Goal: Task Accomplishment & Management: Manage account settings

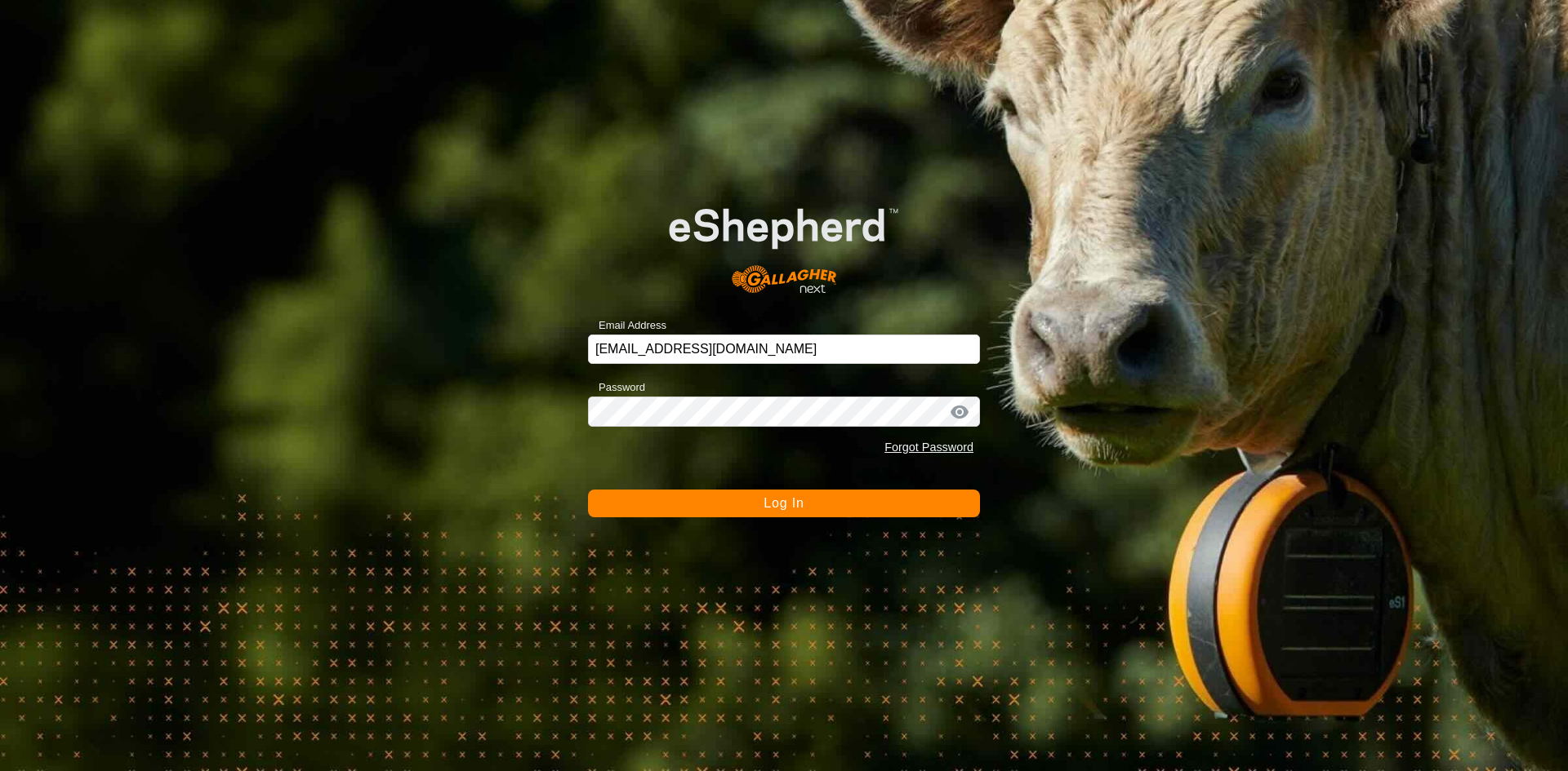
click at [749, 505] on button "Log In" at bounding box center [784, 504] width 392 height 28
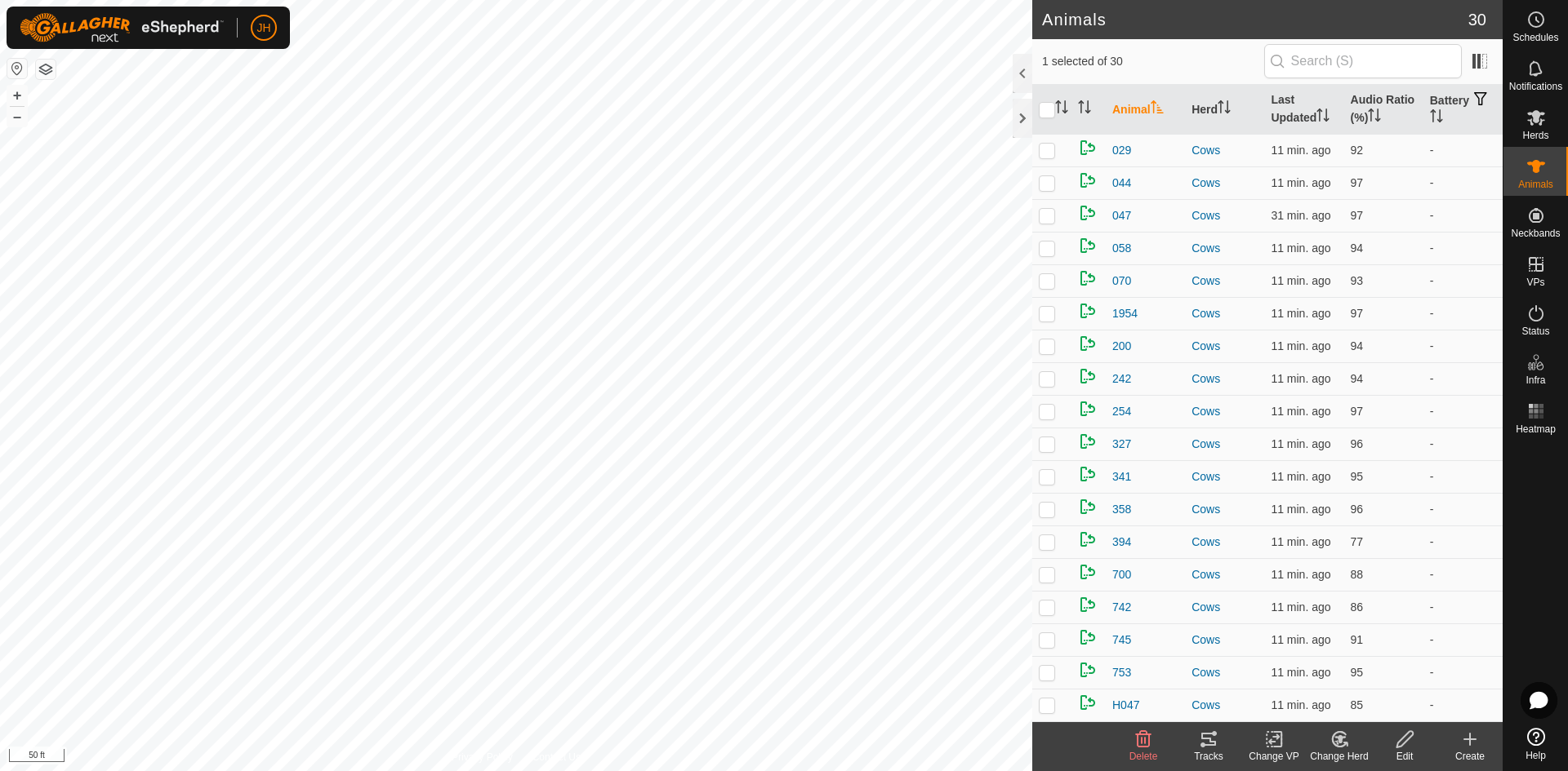
click at [1212, 742] on icon at bounding box center [1208, 739] width 15 height 13
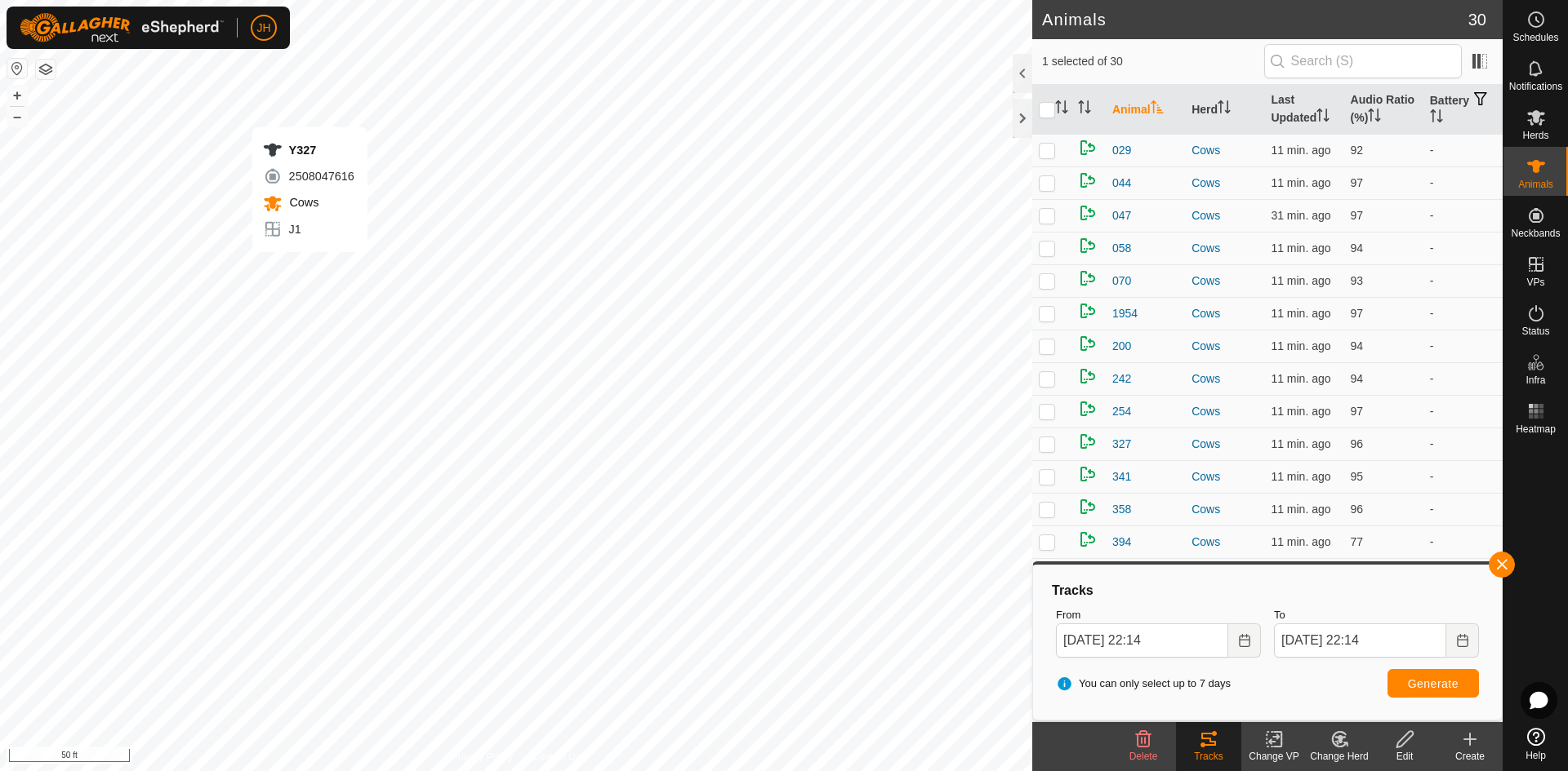
checkbox input "false"
click at [1435, 688] on span "Generate" at bounding box center [1432, 684] width 50 height 13
checkbox input "false"
checkbox input "true"
click at [1447, 683] on span "Generate" at bounding box center [1432, 684] width 50 height 13
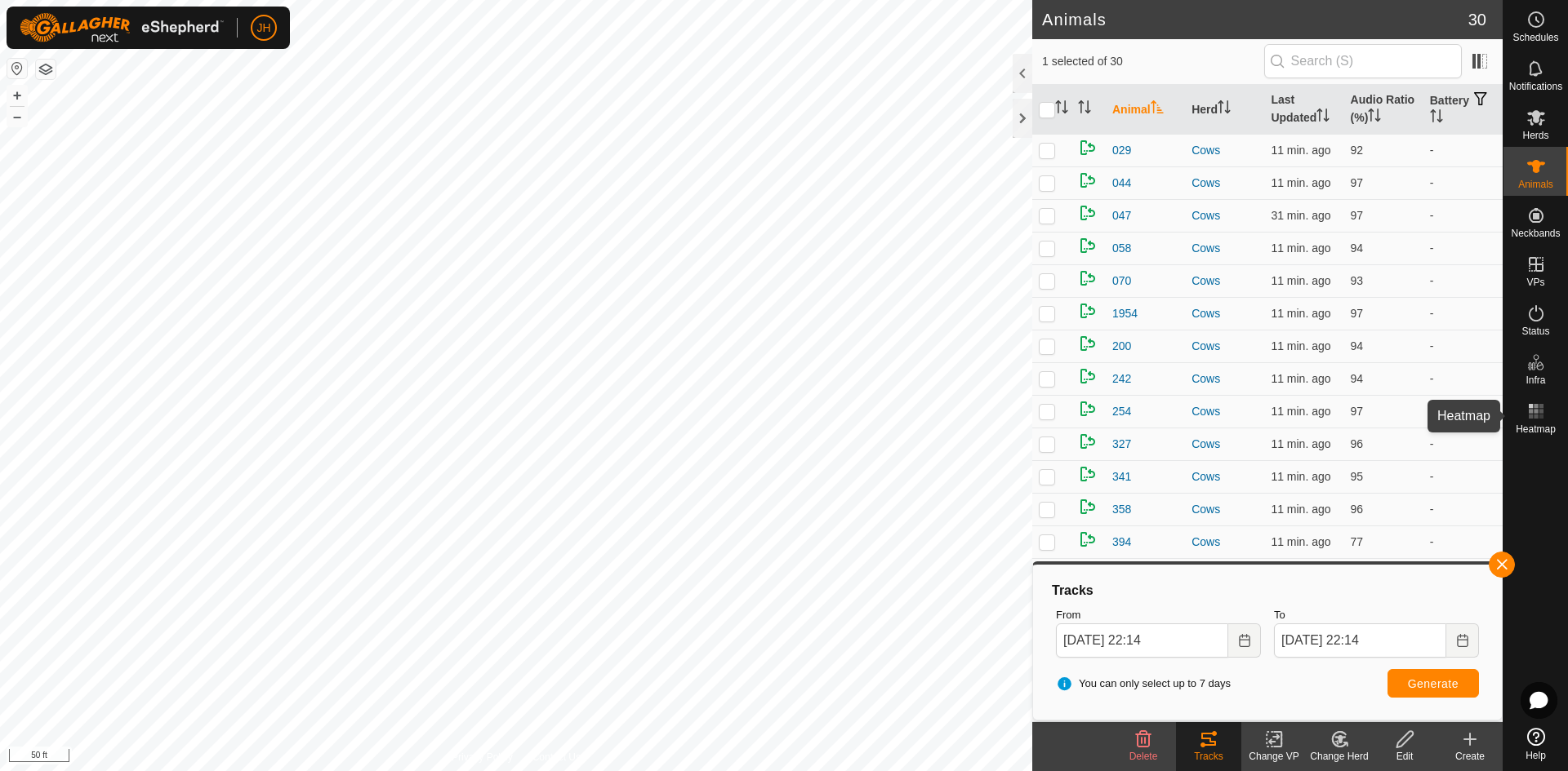
click at [1545, 420] on es-heatmap-svg-icon at bounding box center [1536, 412] width 30 height 26
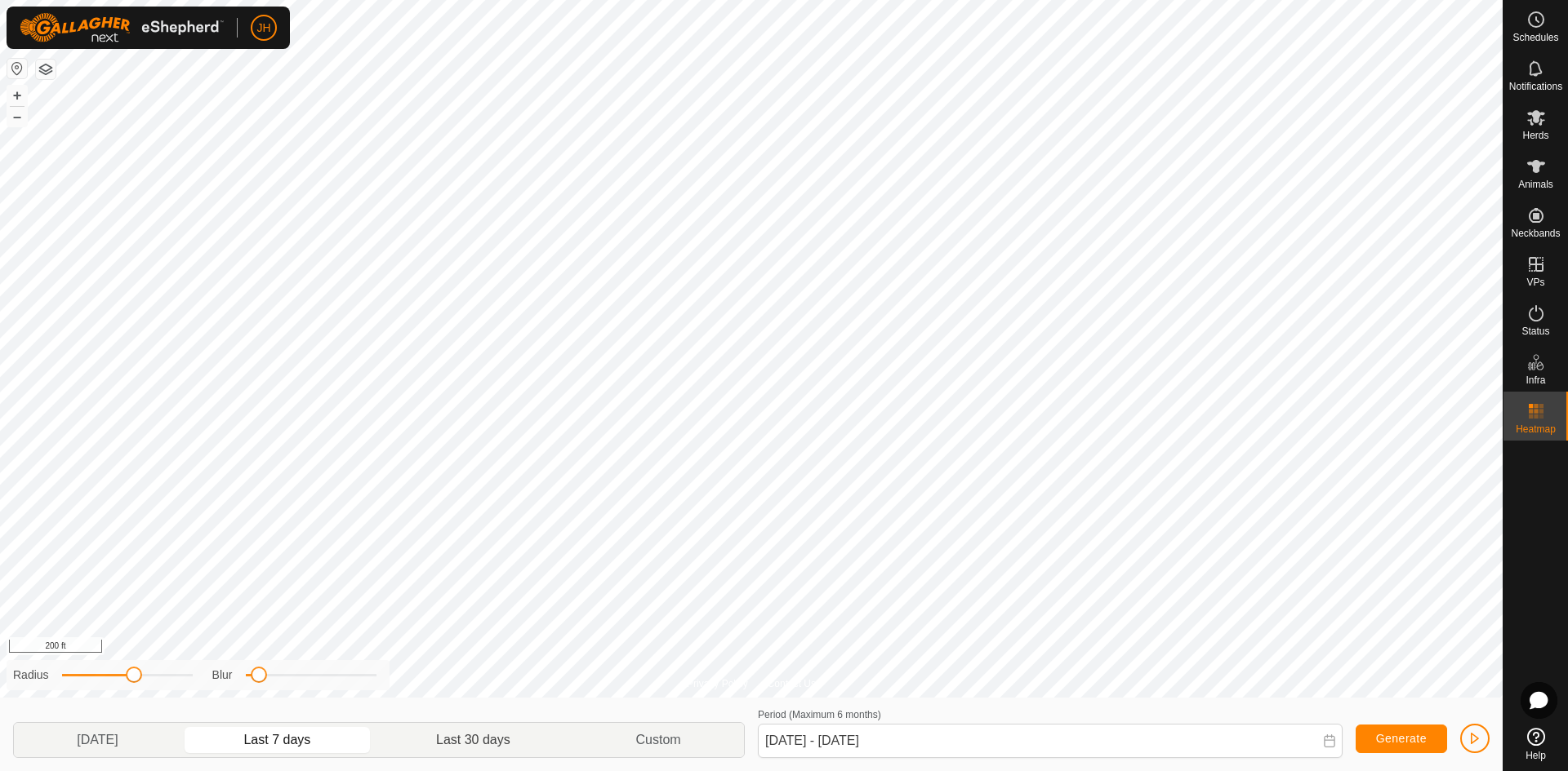
click at [482, 736] on span "Last 30 days" at bounding box center [472, 740] width 74 height 20
type input "Jul 15, 2025 - Aug 13, 2025"
click at [423, 688] on div "Privacy Policy Contact Us + – ⇧ i 200 ft Radius Blur Yesterday Last 7 days Last…" at bounding box center [751, 385] width 1503 height 771
drag, startPoint x: 134, startPoint y: 674, endPoint x: 153, endPoint y: 662, distance: 22.5
click at [153, 662] on div "Radius Blur" at bounding box center [198, 675] width 383 height 31
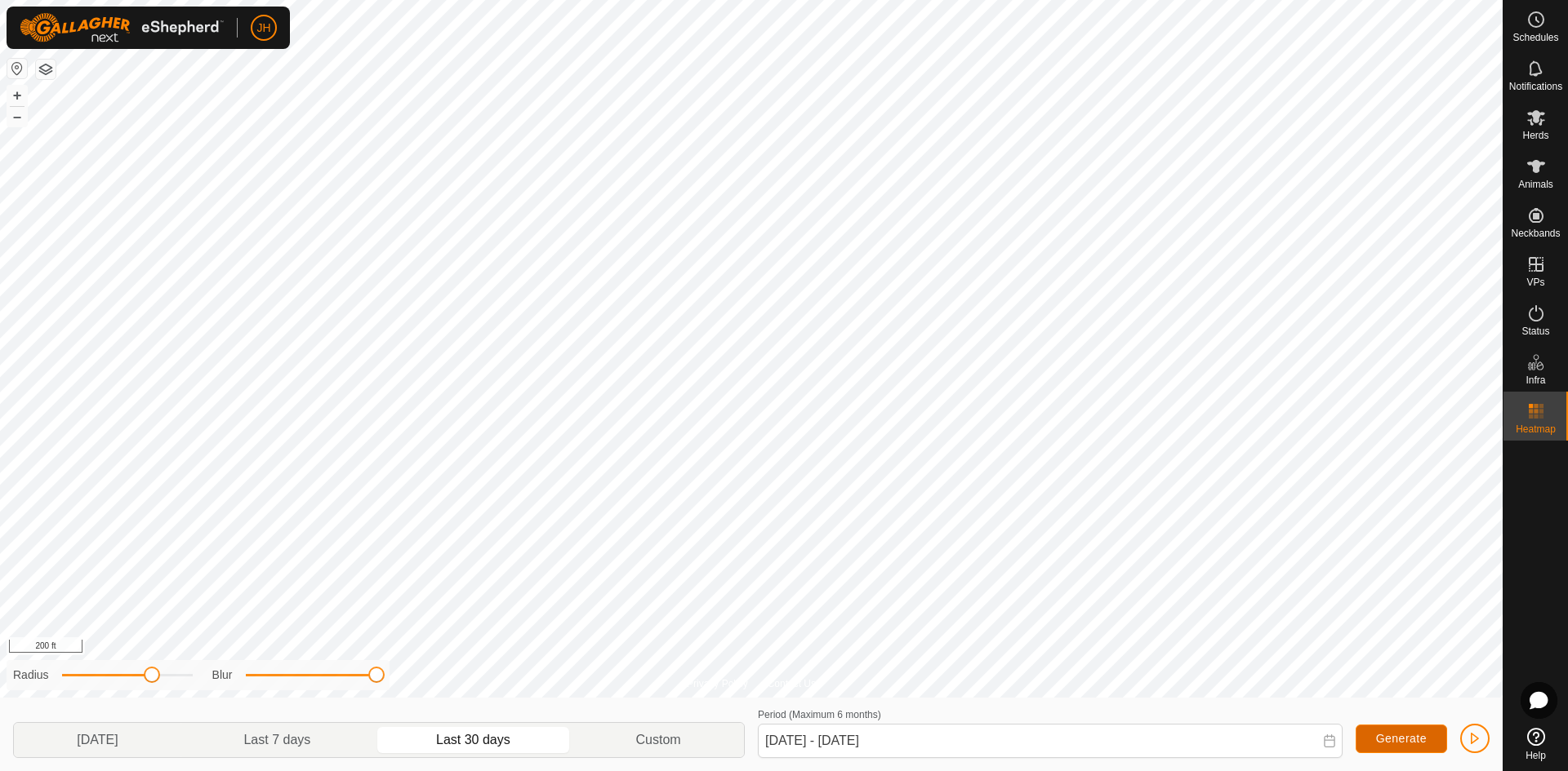
click at [1389, 748] on button "Generate" at bounding box center [1401, 738] width 91 height 29
click at [1395, 747] on button "Generate" at bounding box center [1401, 738] width 91 height 29
drag, startPoint x: 148, startPoint y: 672, endPoint x: 122, endPoint y: 673, distance: 26.0
click at [122, 673] on span at bounding box center [122, 675] width 16 height 16
click at [1414, 742] on span "Generate" at bounding box center [1401, 738] width 50 height 13
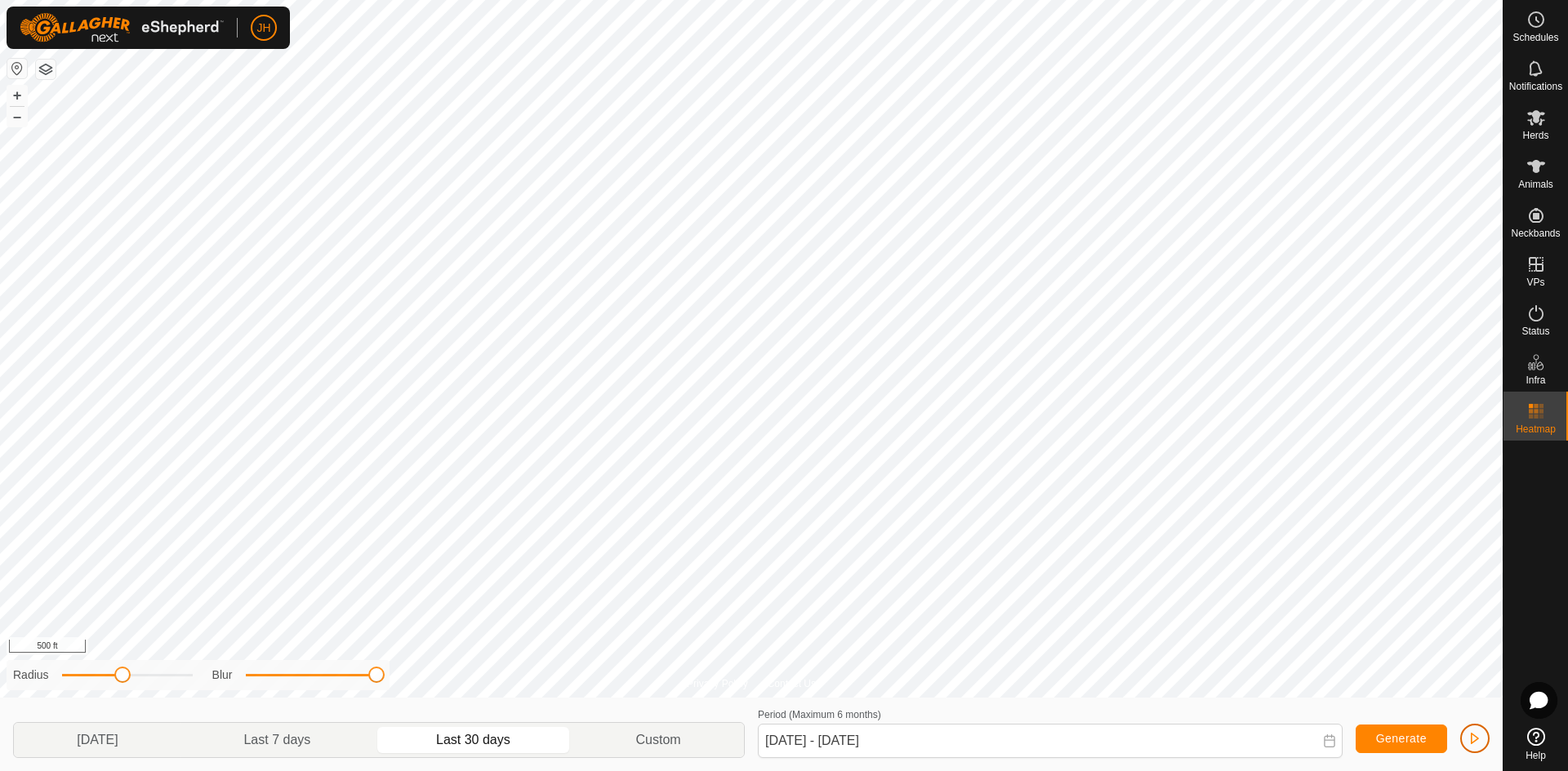
click at [1473, 738] on span "button" at bounding box center [1474, 738] width 13 height 13
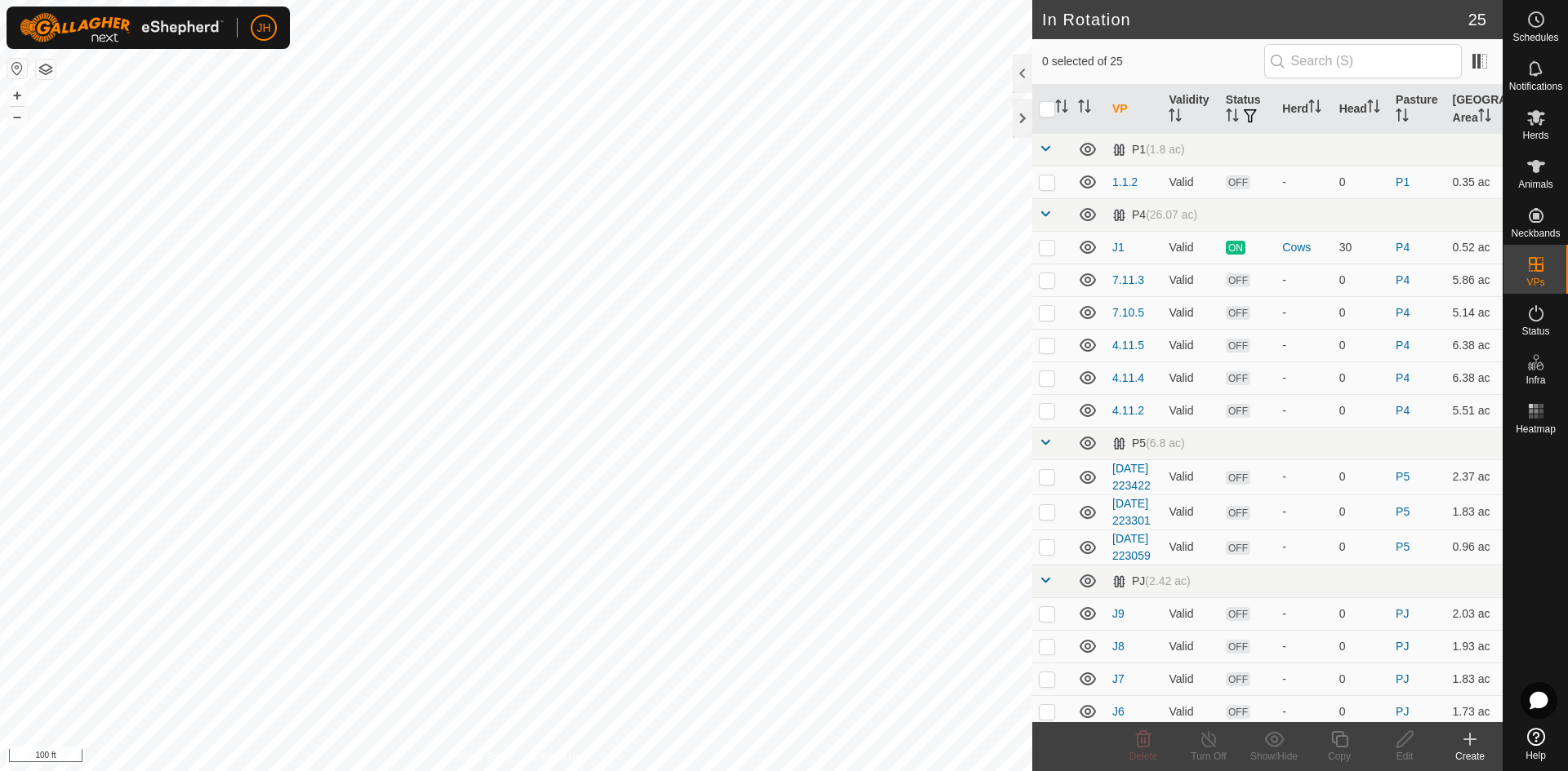
checkbox input "true"
click at [1401, 744] on icon at bounding box center [1405, 739] width 16 height 16
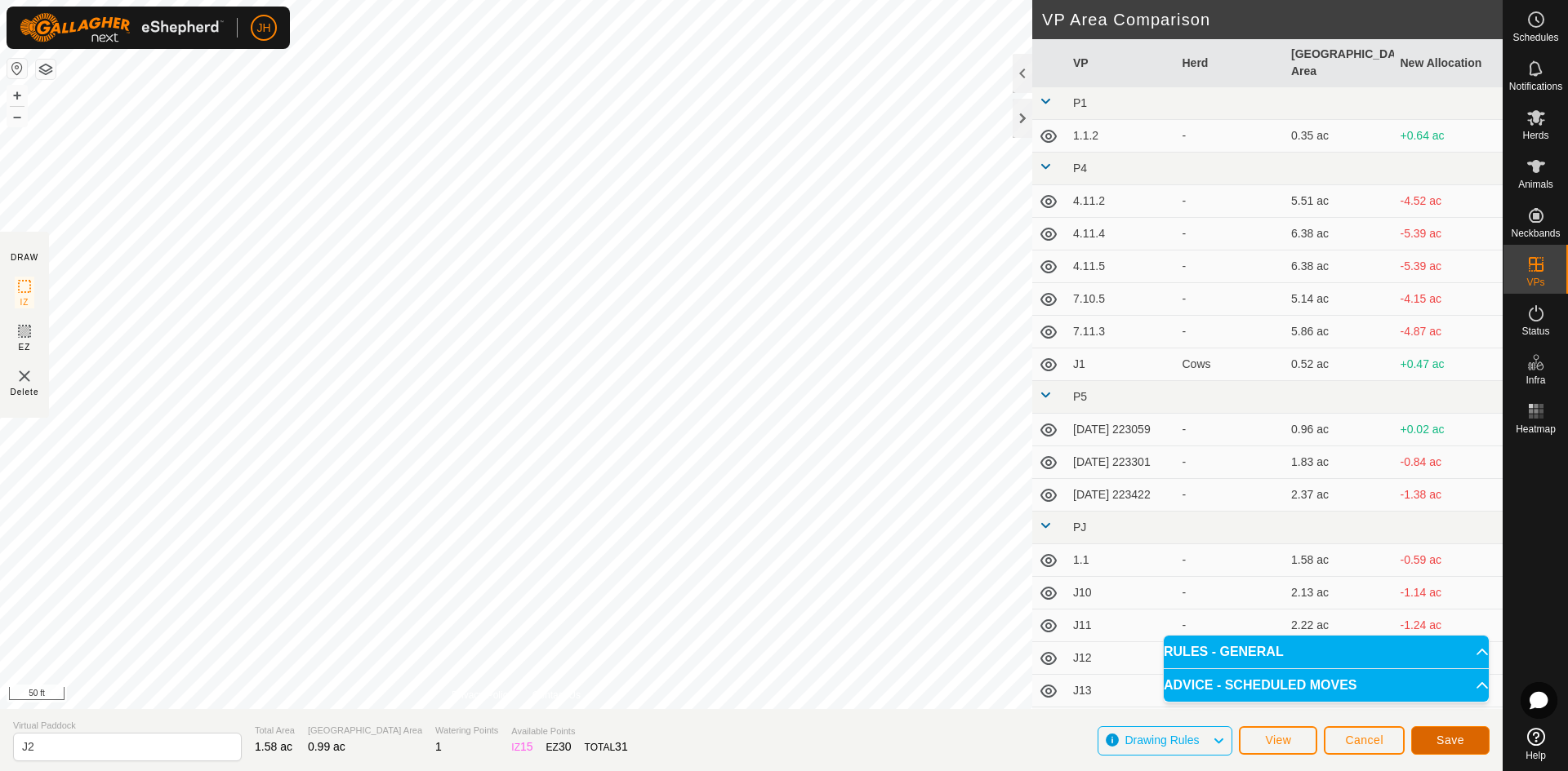
click at [1457, 748] on button "Save" at bounding box center [1449, 740] width 78 height 29
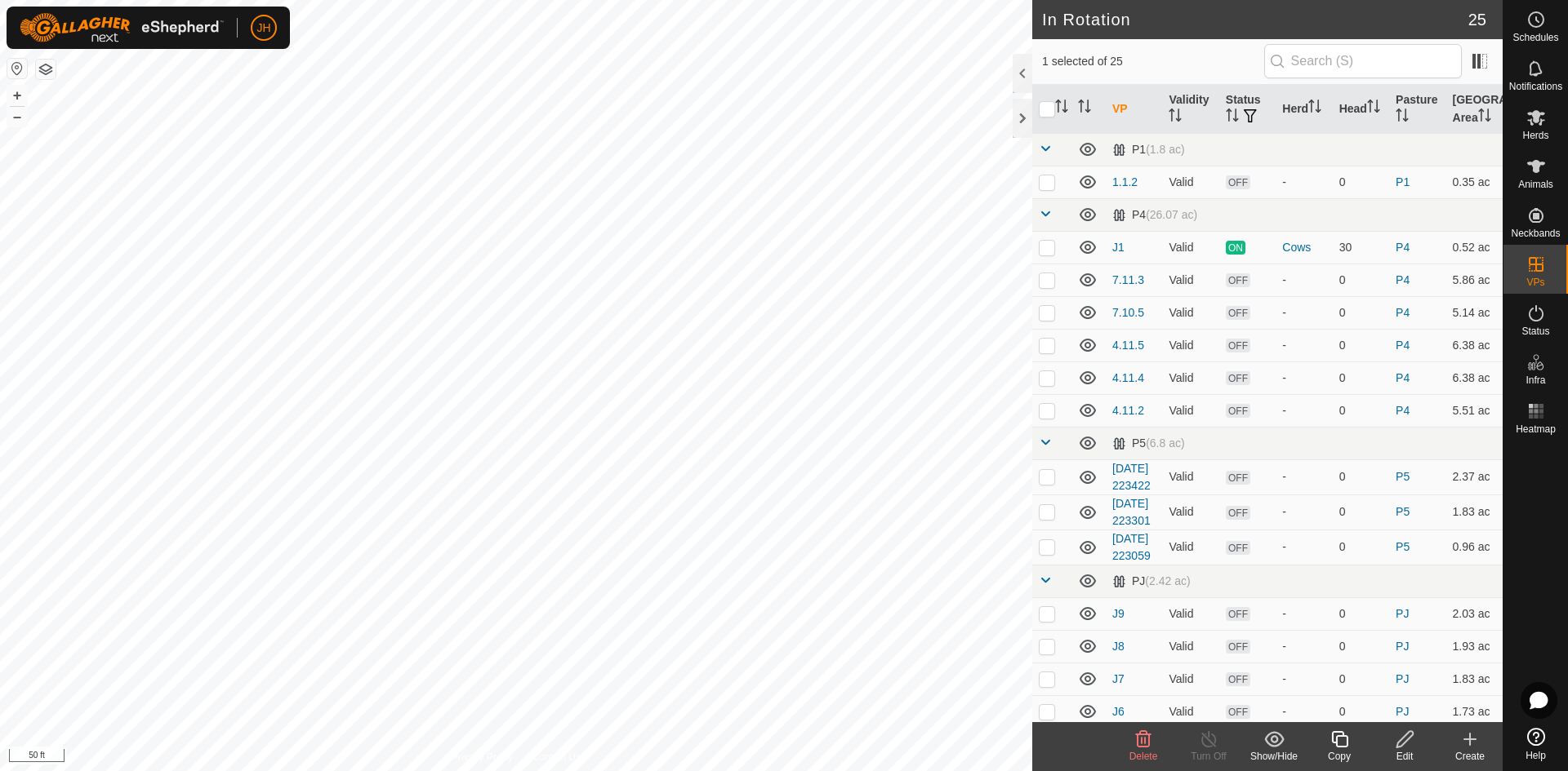
checkbox input "true"
checkbox input "false"
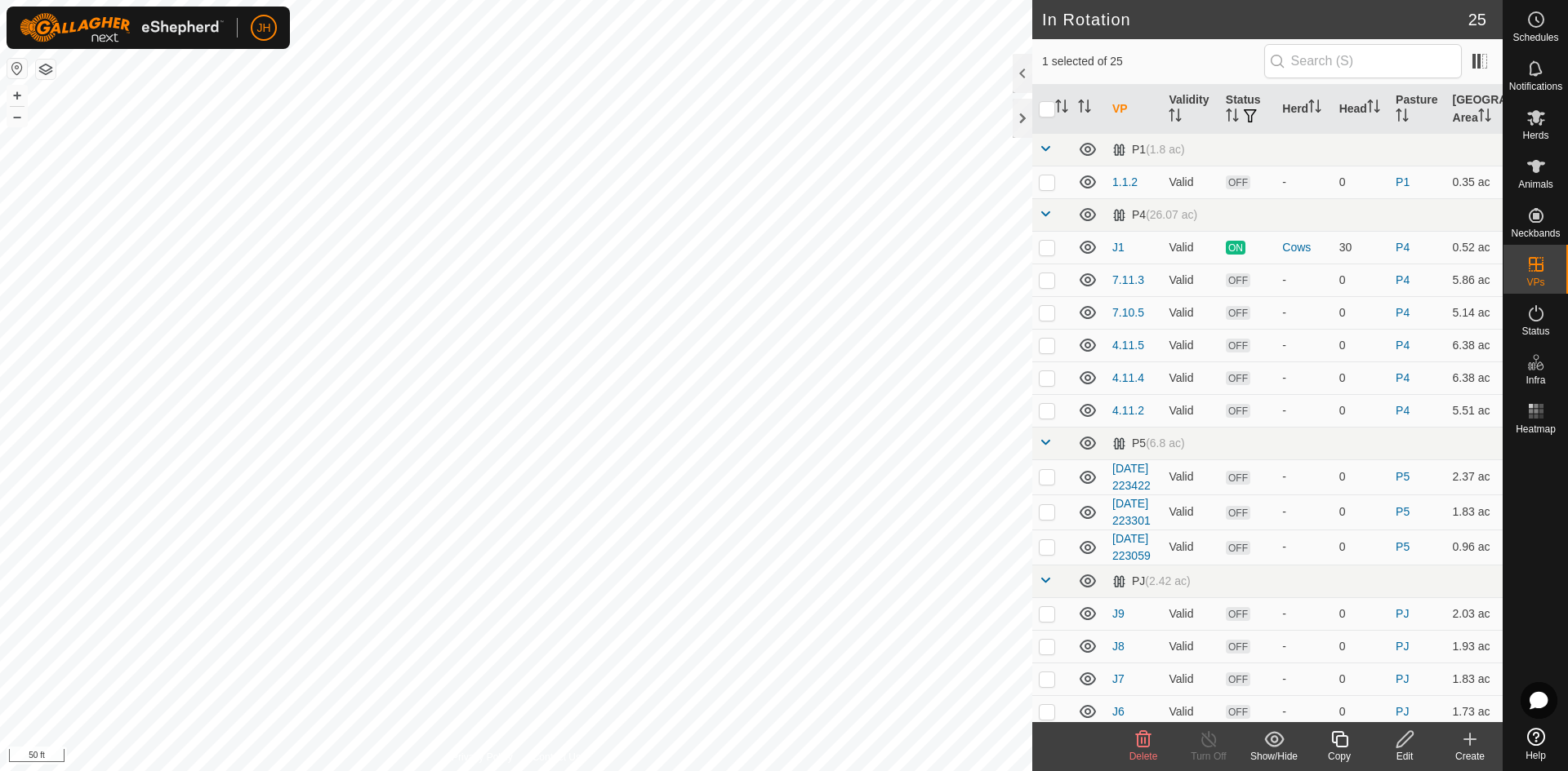
checkbox input "true"
checkbox input "false"
checkbox input "true"
checkbox input "false"
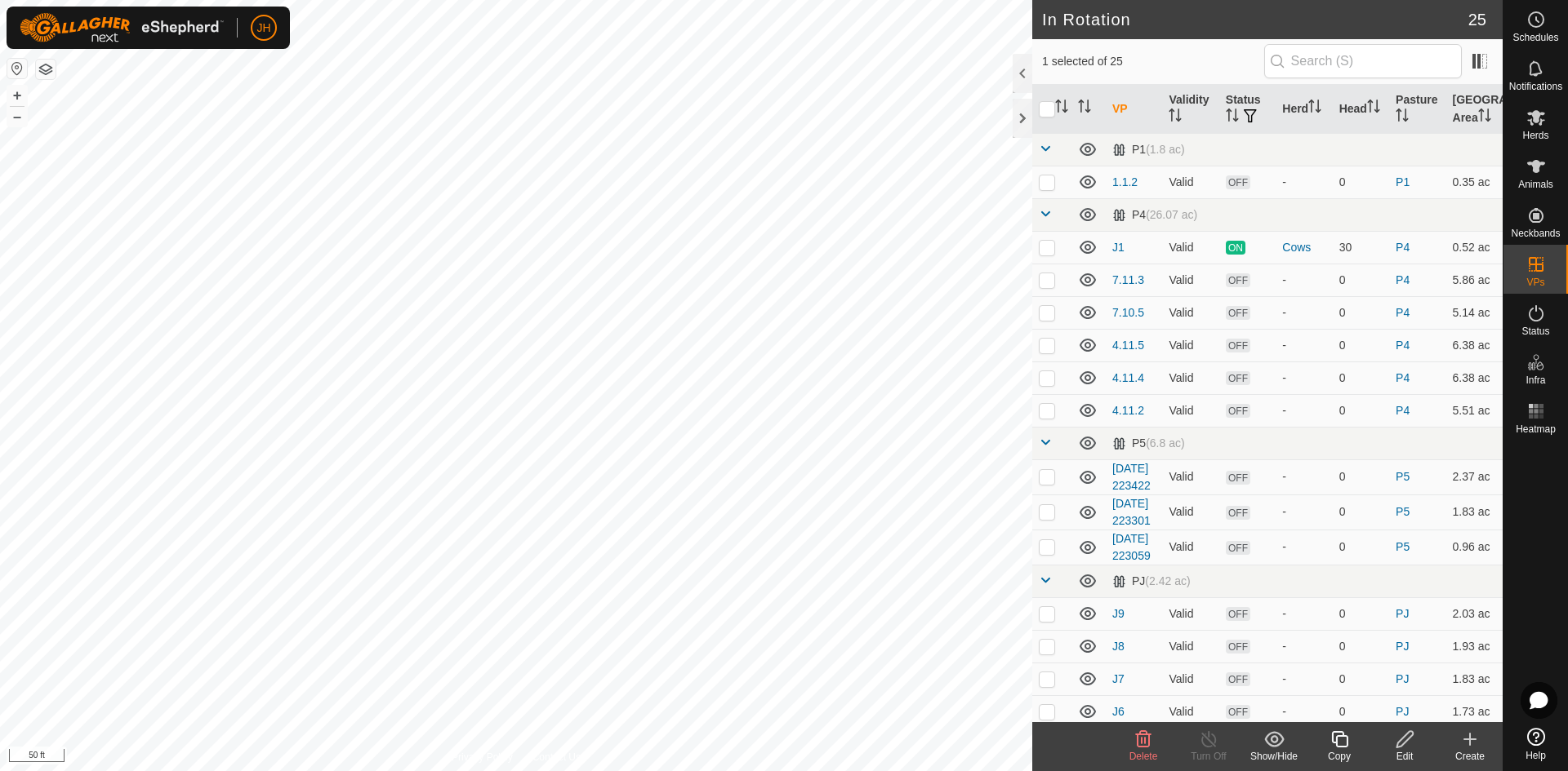
checkbox input "true"
checkbox input "false"
checkbox input "true"
checkbox input "false"
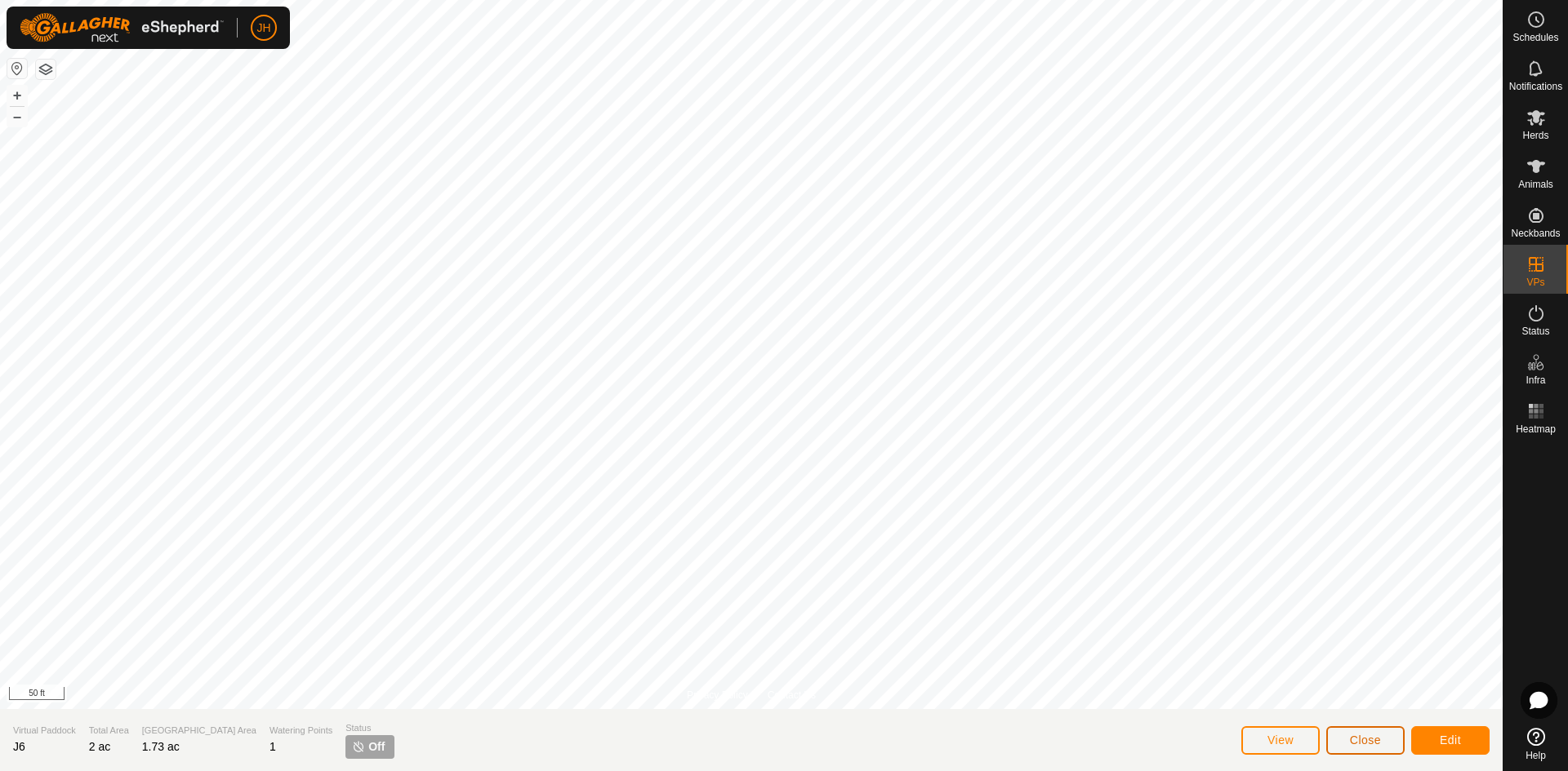
click at [1356, 739] on span "Close" at bounding box center [1364, 740] width 31 height 13
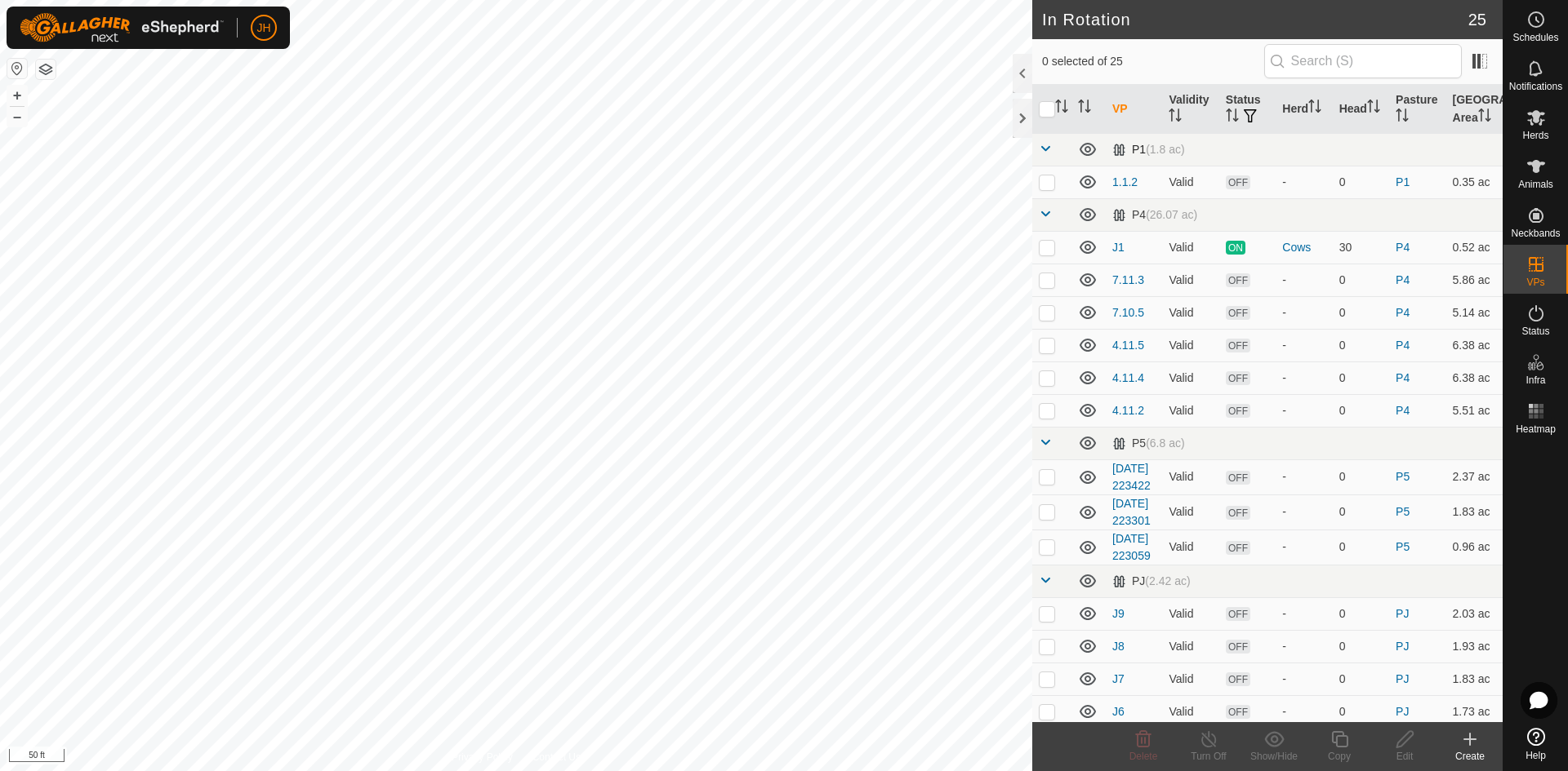
checkbox input "true"
click at [1313, 67] on input "text" at bounding box center [1363, 61] width 198 height 35
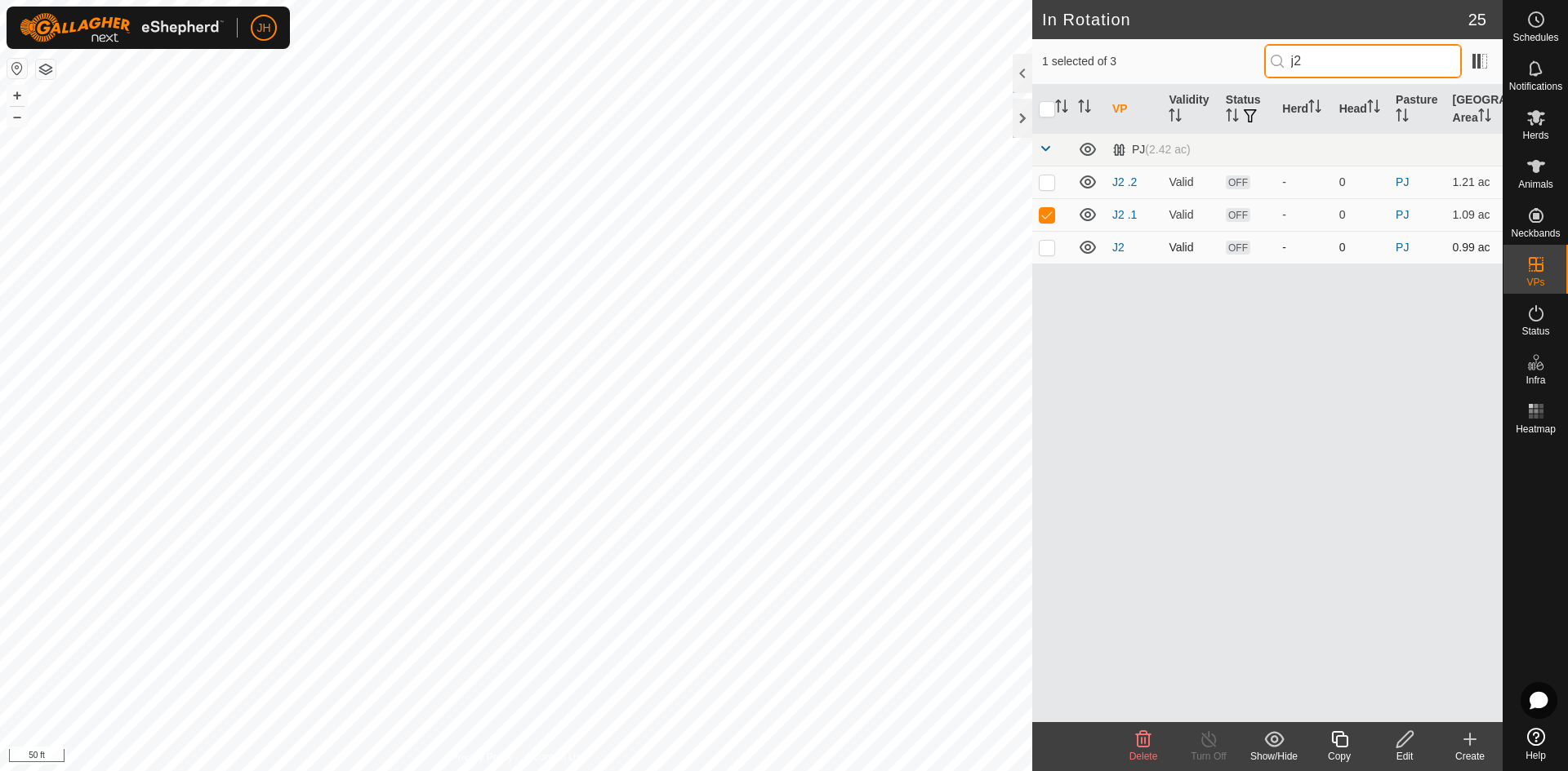
type input "j2"
click at [1049, 249] on p-checkbox at bounding box center [1046, 246] width 16 height 13
checkbox input "true"
click at [1044, 216] on p-checkbox at bounding box center [1046, 214] width 16 height 13
checkbox input "false"
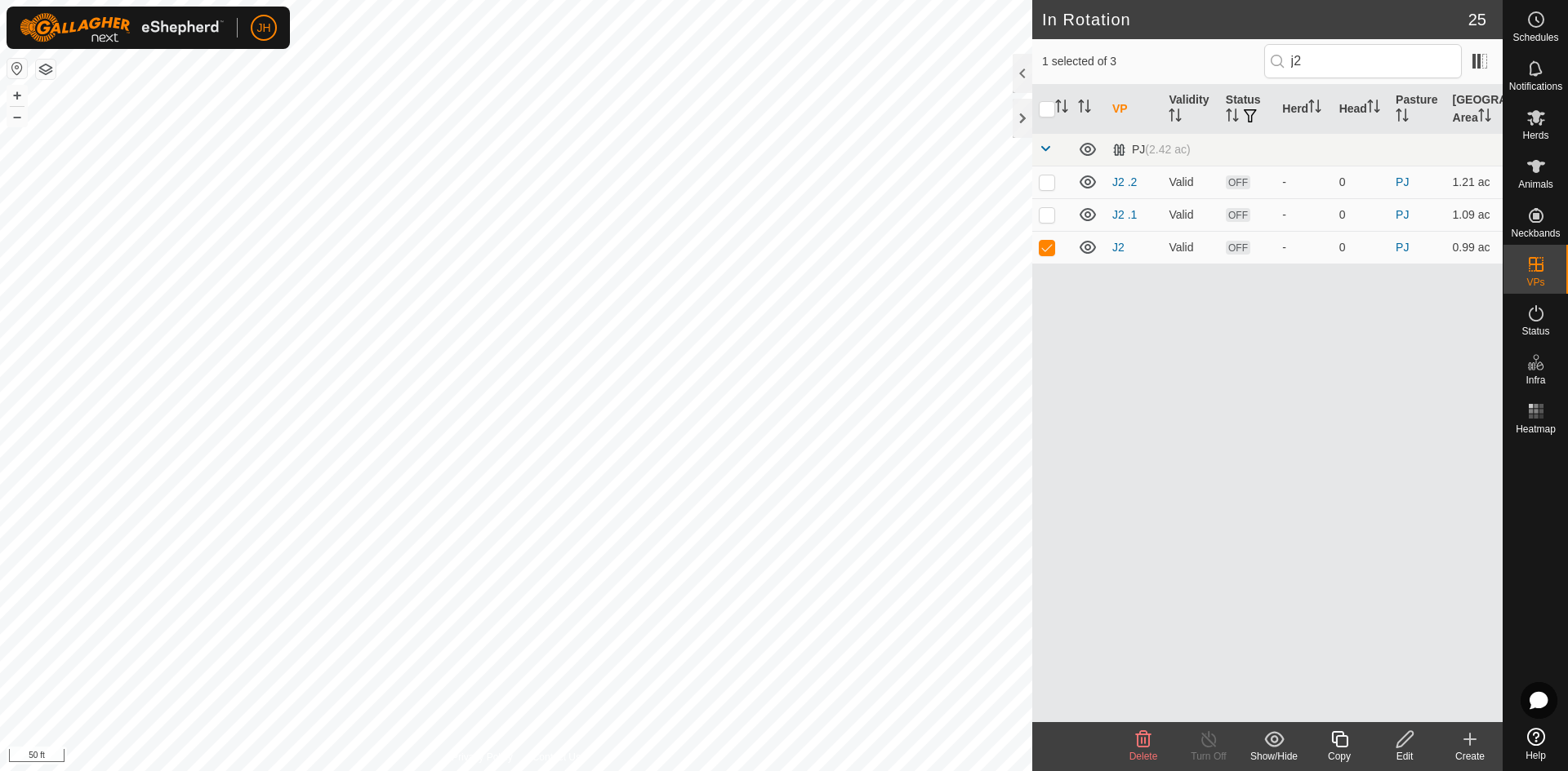
click at [1406, 749] on div "Edit" at bounding box center [1405, 756] width 65 height 15
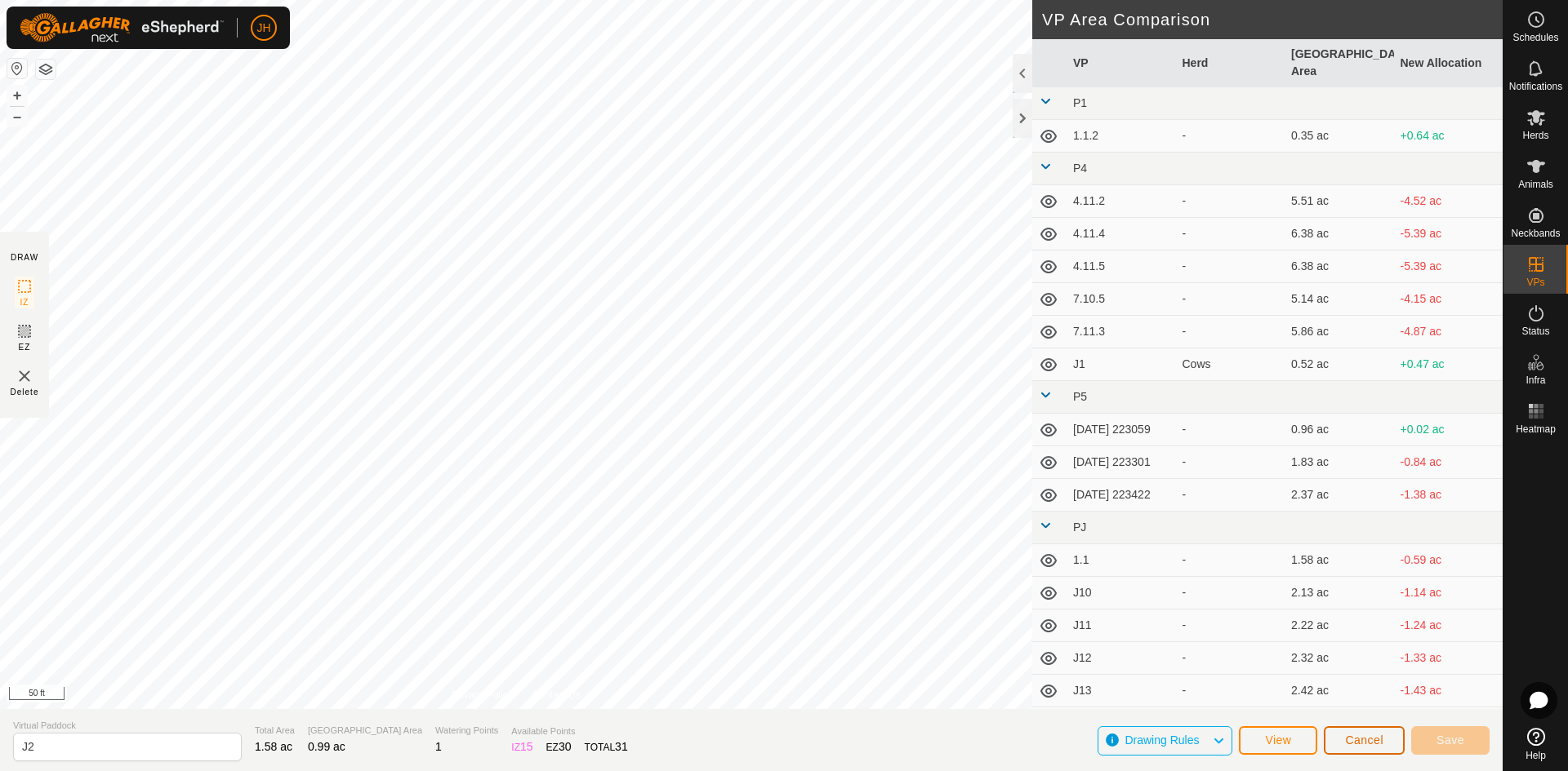
click at [1337, 745] on button "Cancel" at bounding box center [1364, 740] width 81 height 29
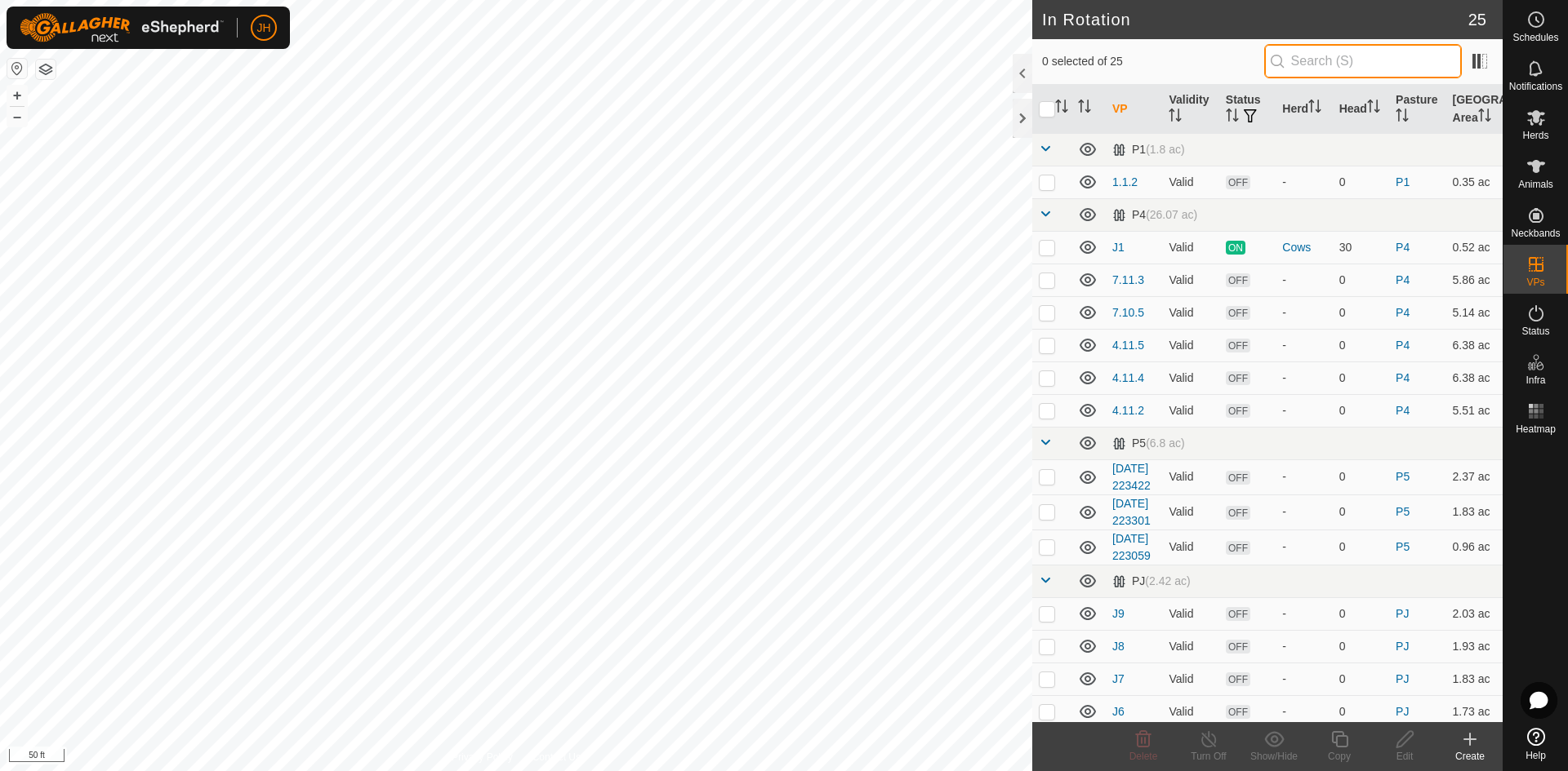
click at [1294, 64] on input "text" at bounding box center [1363, 61] width 198 height 35
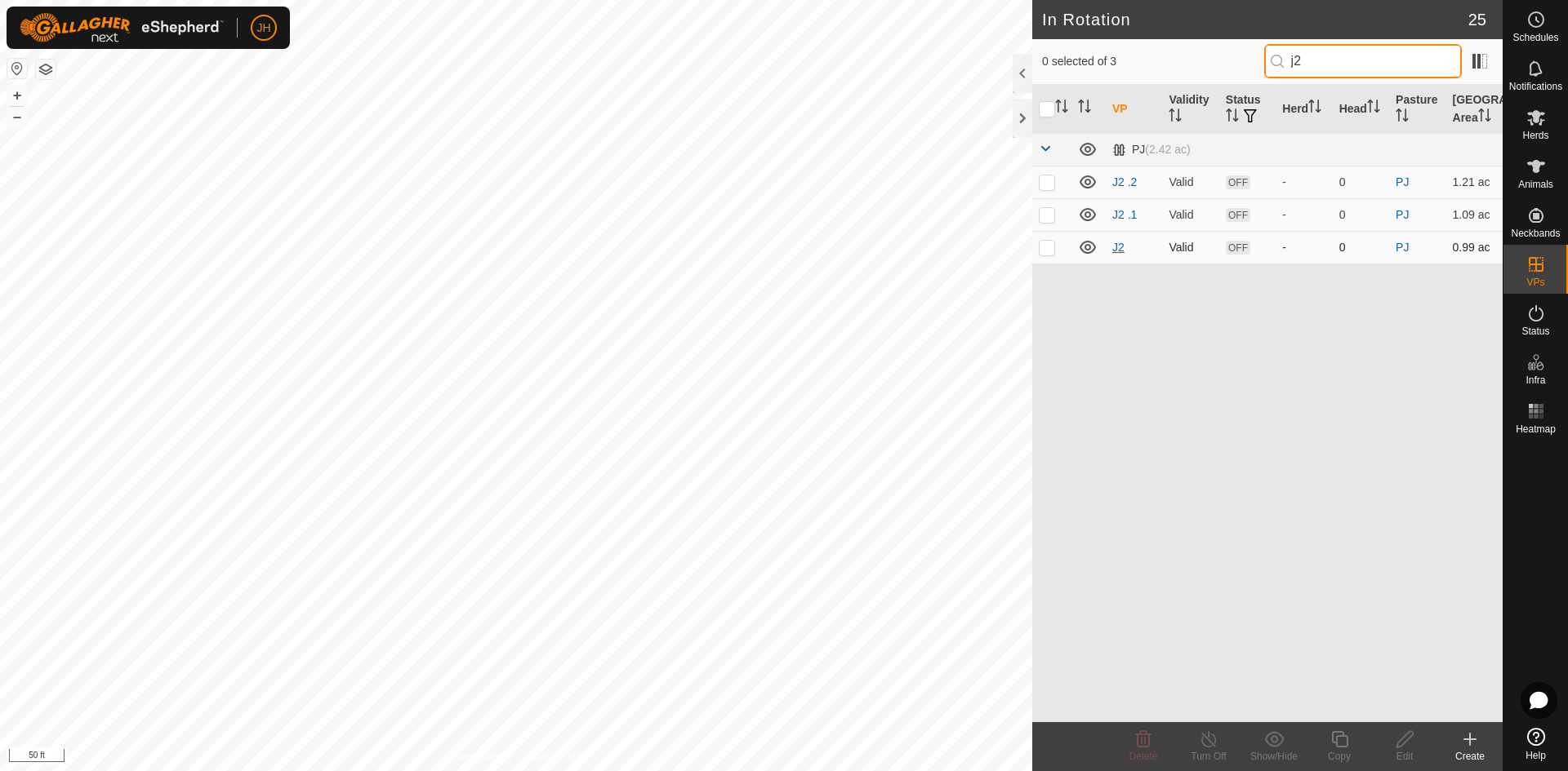
type input "j2"
click at [1122, 248] on link "J2" at bounding box center [1118, 246] width 12 height 13
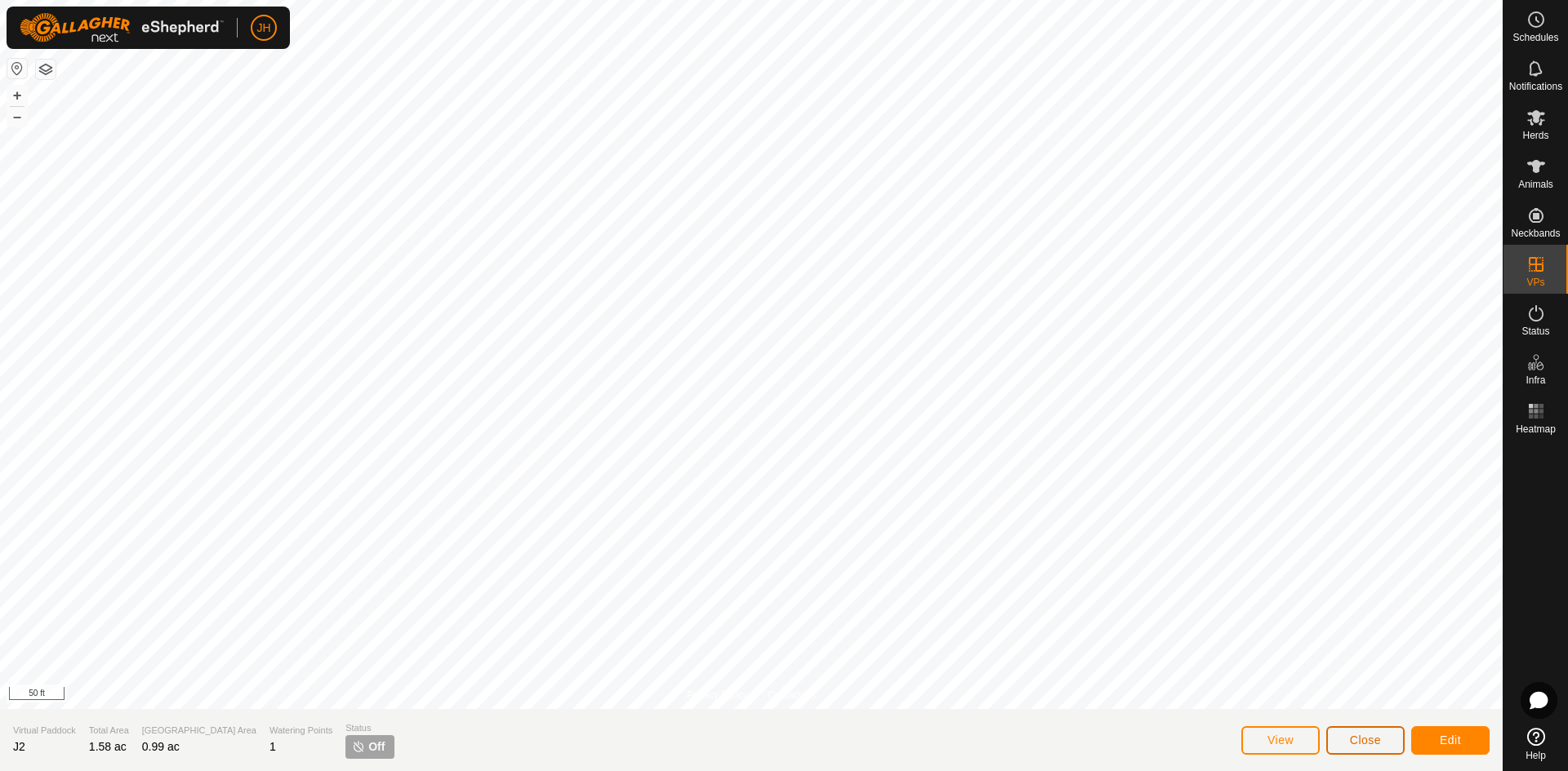
click at [1364, 748] on button "Close" at bounding box center [1365, 740] width 78 height 29
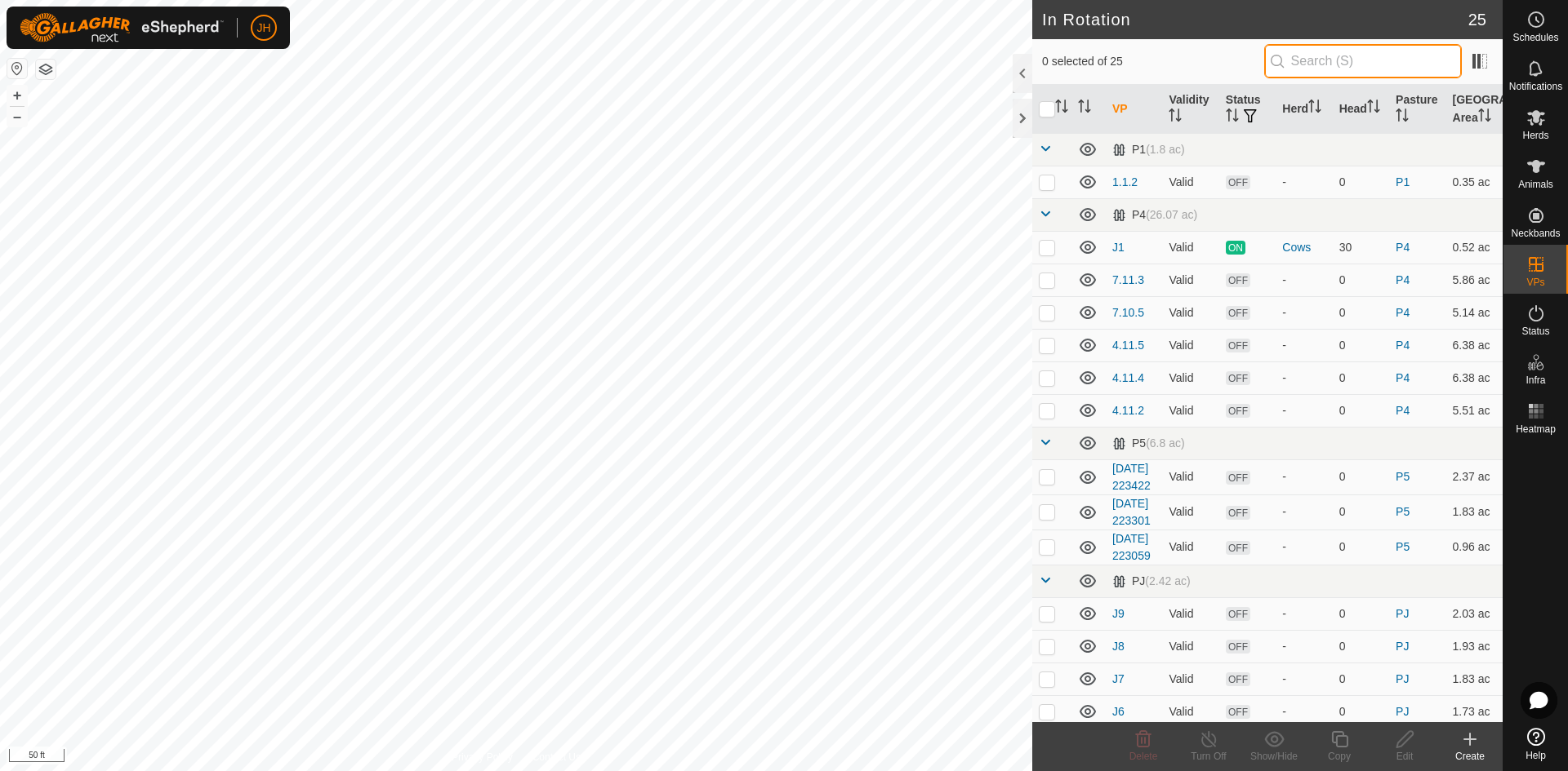
click at [1292, 66] on input "text" at bounding box center [1363, 61] width 198 height 35
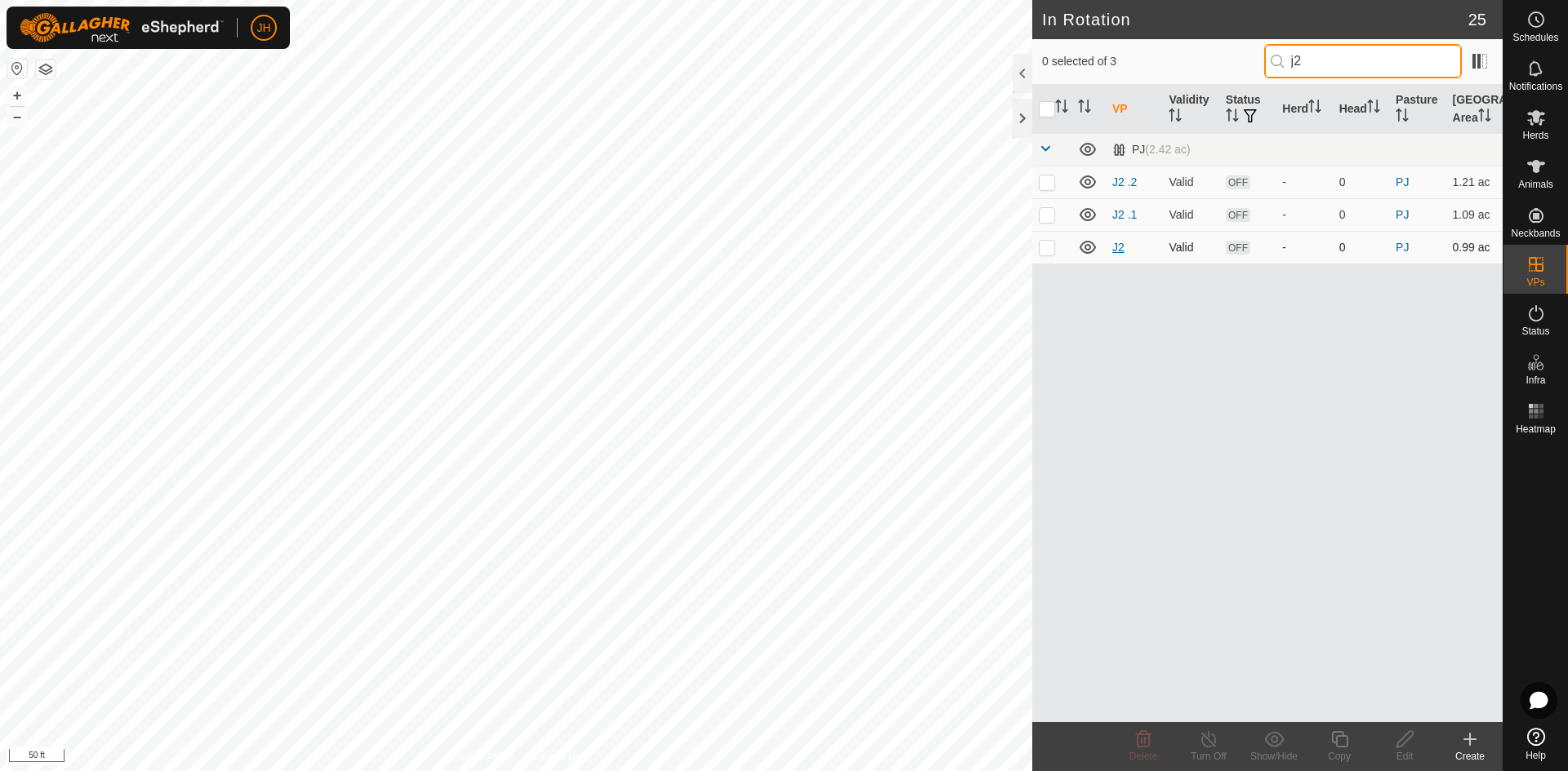
type input "j2"
click at [1120, 248] on link "J2" at bounding box center [1118, 246] width 12 height 13
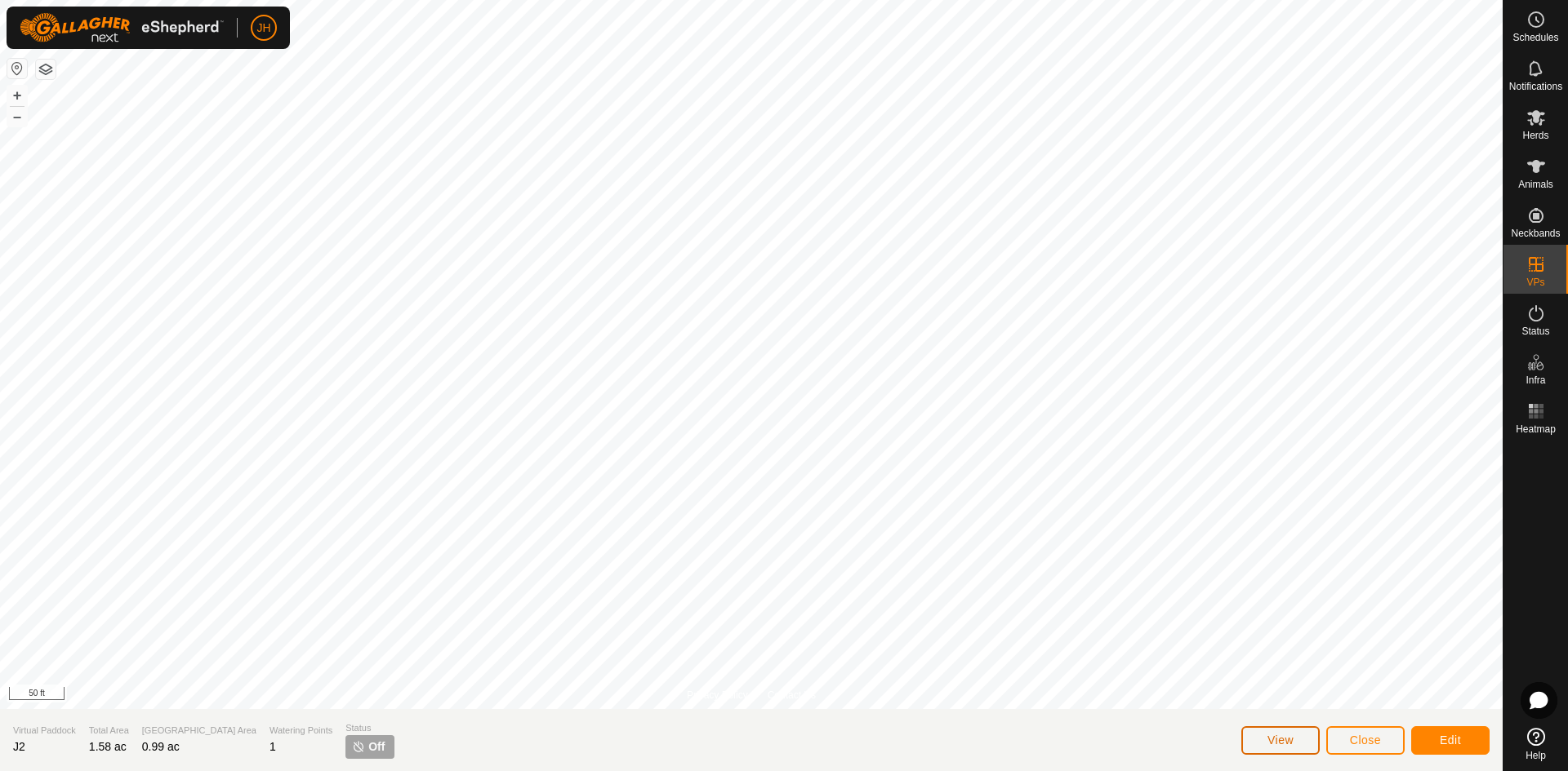
click at [1297, 749] on button "View" at bounding box center [1280, 740] width 78 height 29
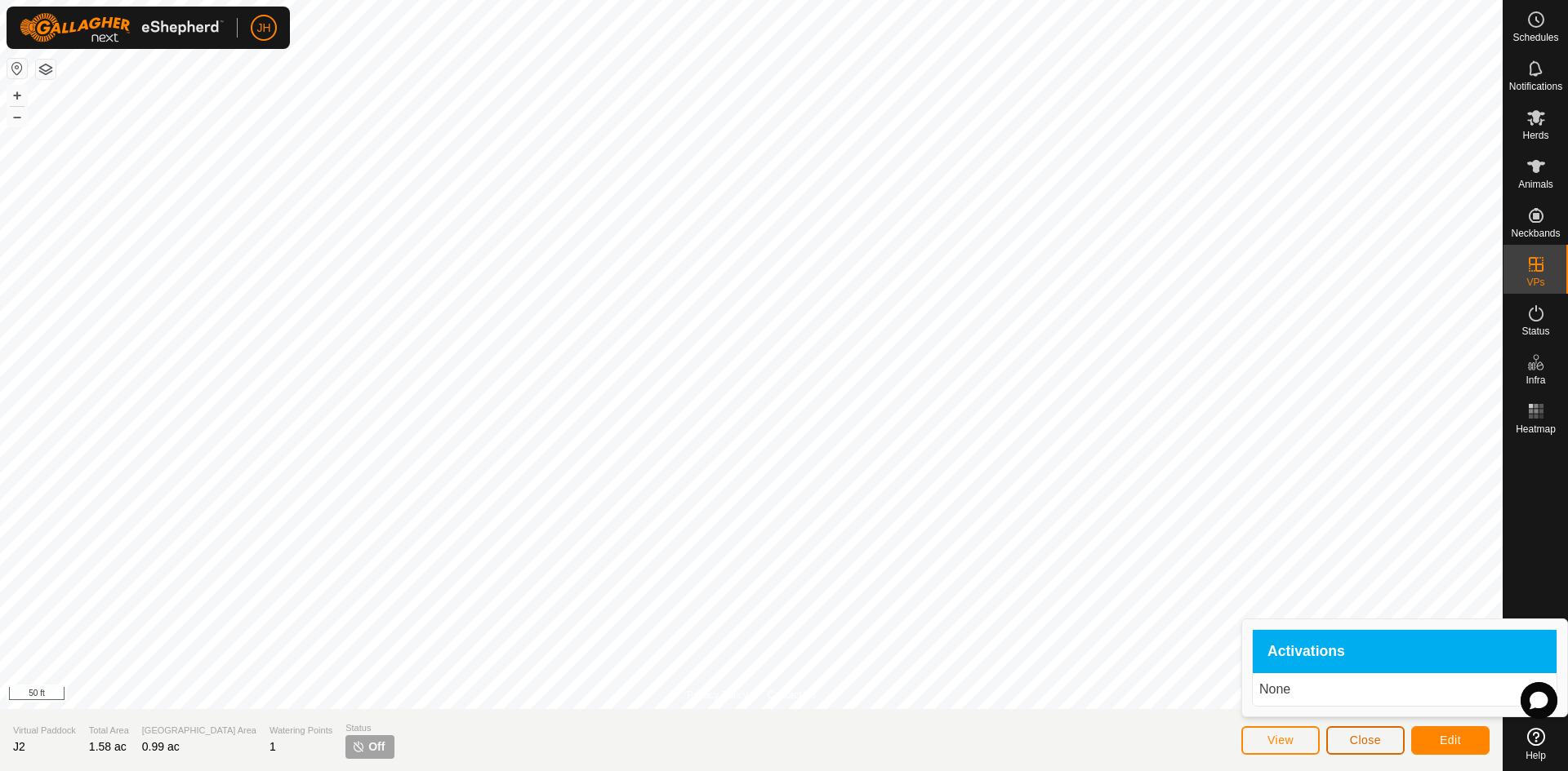
click at [1347, 741] on button "Close" at bounding box center [1365, 740] width 78 height 29
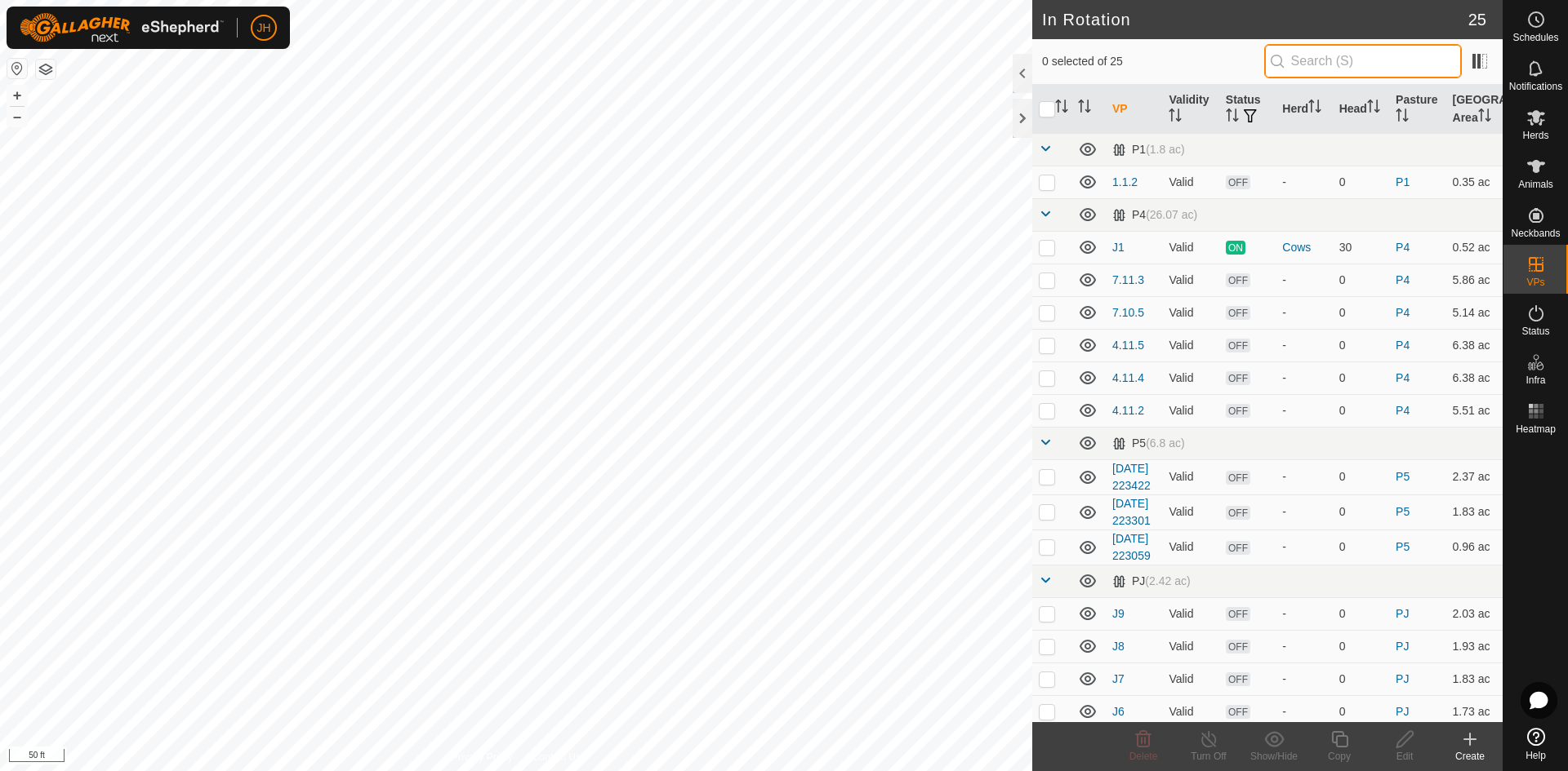
click at [1281, 48] on input "text" at bounding box center [1363, 61] width 198 height 35
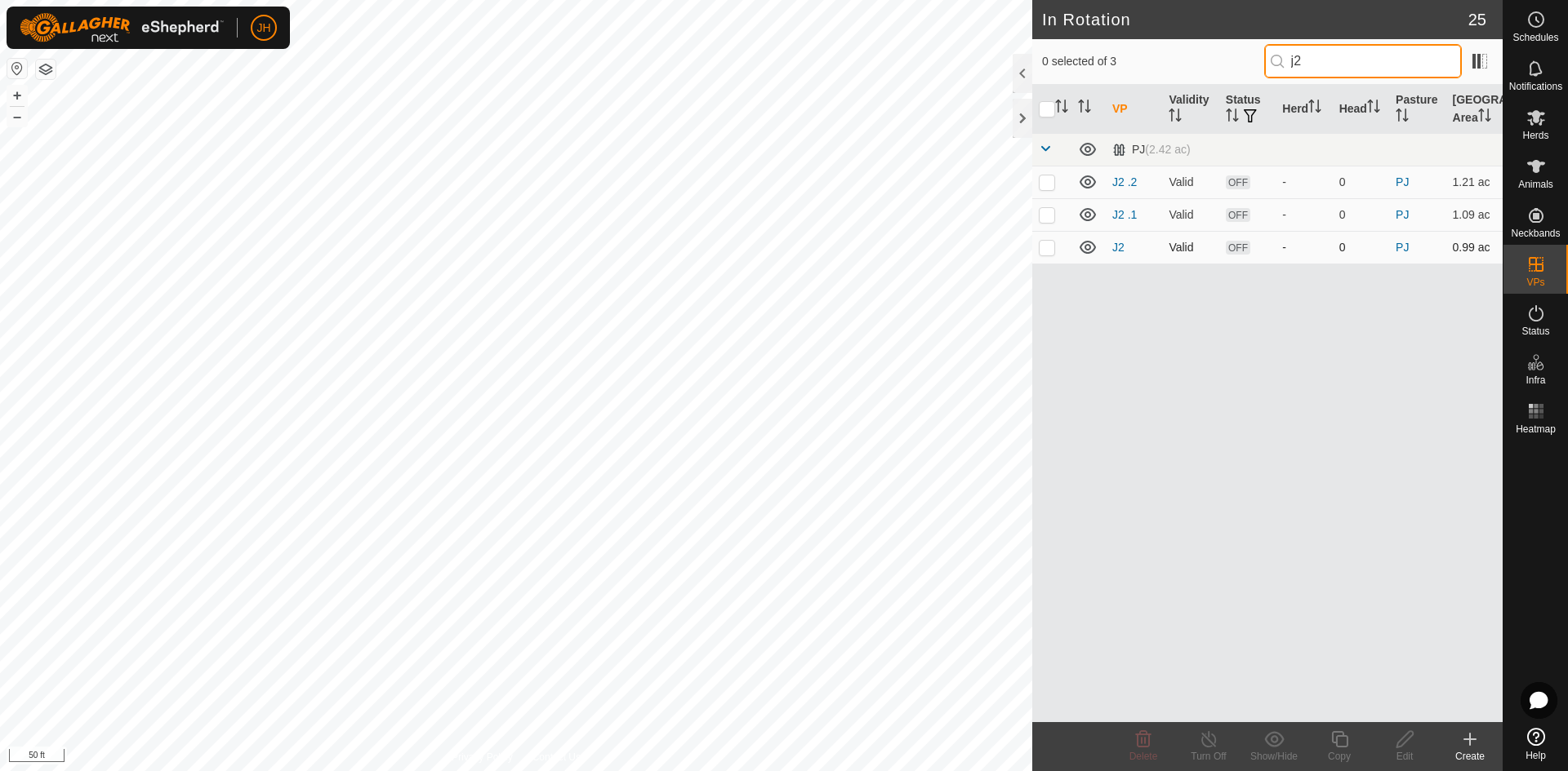
type input "j2"
click at [1045, 255] on td at bounding box center [1052, 246] width 40 height 33
checkbox input "true"
click at [1343, 751] on div "Copy" at bounding box center [1339, 756] width 65 height 15
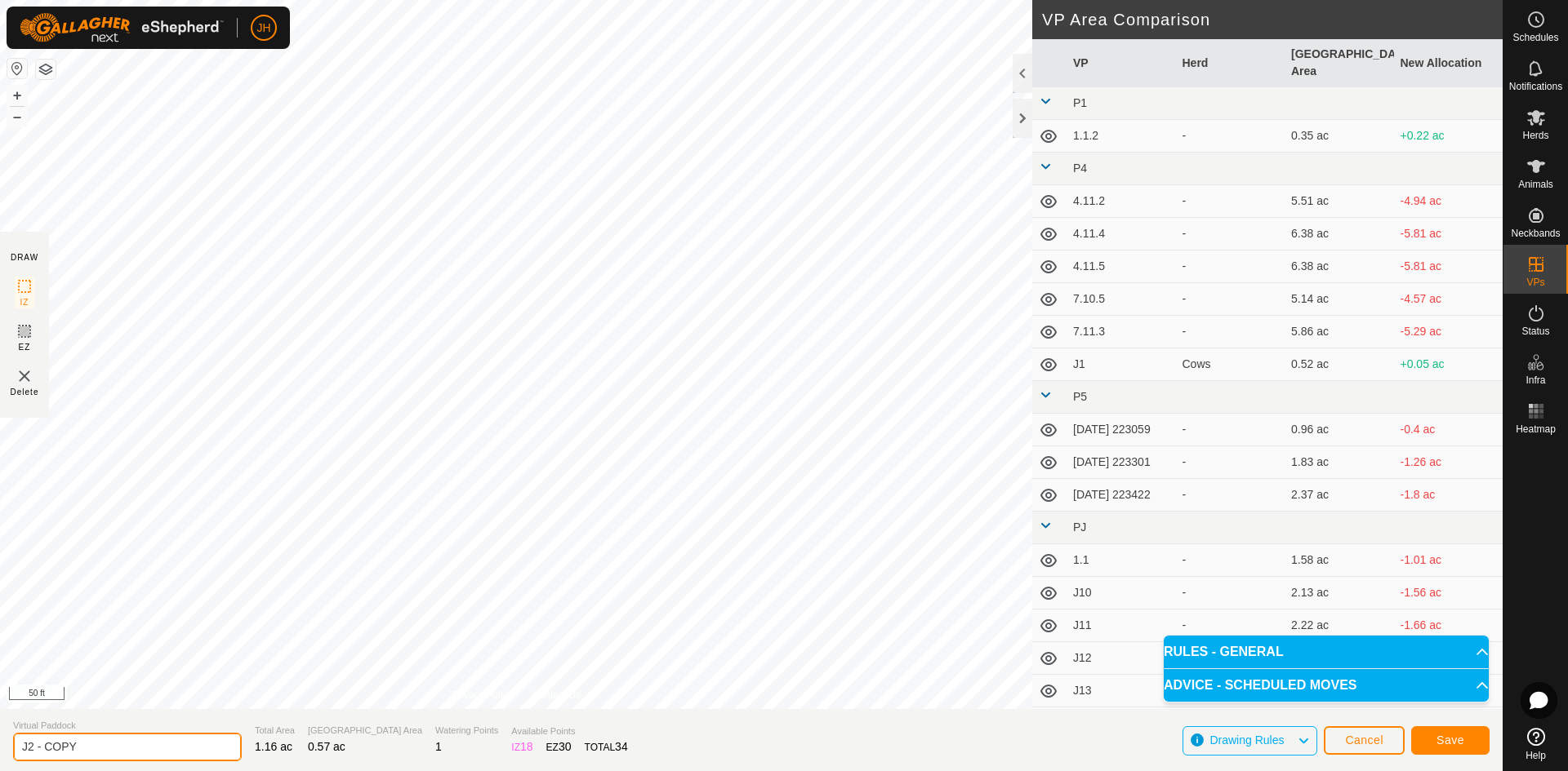
drag, startPoint x: 113, startPoint y: 745, endPoint x: 31, endPoint y: 748, distance: 82.1
click at [31, 748] on input "J2 - COPY" at bounding box center [127, 747] width 229 height 29
type input "J1.1"
click at [1444, 742] on span "Save" at bounding box center [1450, 740] width 28 height 13
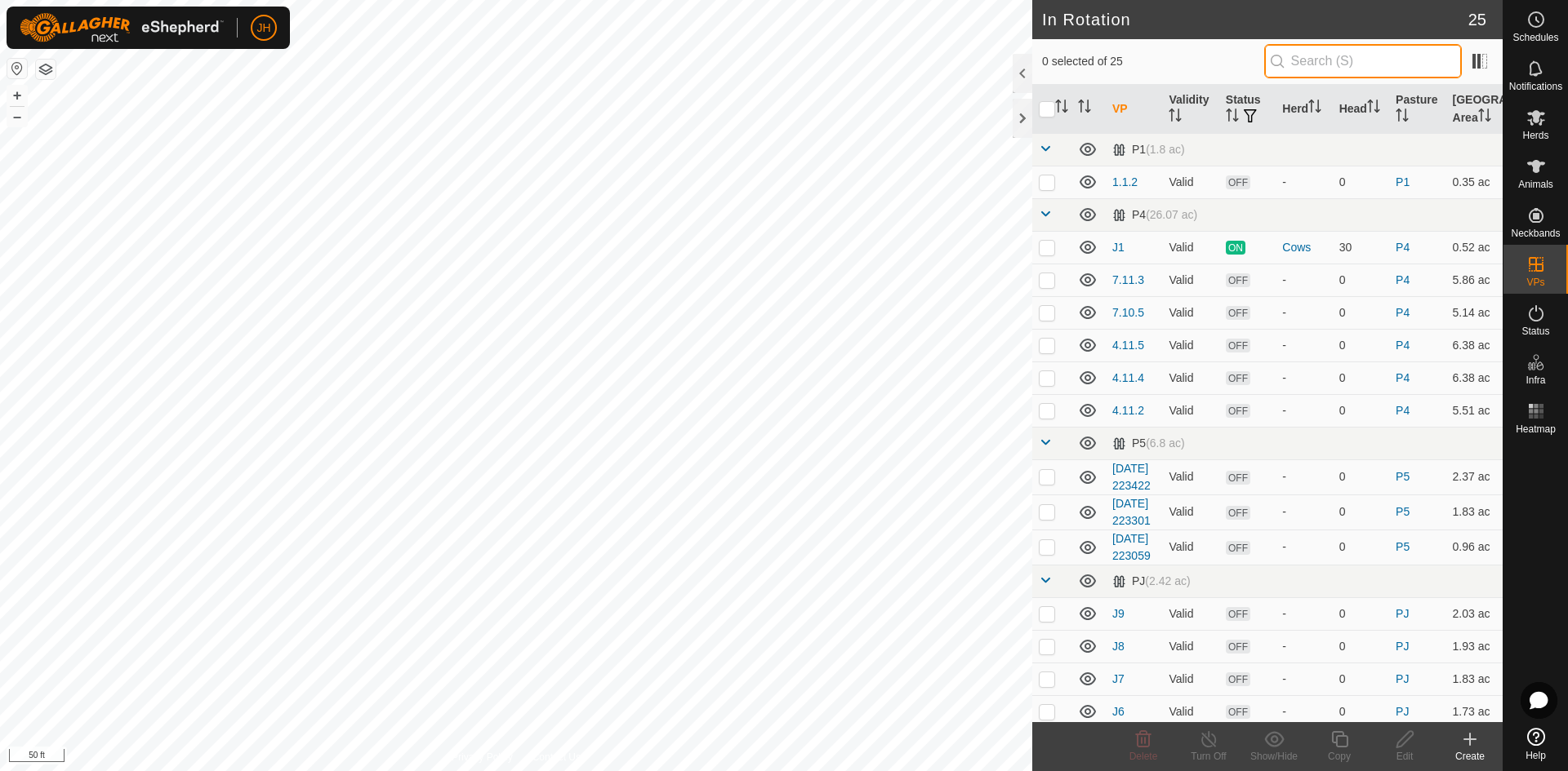
click at [1270, 69] on input "text" at bounding box center [1363, 61] width 198 height 35
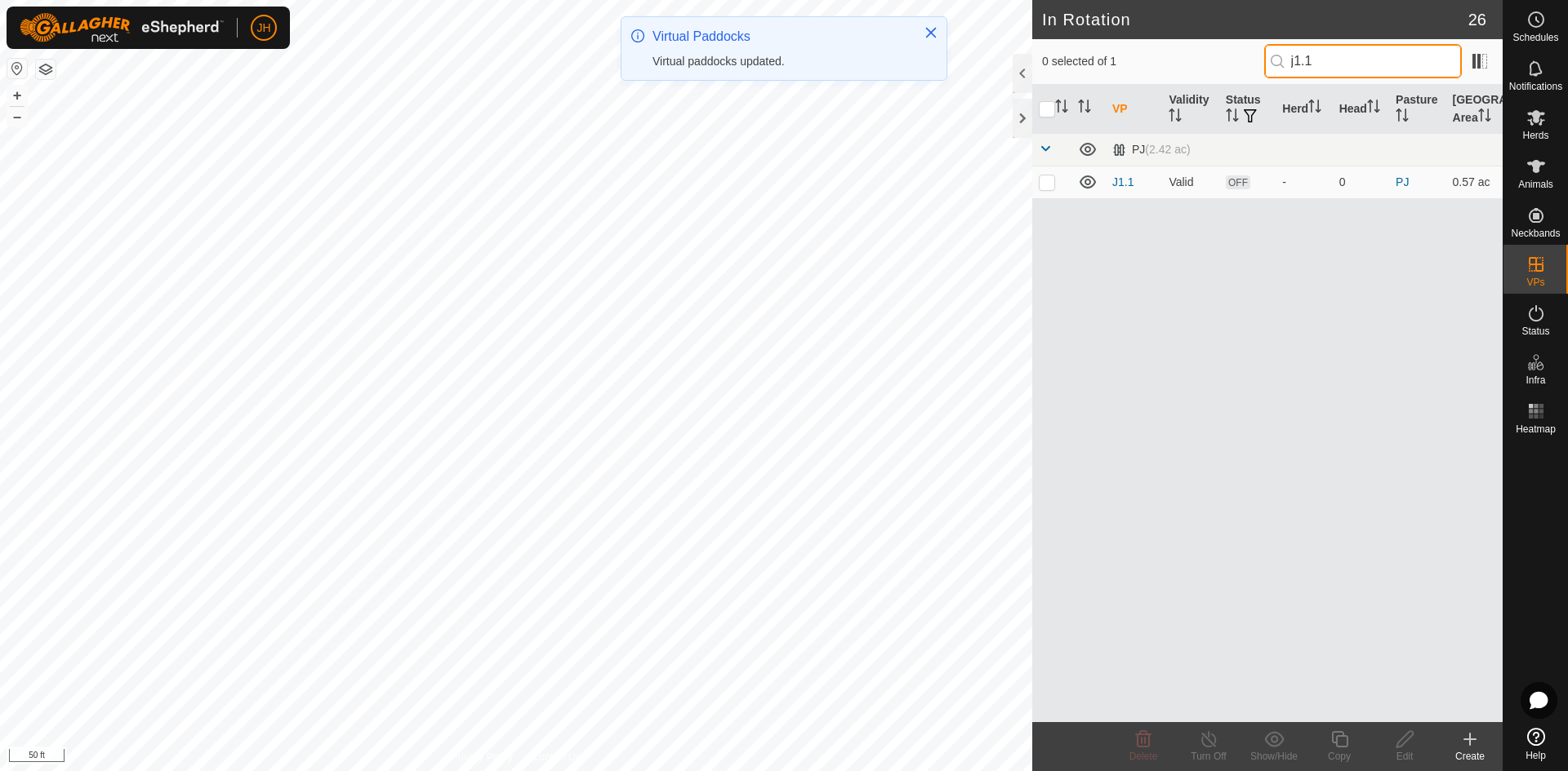
click at [1280, 65] on input "j1.1" at bounding box center [1363, 61] width 198 height 35
type input "j1.1"
click at [1047, 184] on p-checkbox at bounding box center [1046, 181] width 16 height 13
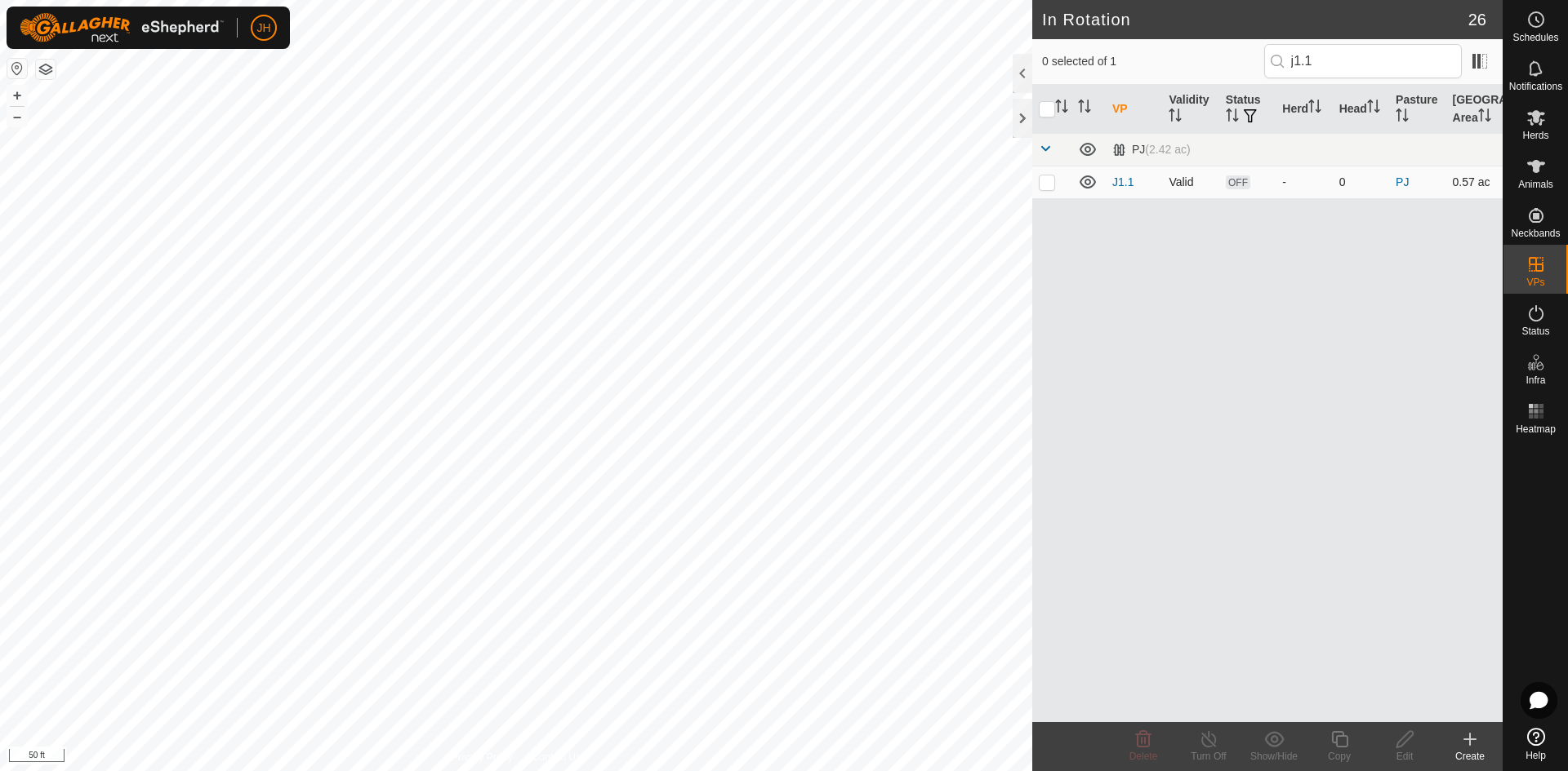
checkbox input "true"
click at [1338, 737] on icon at bounding box center [1339, 739] width 21 height 20
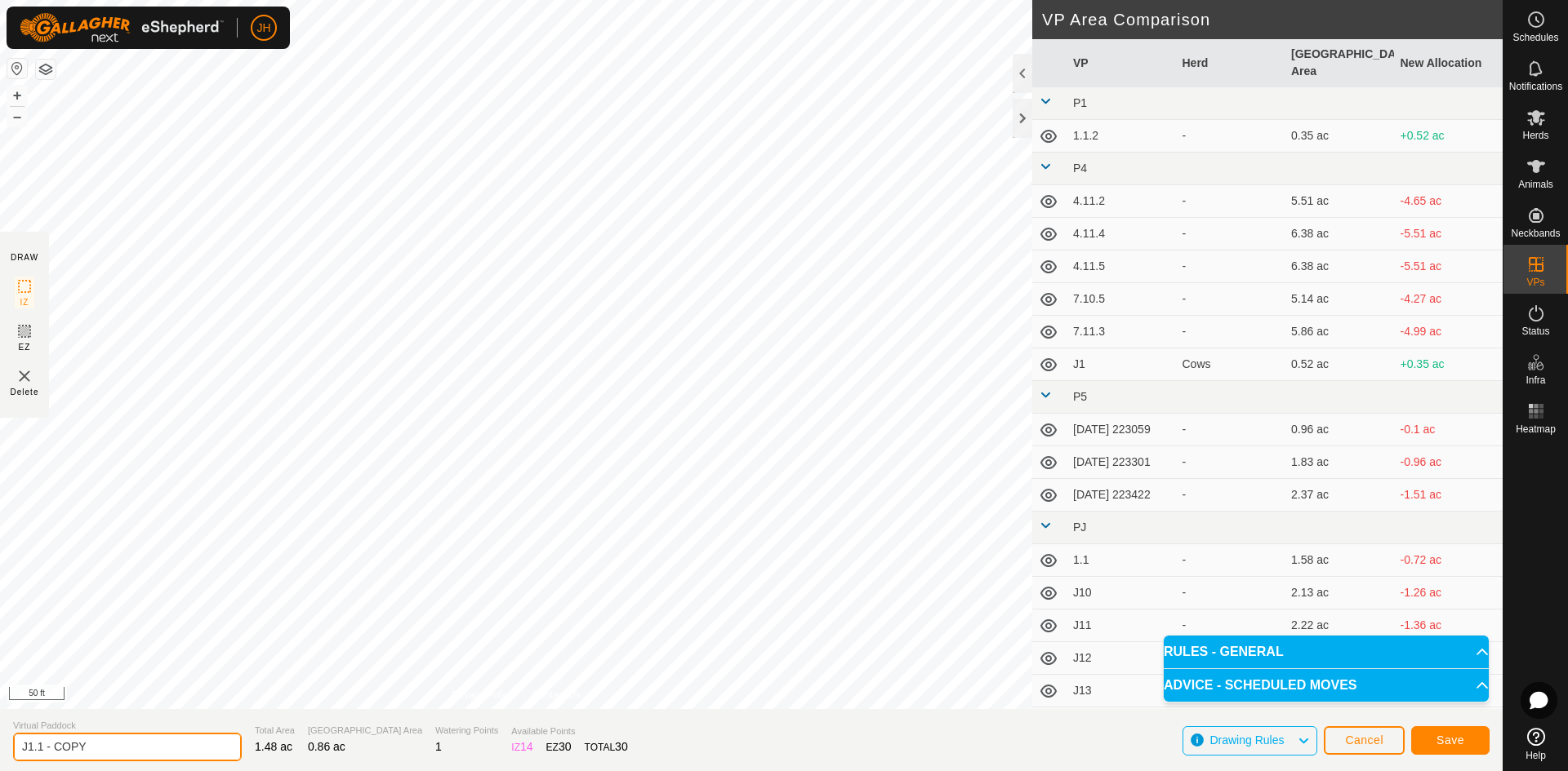
drag, startPoint x: 100, startPoint y: 757, endPoint x: 42, endPoint y: 752, distance: 58.2
click at [42, 752] on input "J1.1 - COPY" at bounding box center [127, 747] width 229 height 29
type input "J1.2"
click at [1466, 744] on button "Save" at bounding box center [1449, 740] width 78 height 29
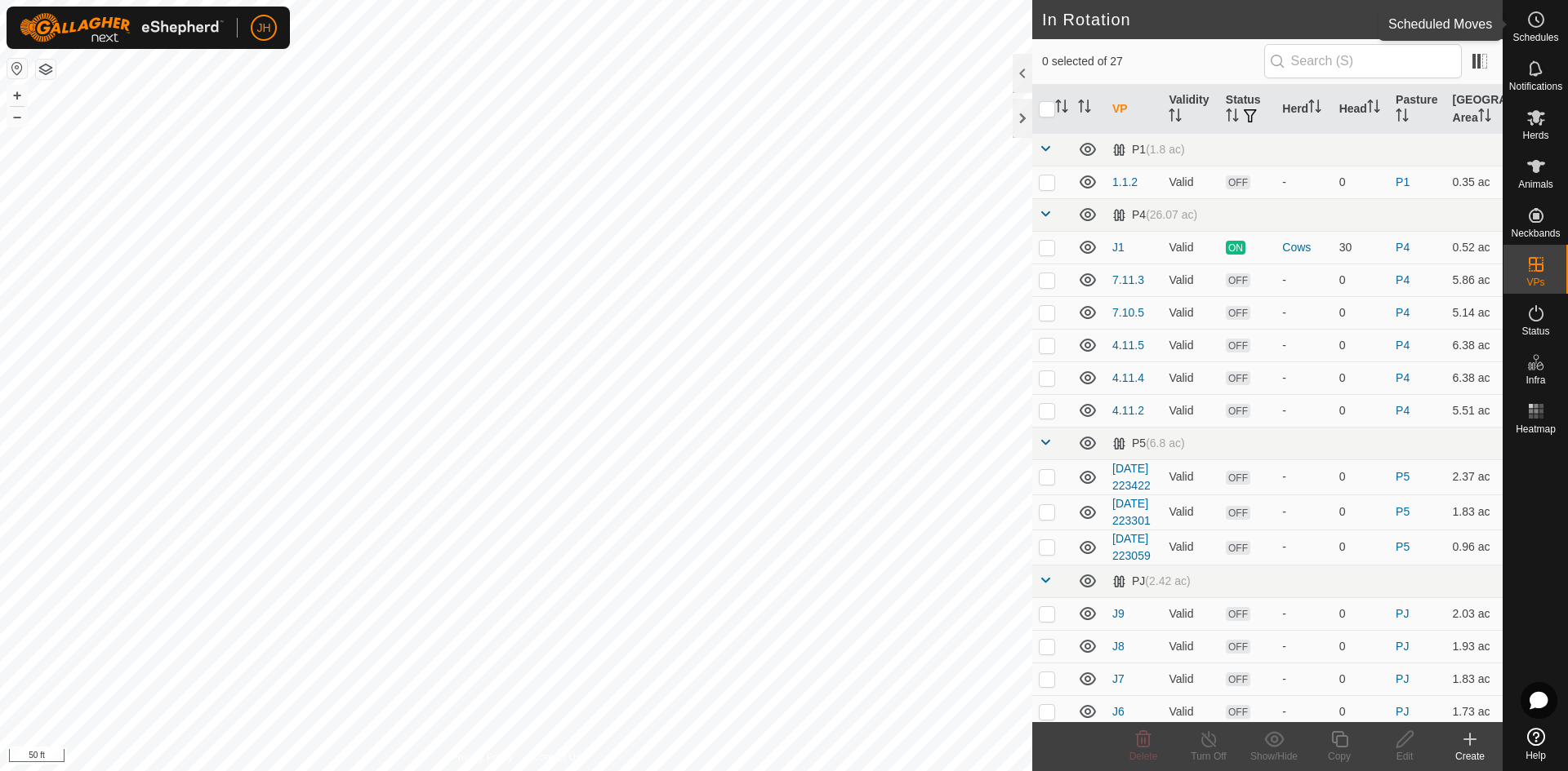
click at [1532, 21] on icon at bounding box center [1536, 20] width 20 height 20
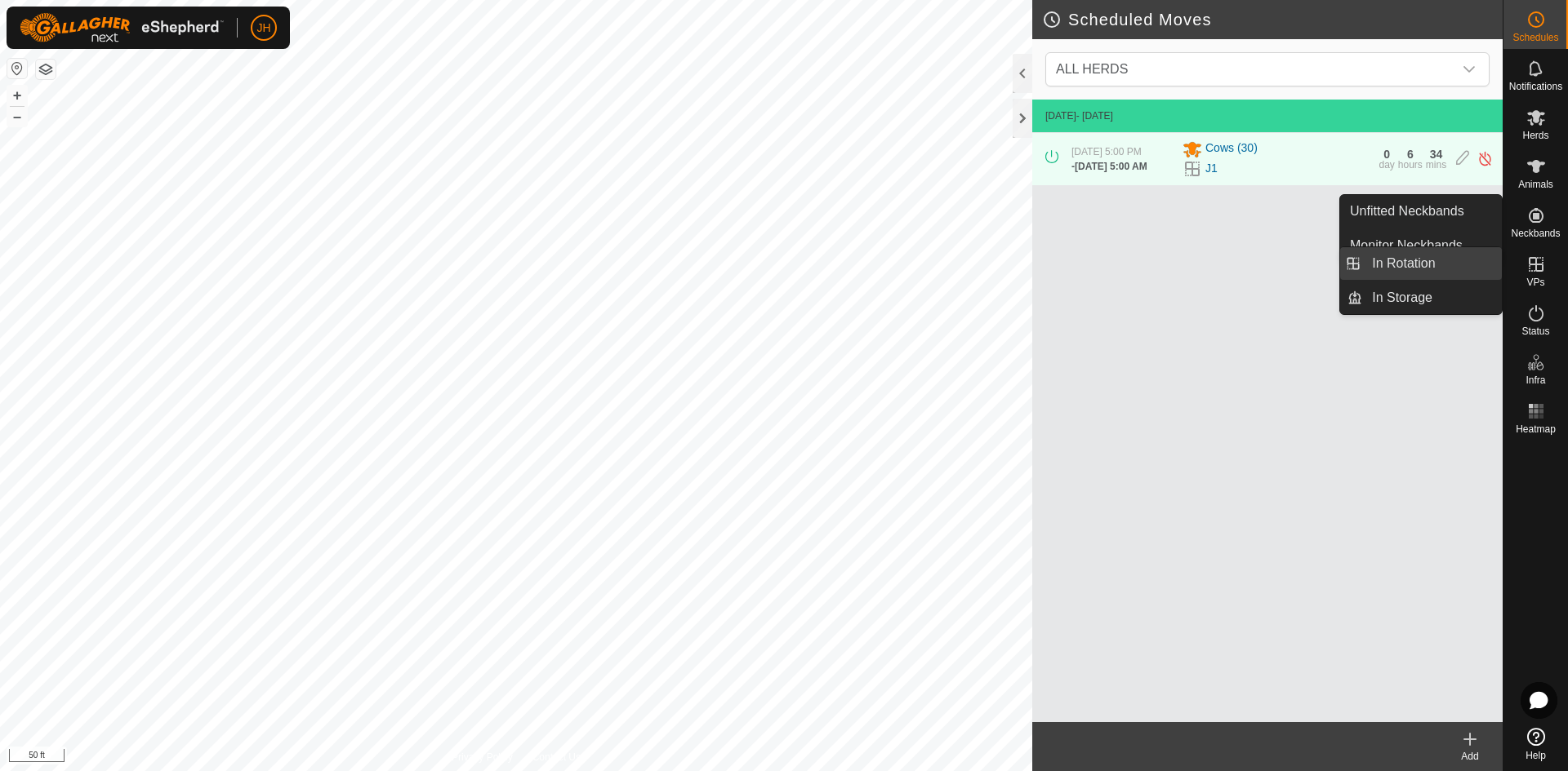
click at [1471, 268] on link "In Rotation" at bounding box center [1431, 263] width 140 height 33
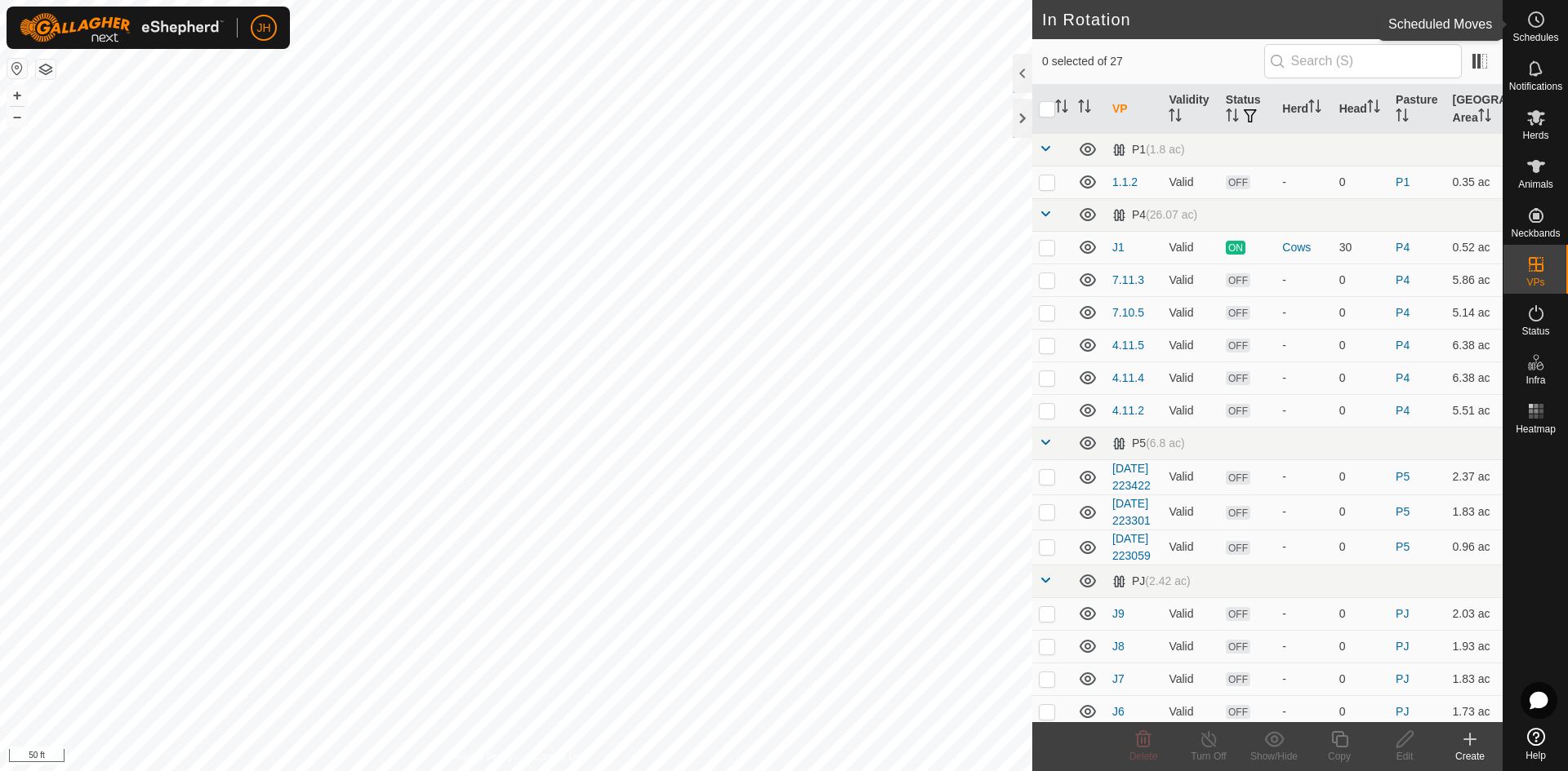
click at [1541, 22] on icon at bounding box center [1536, 20] width 20 height 20
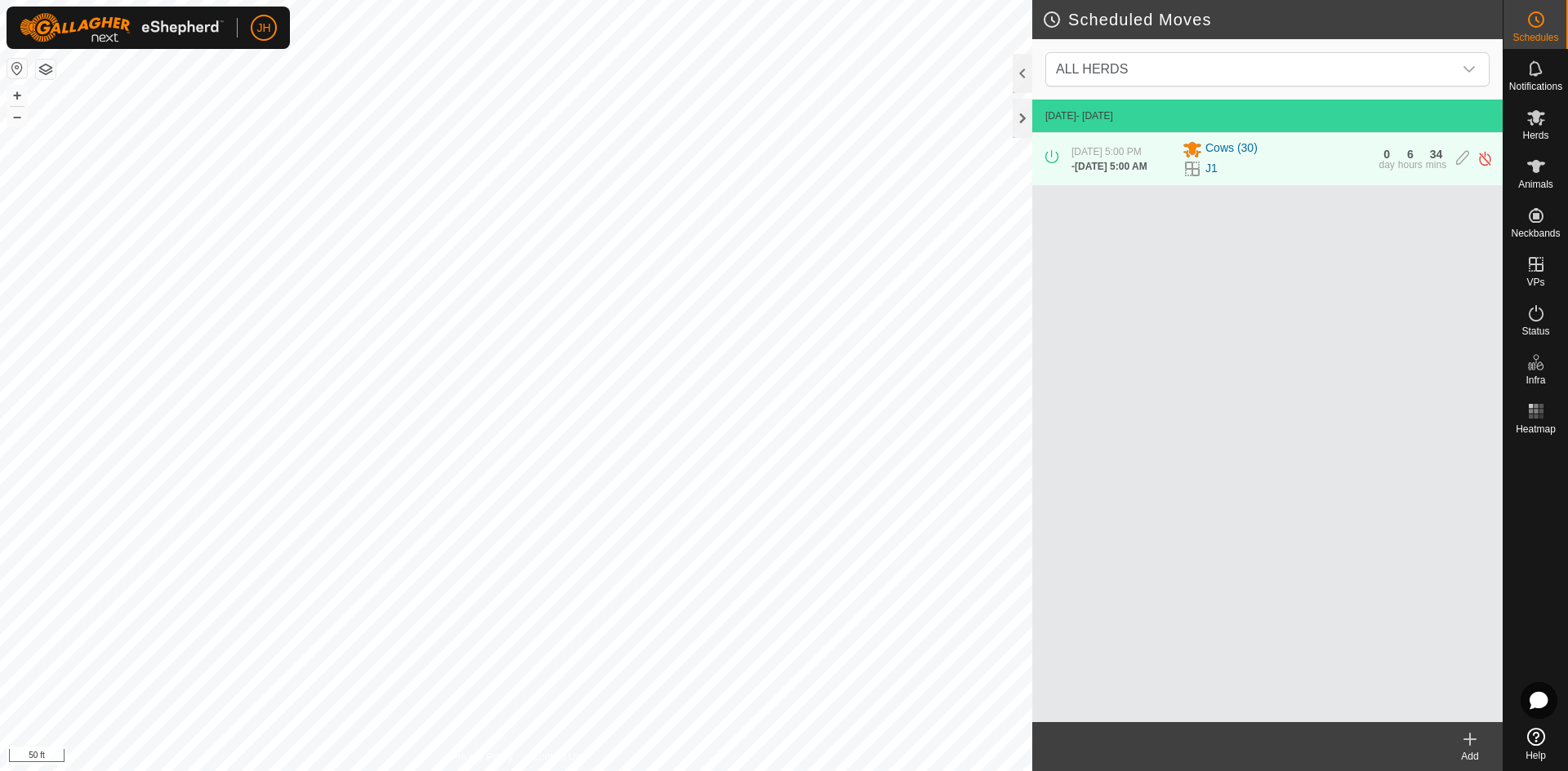
click at [1475, 743] on icon at bounding box center [1470, 739] width 20 height 20
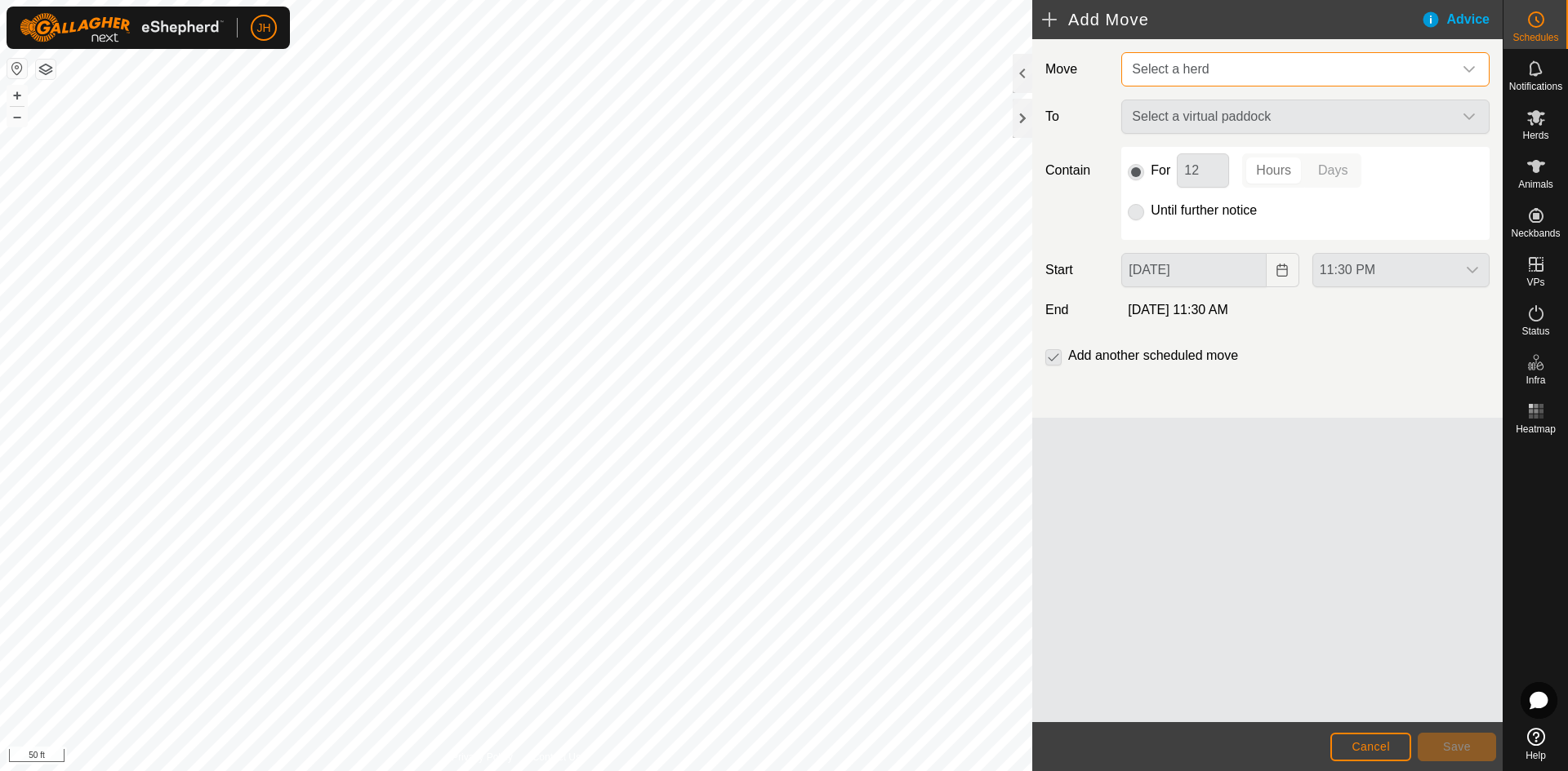
click at [1233, 69] on span "Select a herd" at bounding box center [1289, 69] width 328 height 33
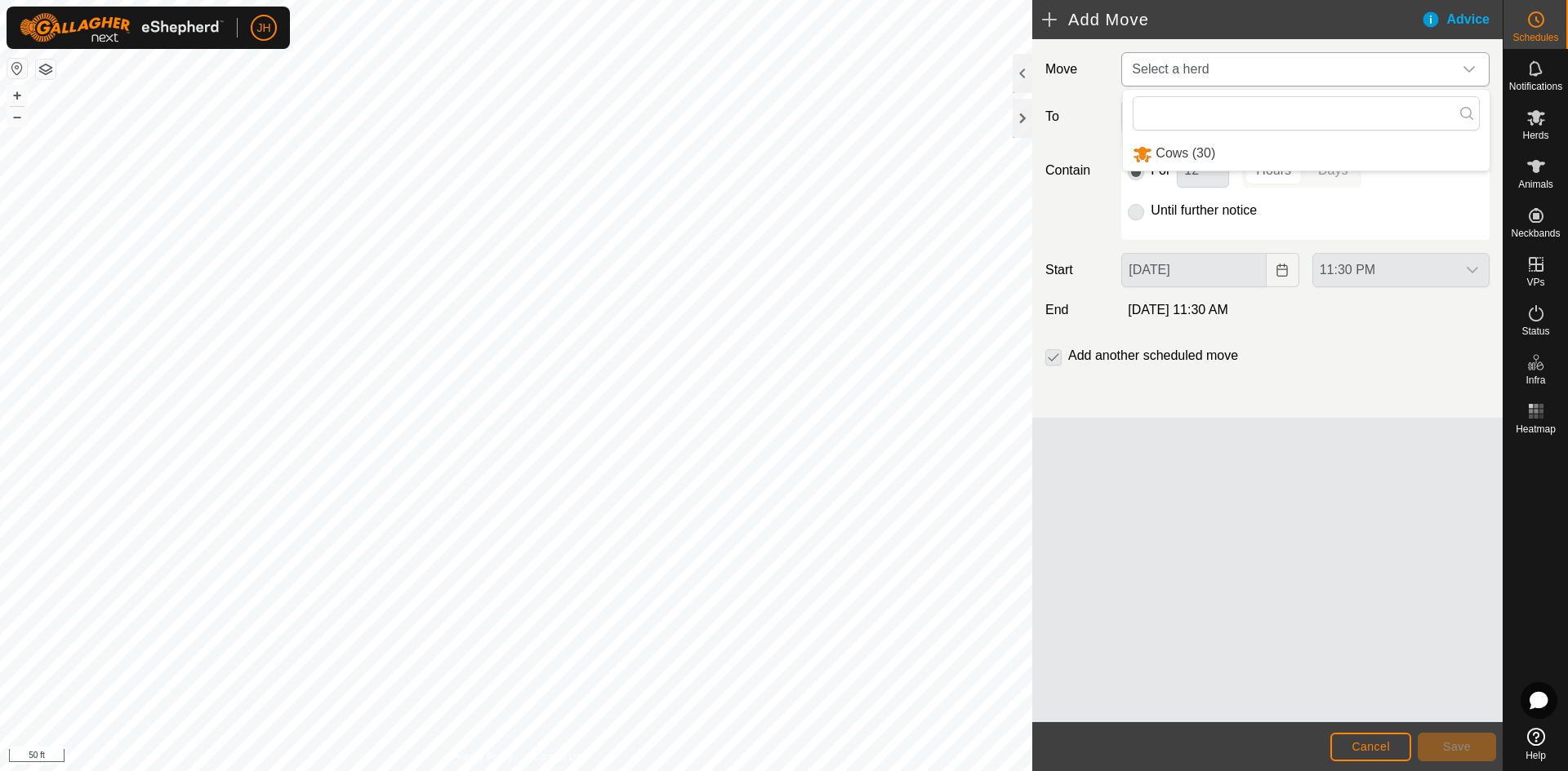
click at [1204, 156] on li "Cows (30)" at bounding box center [1306, 154] width 366 height 34
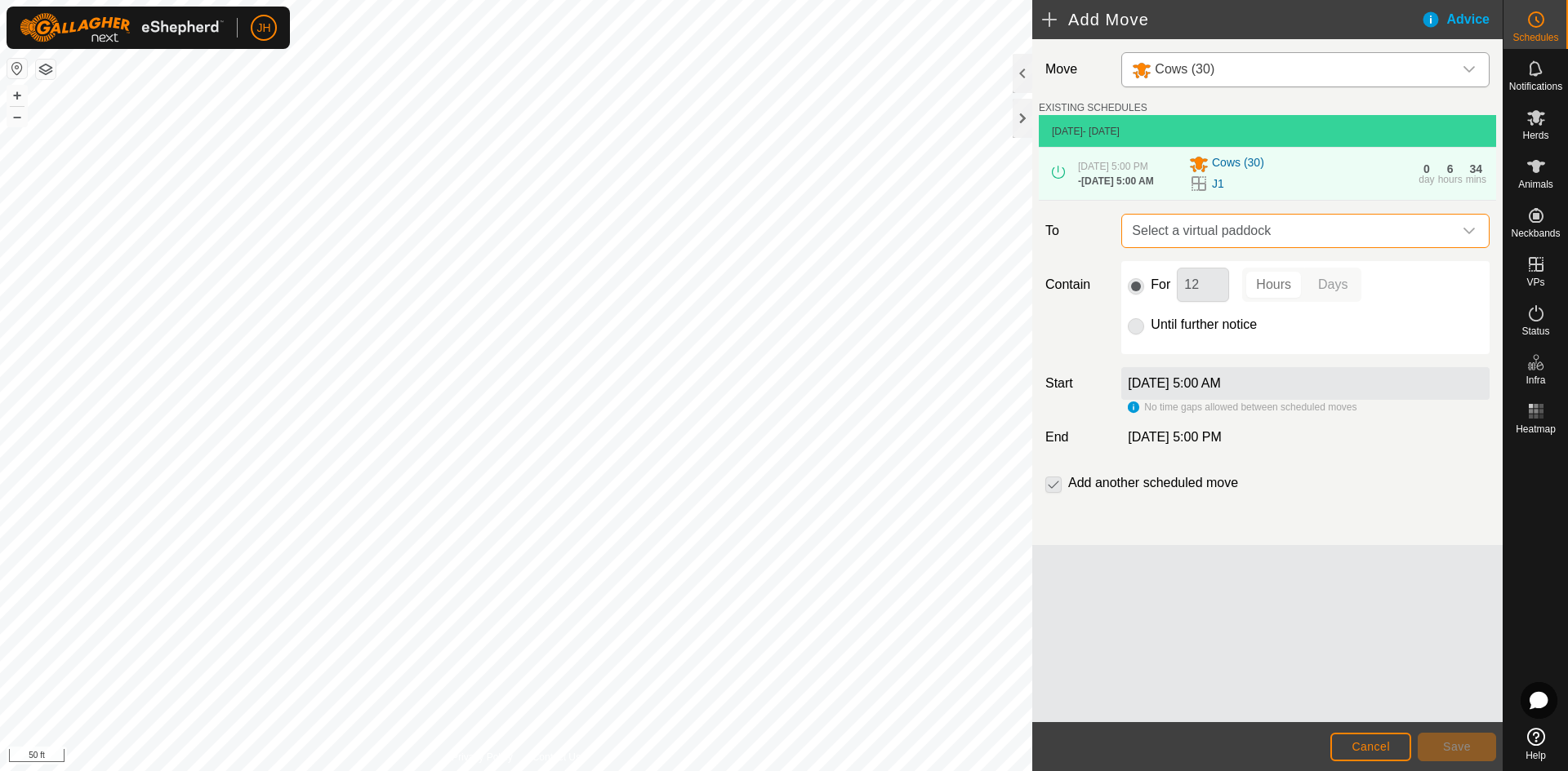
click at [1231, 234] on span "Select a virtual paddock" at bounding box center [1289, 231] width 328 height 33
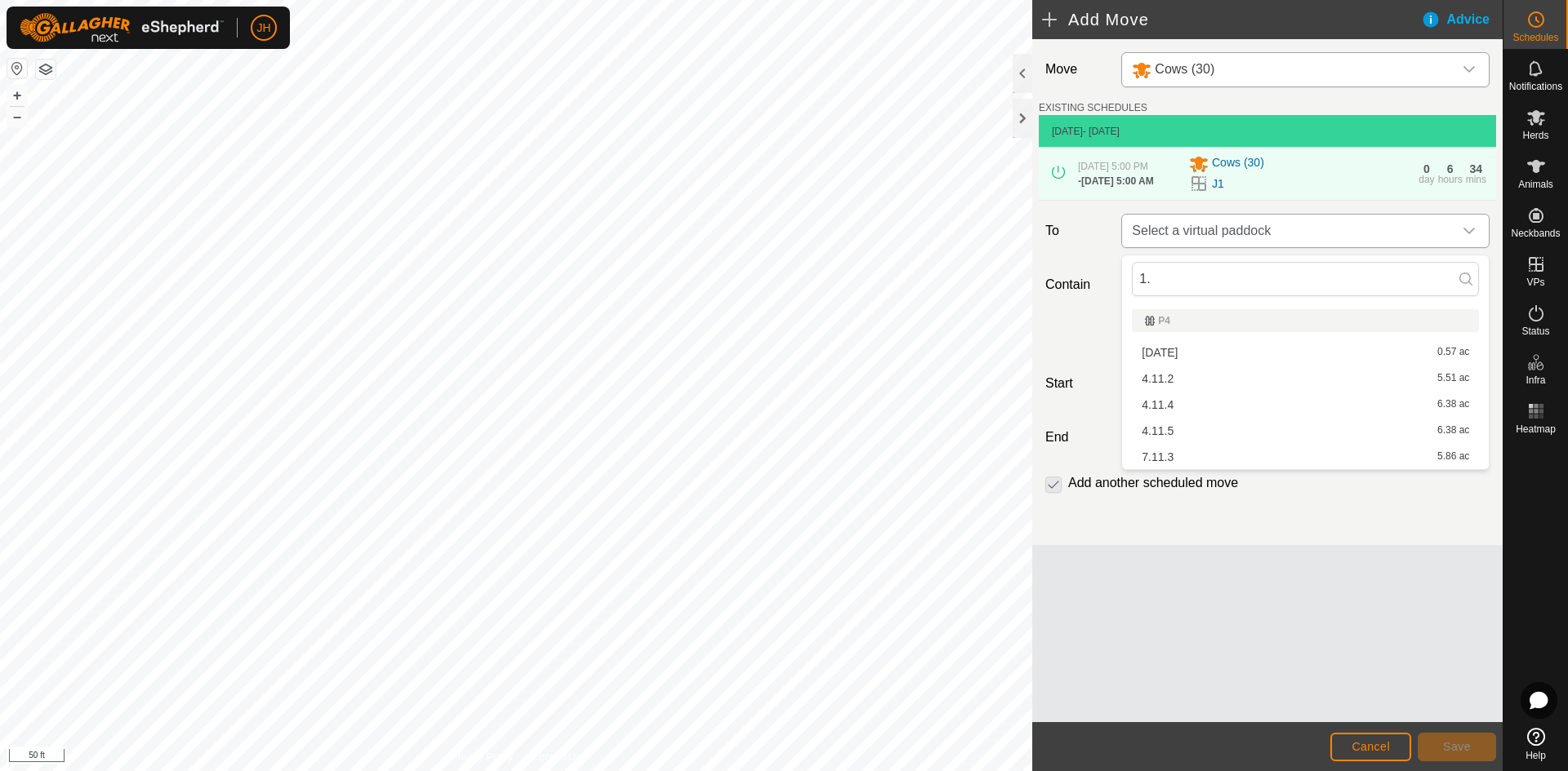
type input "1"
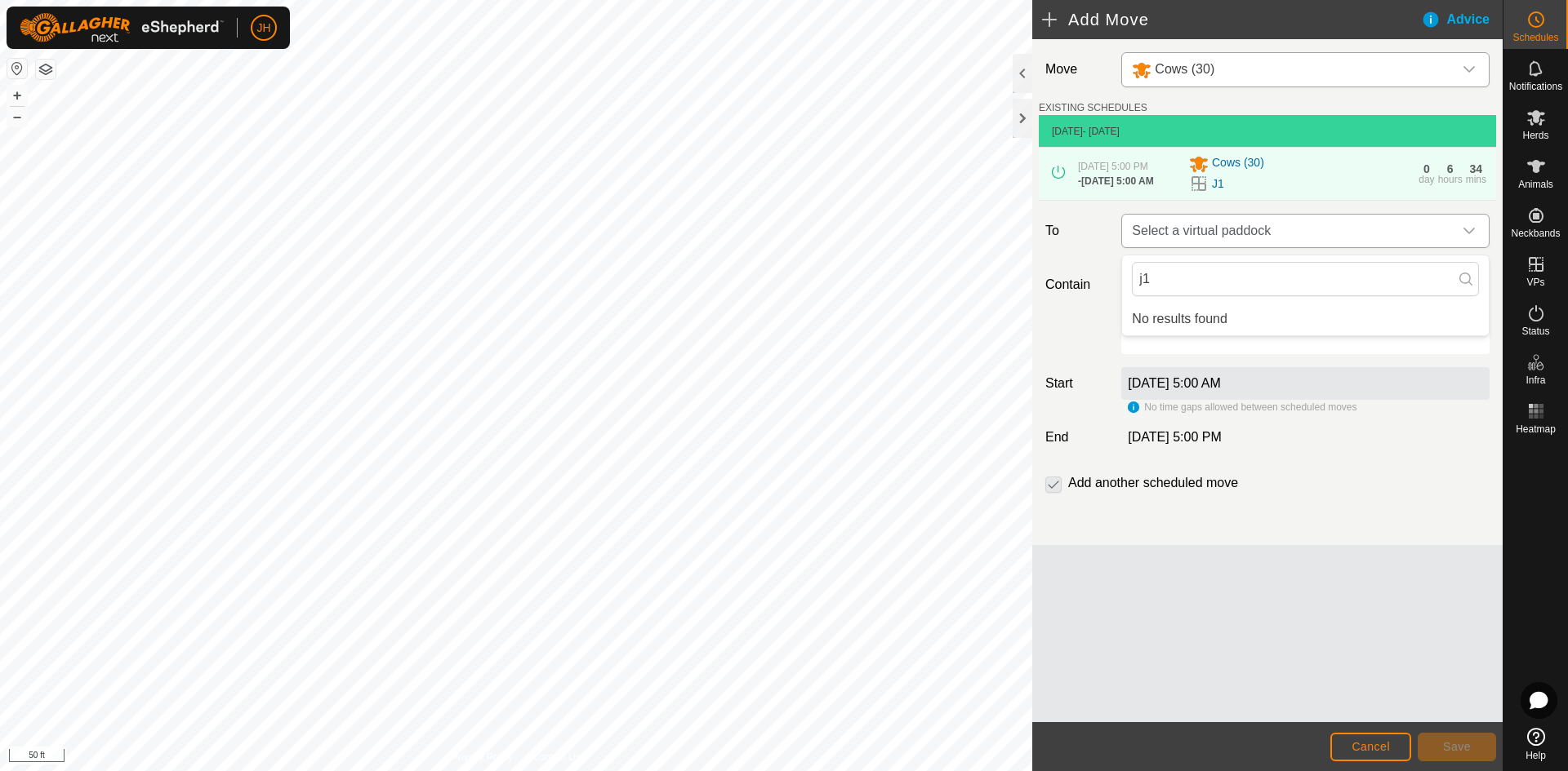
type input "j1"
click at [1213, 235] on span "Select a virtual paddock" at bounding box center [1289, 231] width 328 height 33
click at [1217, 232] on span "Select a virtual paddock" at bounding box center [1289, 231] width 328 height 33
click at [1192, 273] on input "j1" at bounding box center [1305, 279] width 347 height 35
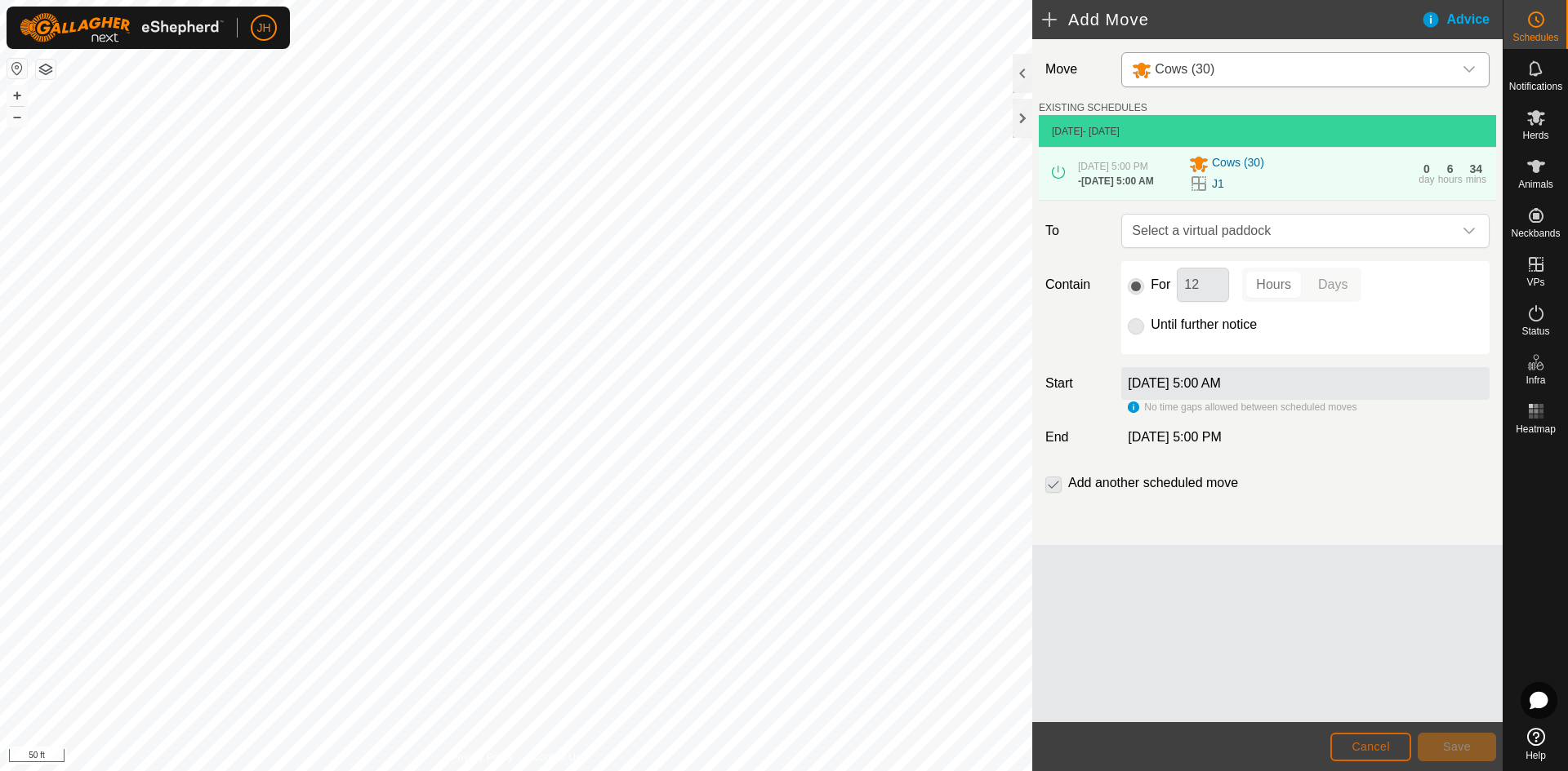
click at [1390, 742] on button "Cancel" at bounding box center [1371, 747] width 81 height 29
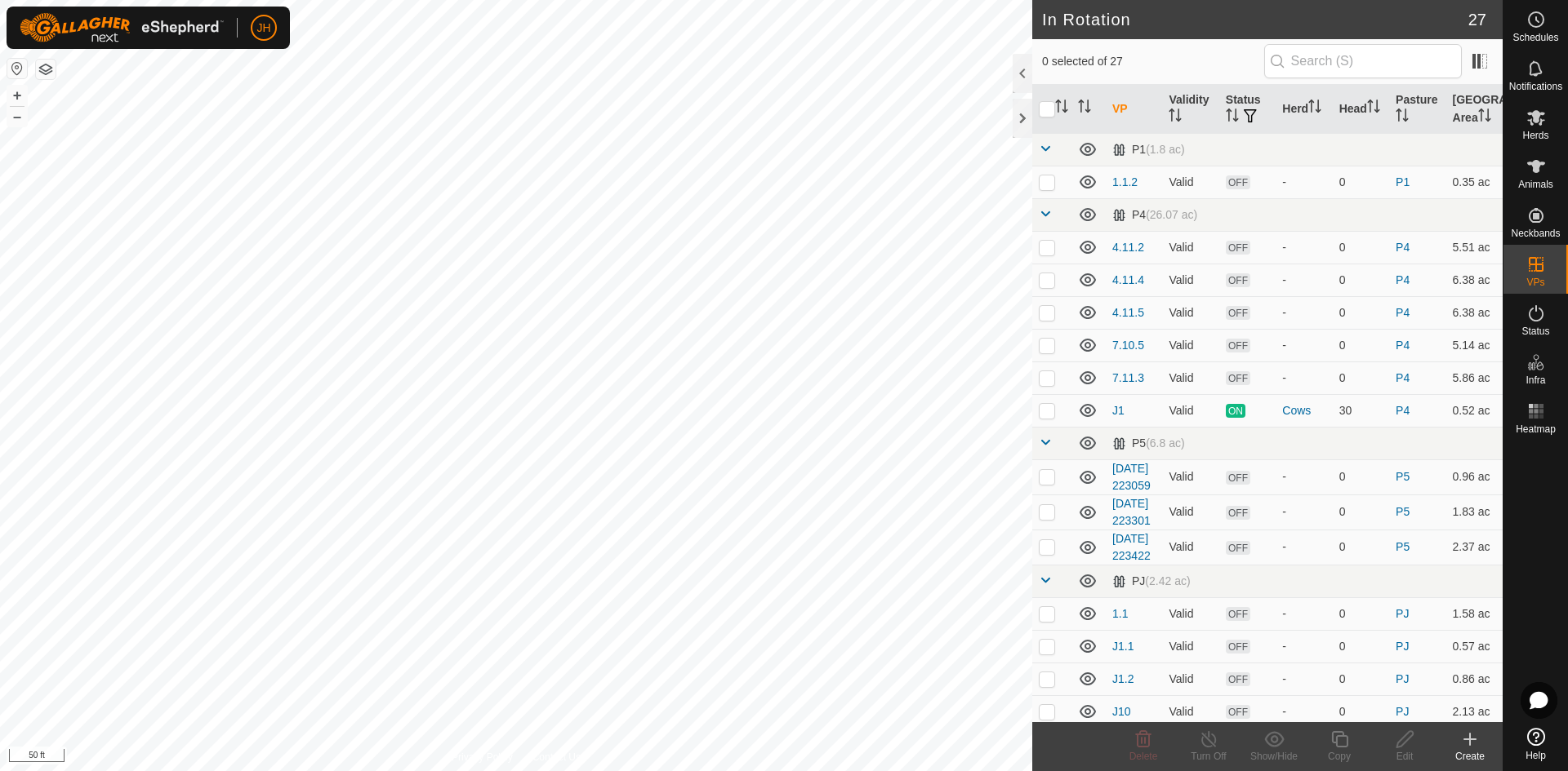
checkbox input "true"
checkbox input "false"
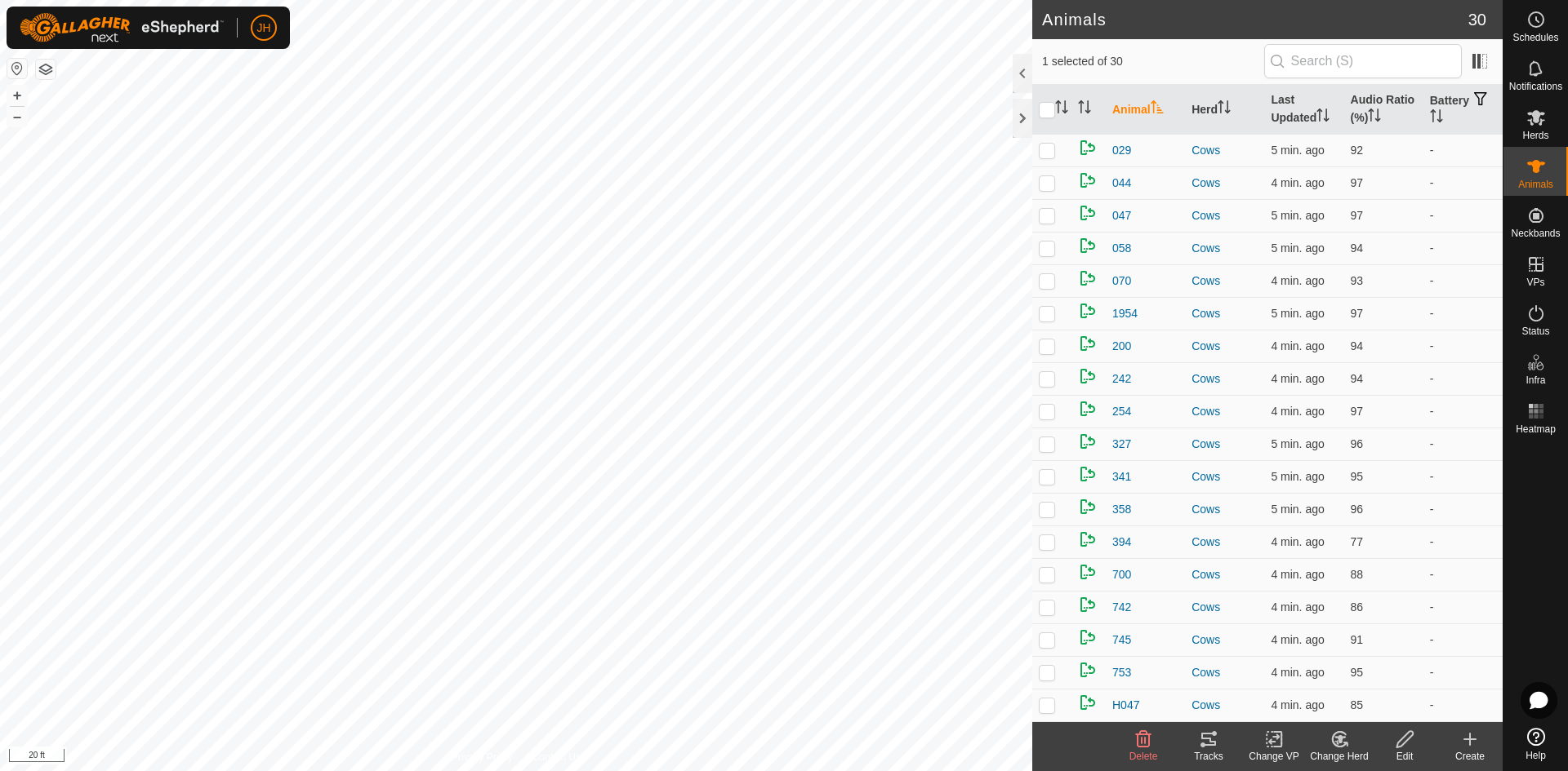
click at [1203, 748] on icon at bounding box center [1209, 739] width 20 height 20
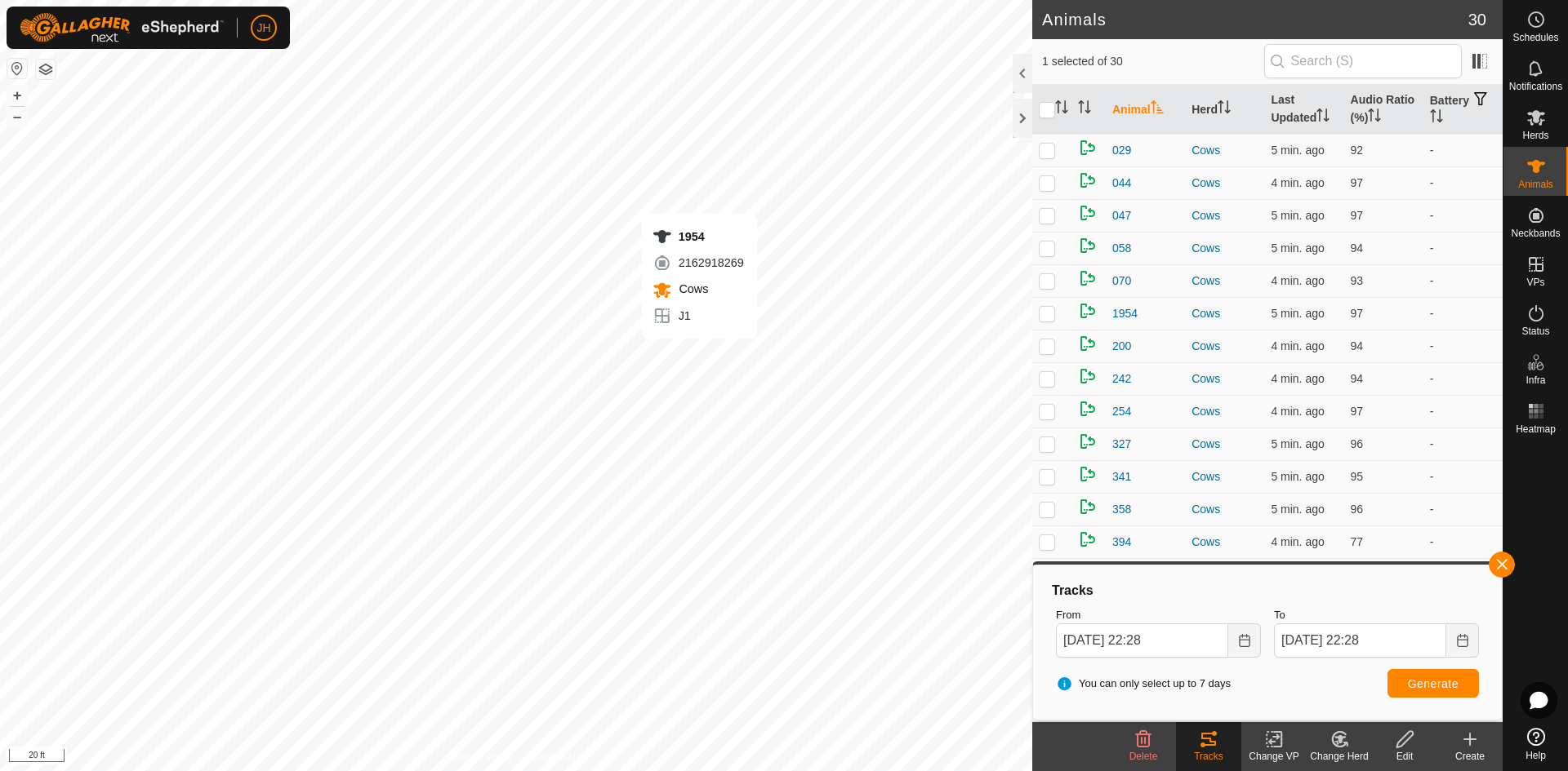
checkbox input "true"
checkbox input "false"
click at [1424, 688] on span "Generate" at bounding box center [1432, 684] width 50 height 13
checkbox input "true"
checkbox input "false"
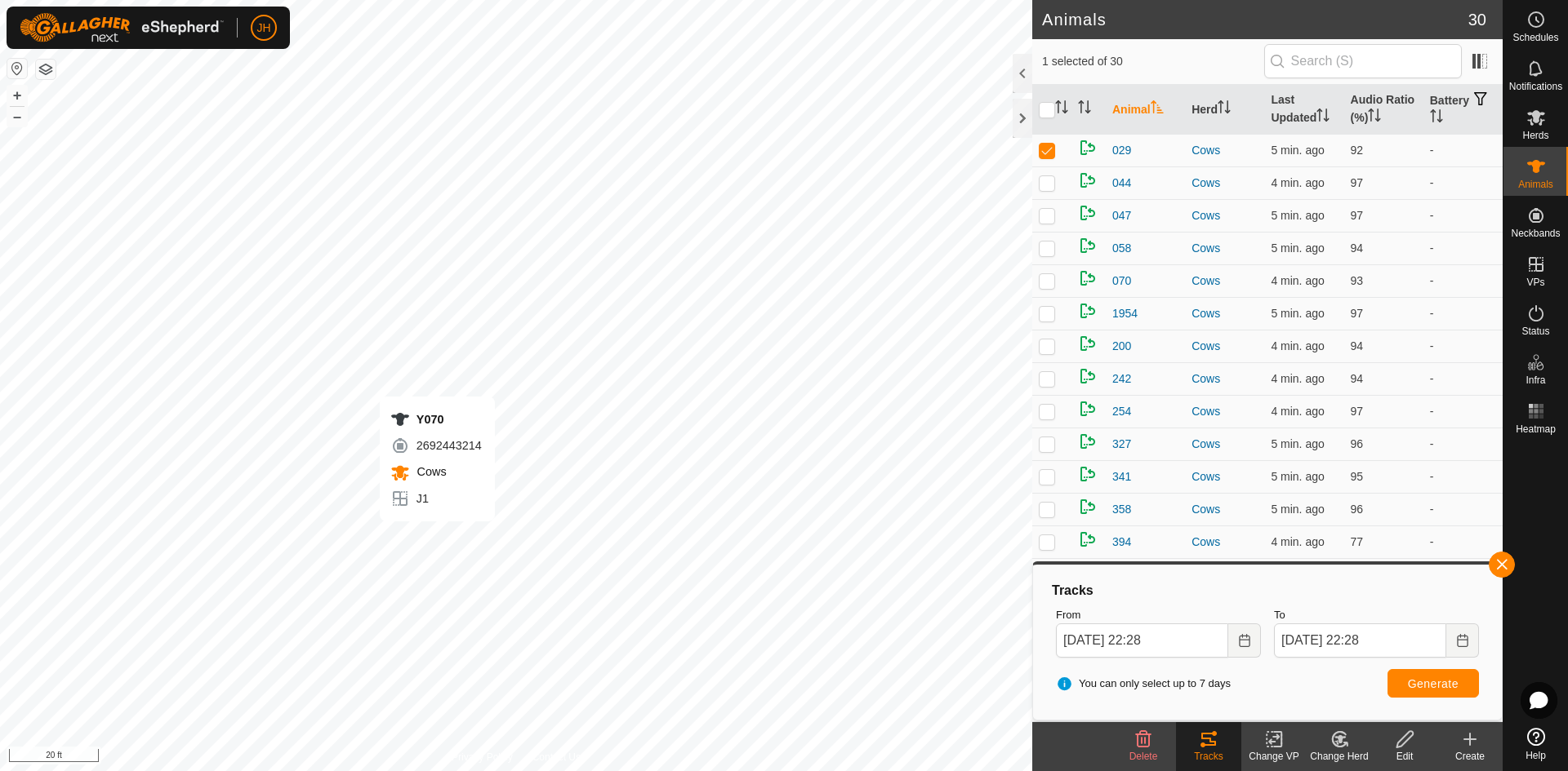
checkbox input "false"
checkbox input "true"
click at [1447, 688] on span "Generate" at bounding box center [1432, 684] width 50 height 13
checkbox input "true"
checkbox input "false"
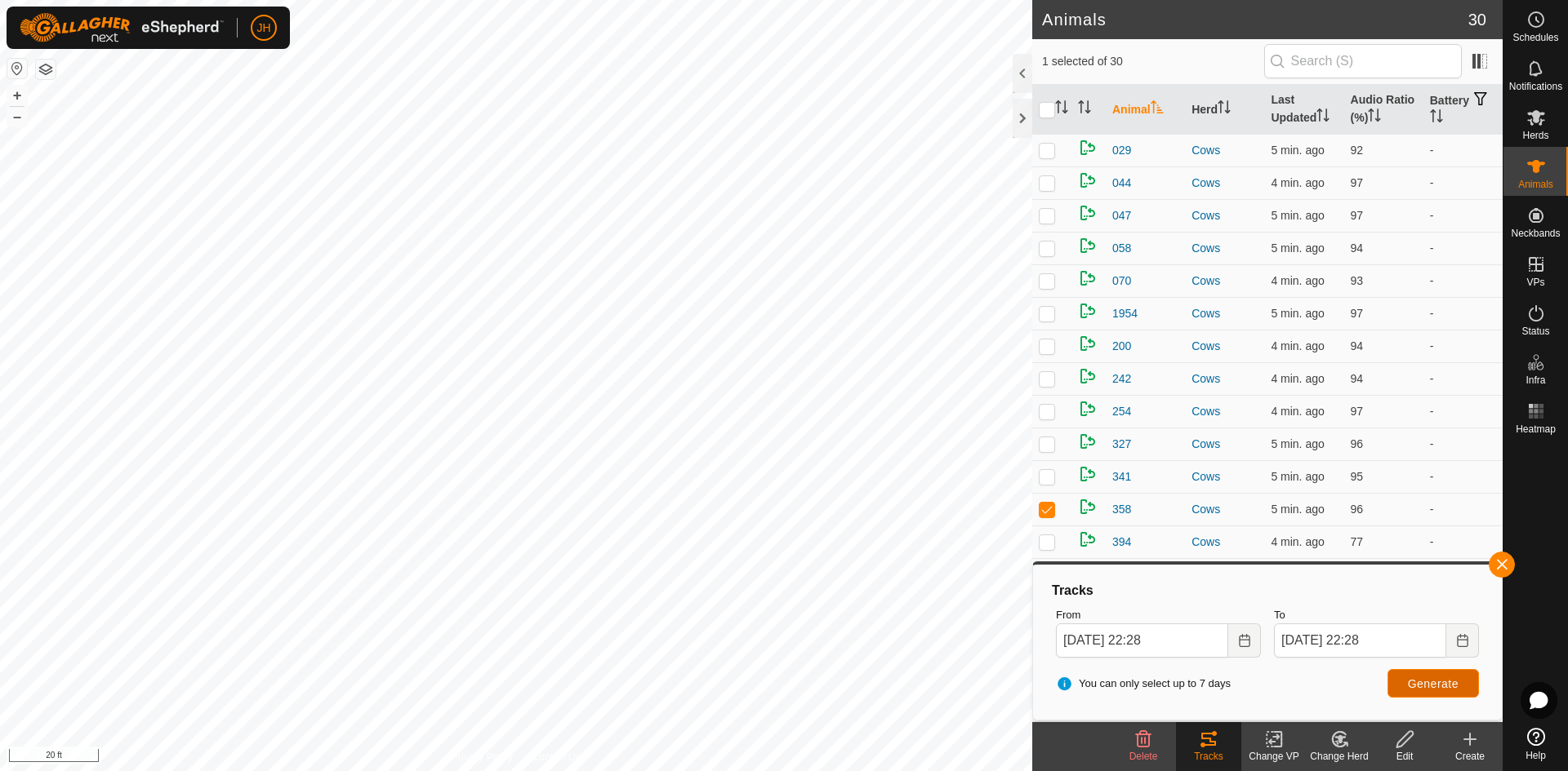
click at [1403, 676] on button "Generate" at bounding box center [1432, 683] width 91 height 29
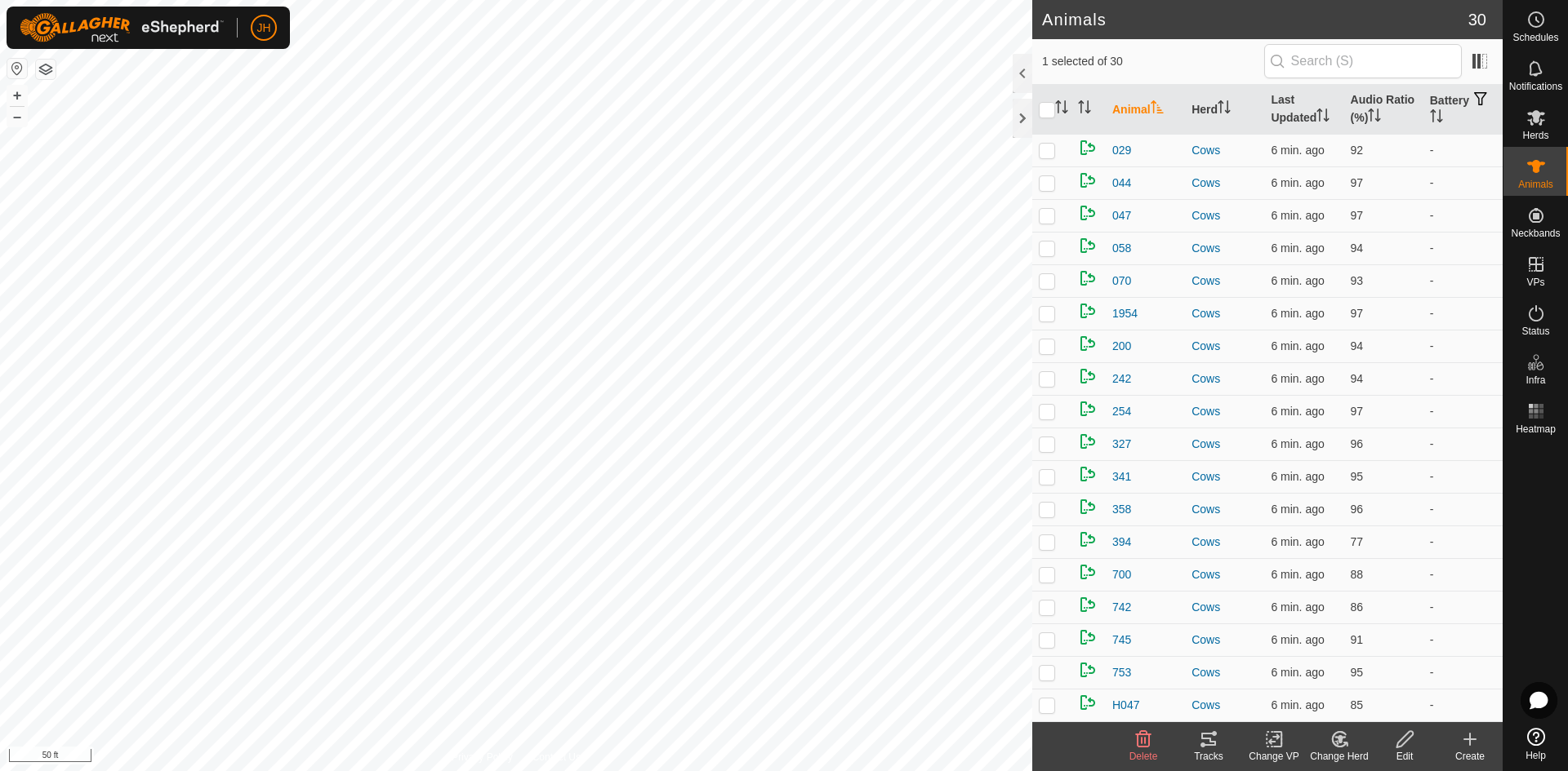
click at [1209, 741] on icon at bounding box center [1209, 739] width 20 height 20
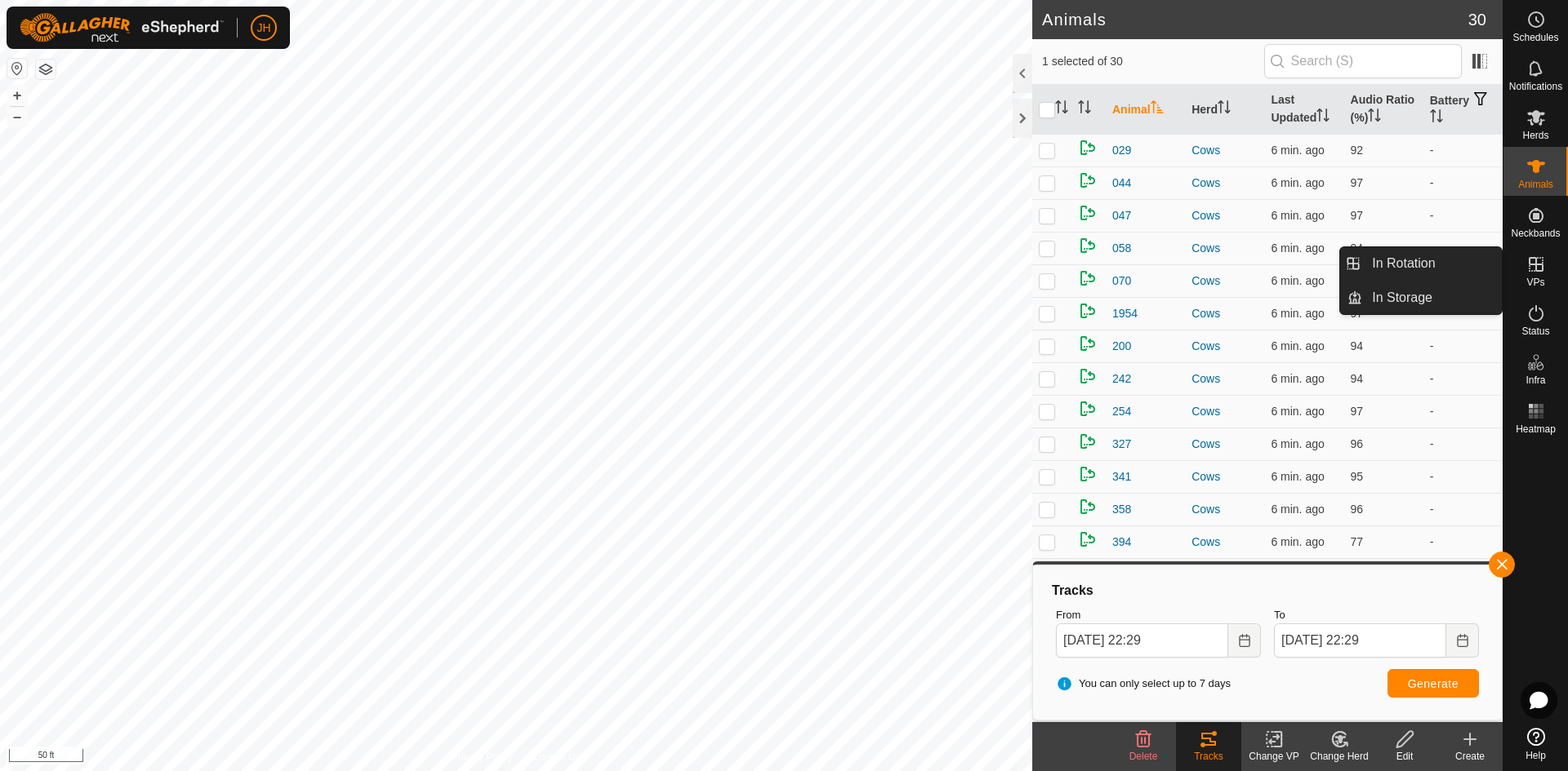
click at [1539, 272] on icon at bounding box center [1536, 264] width 20 height 20
click at [1447, 268] on link "In Rotation" at bounding box center [1431, 263] width 140 height 33
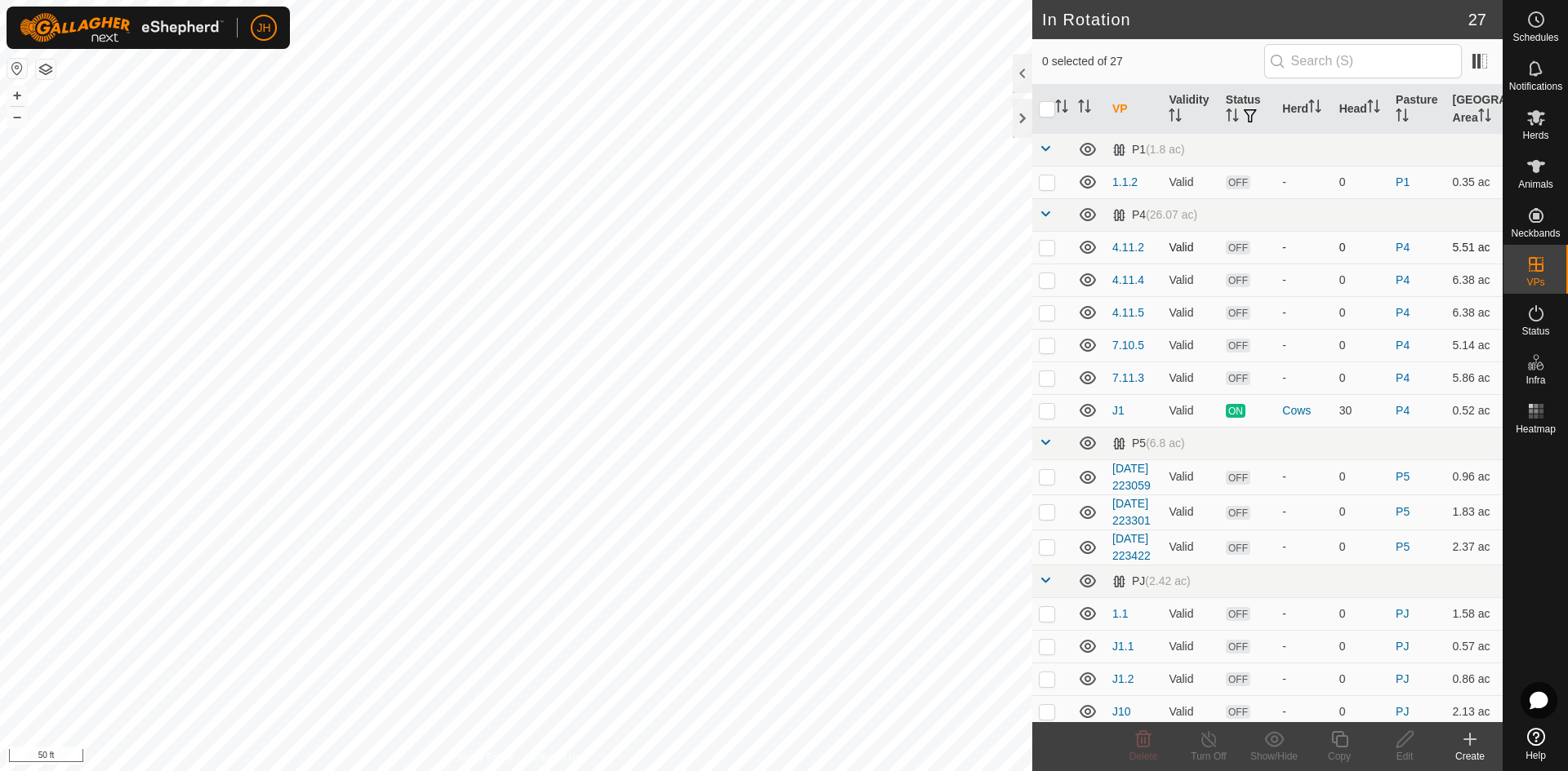
checkbox input "true"
checkbox input "false"
checkbox input "true"
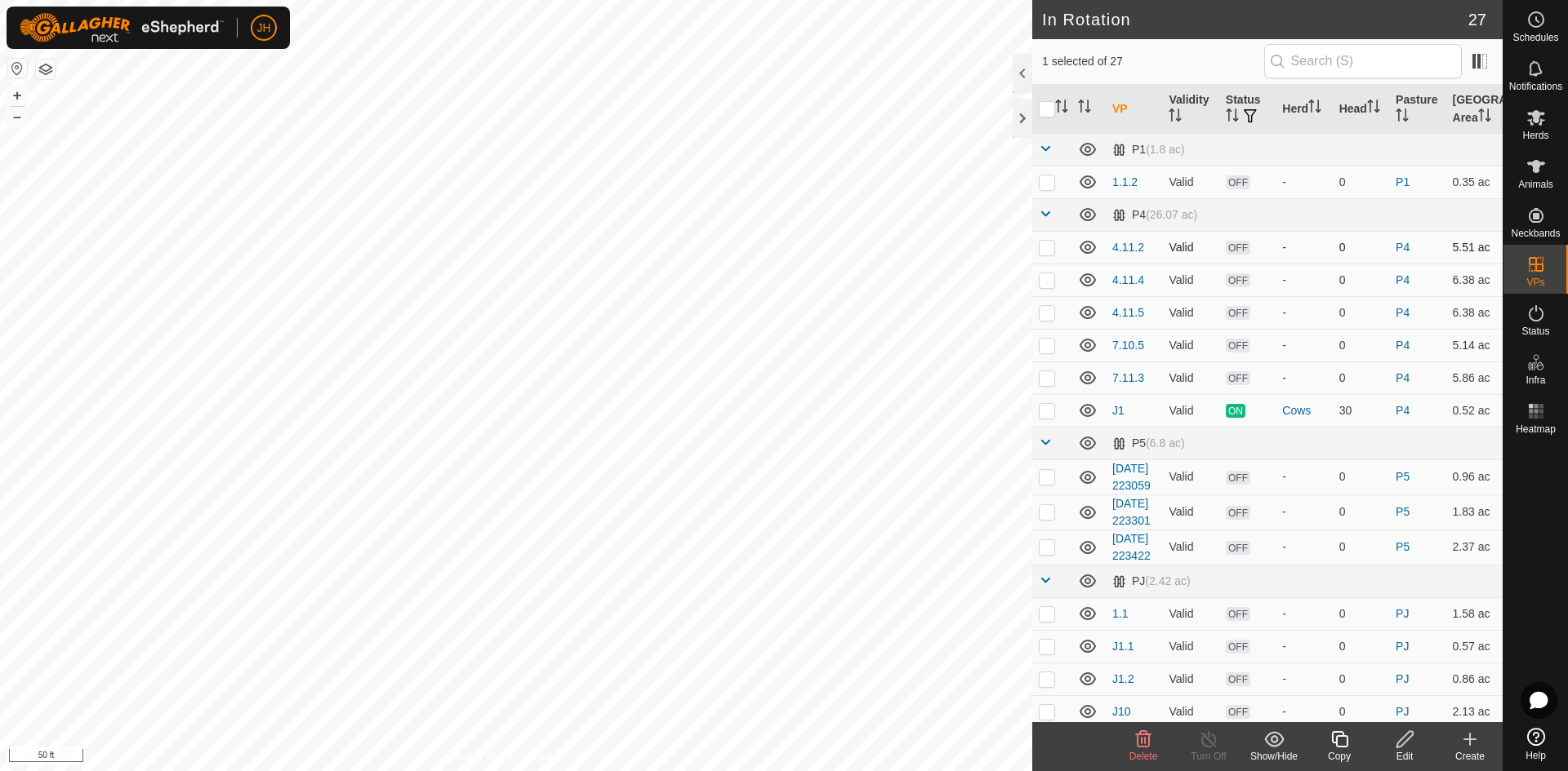
checkbox input "true"
checkbox input "false"
click at [1336, 742] on icon at bounding box center [1339, 739] width 21 height 20
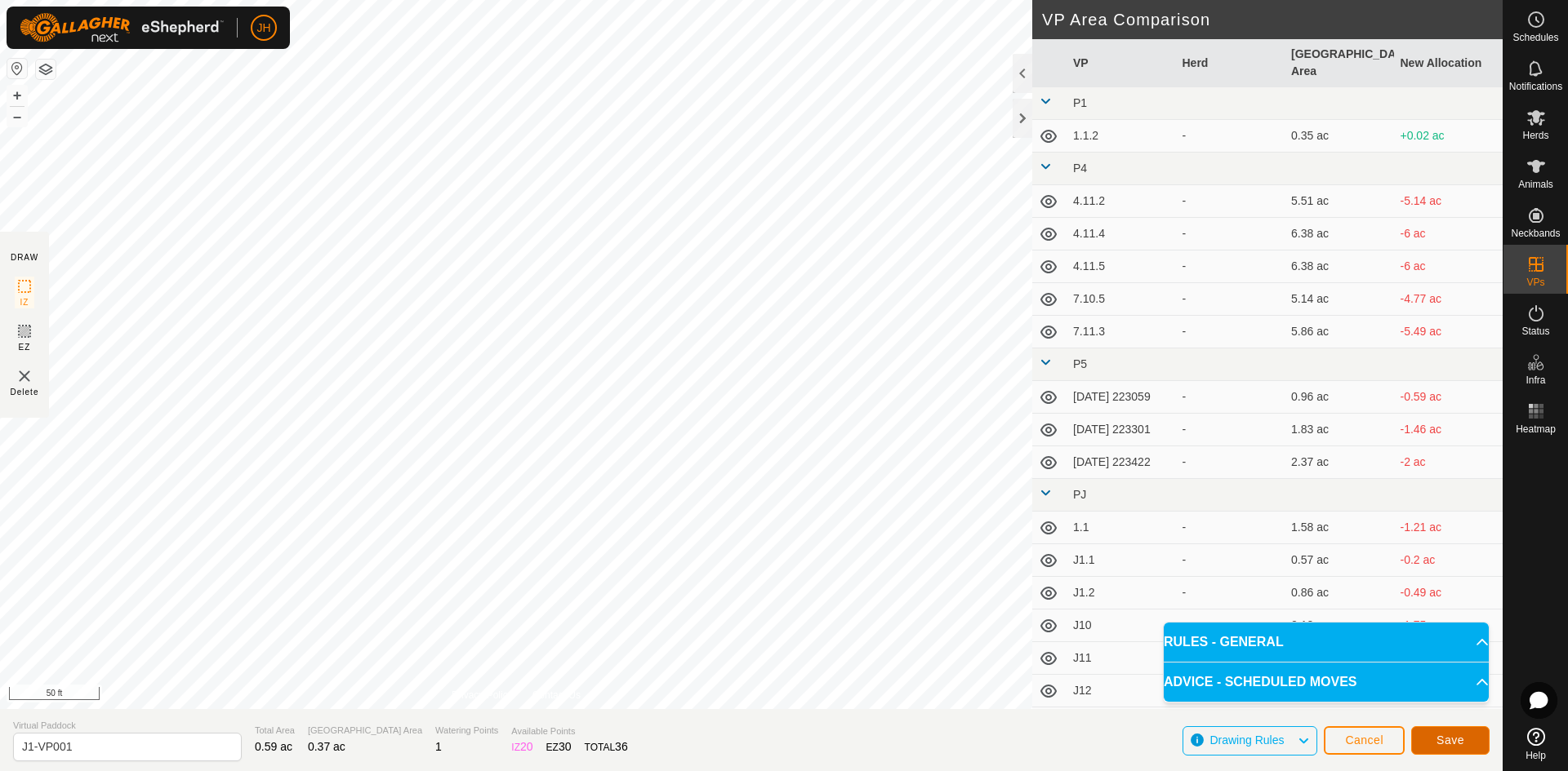
click at [1431, 744] on button "Save" at bounding box center [1449, 740] width 78 height 29
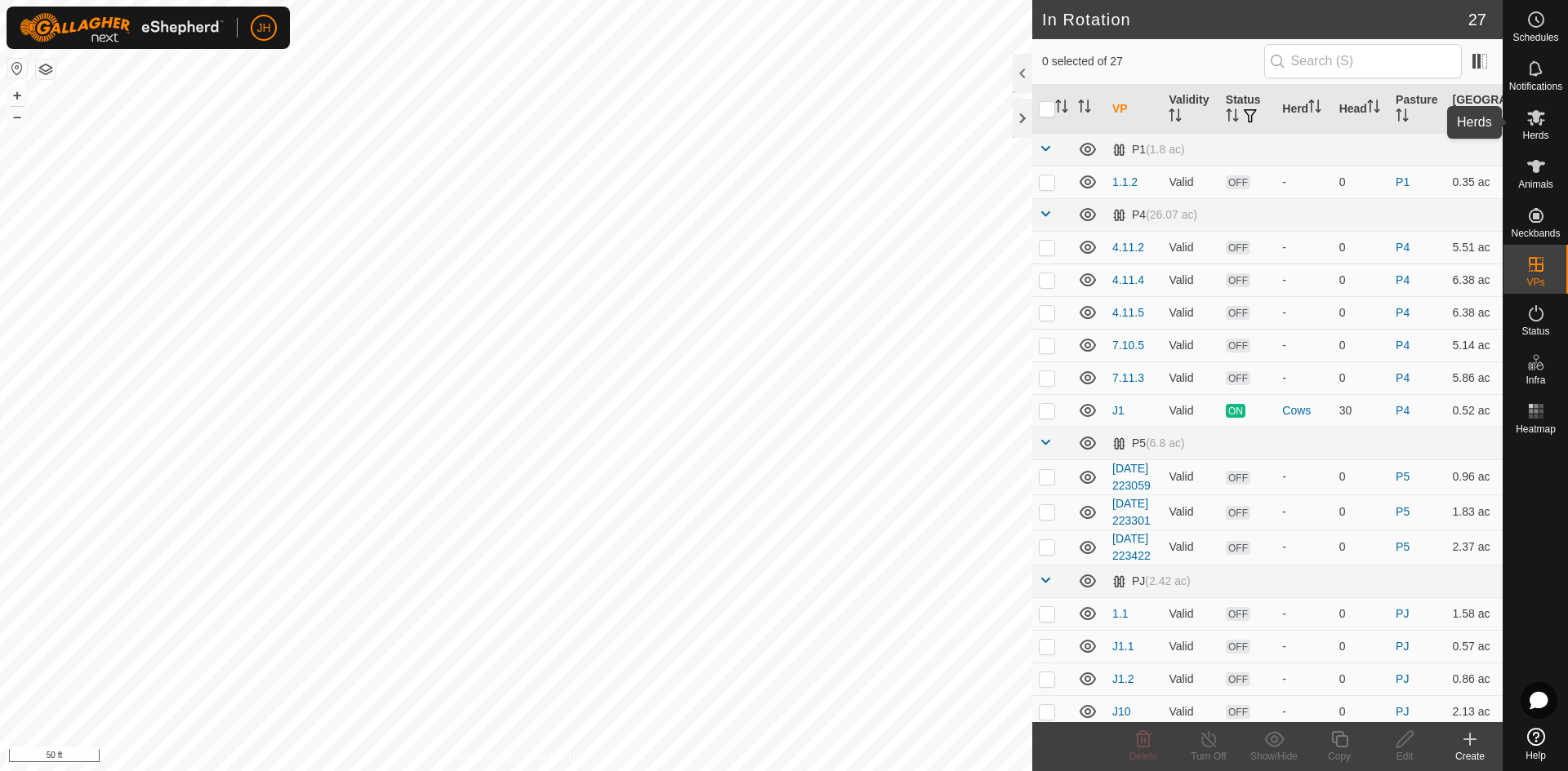
click at [1542, 118] on icon at bounding box center [1536, 118] width 20 height 20
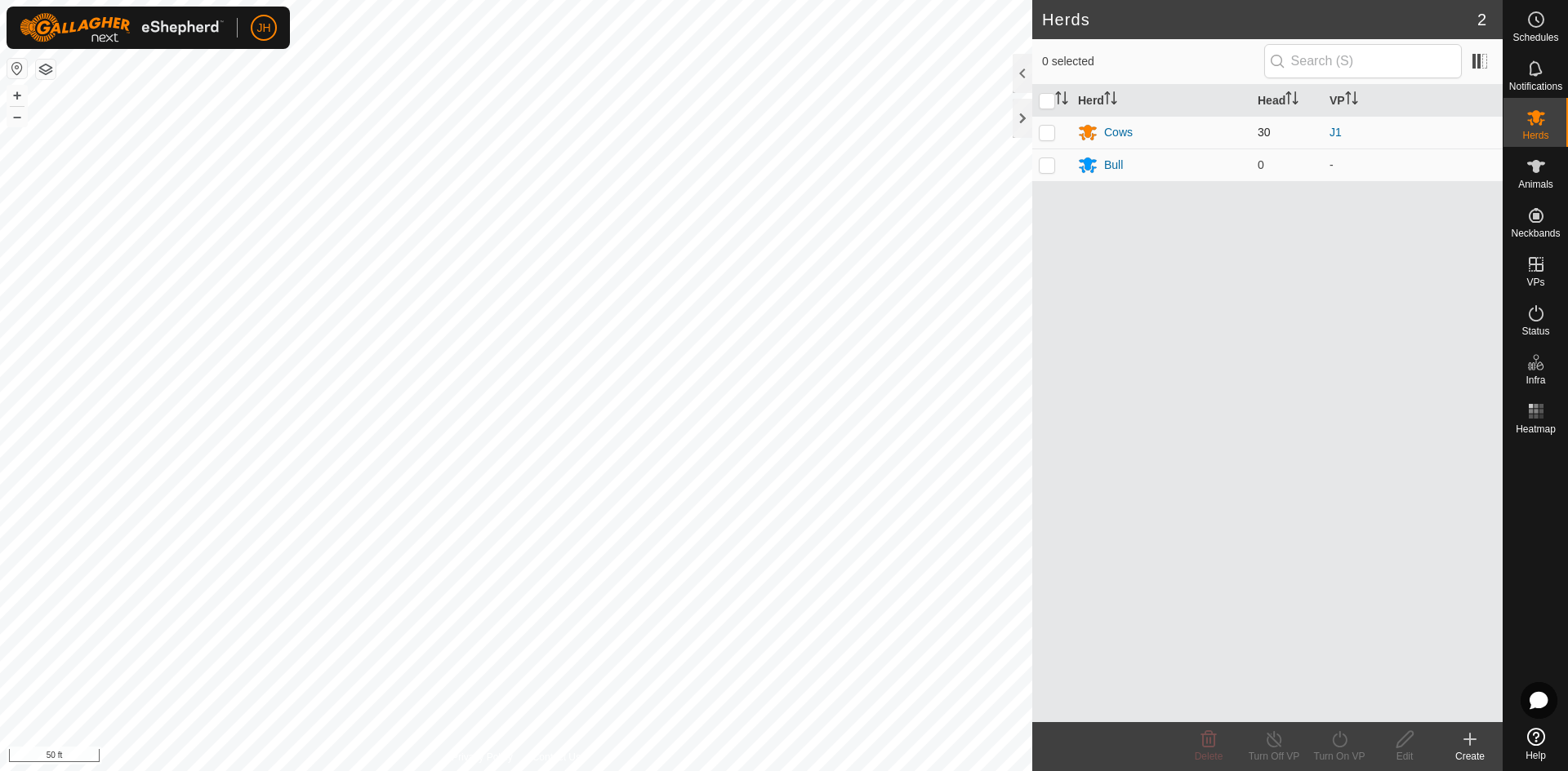
click at [1050, 138] on p-checkbox at bounding box center [1046, 132] width 16 height 13
checkbox input "true"
click at [1331, 743] on icon at bounding box center [1339, 739] width 21 height 20
click at [1339, 701] on link "Now" at bounding box center [1388, 704] width 161 height 33
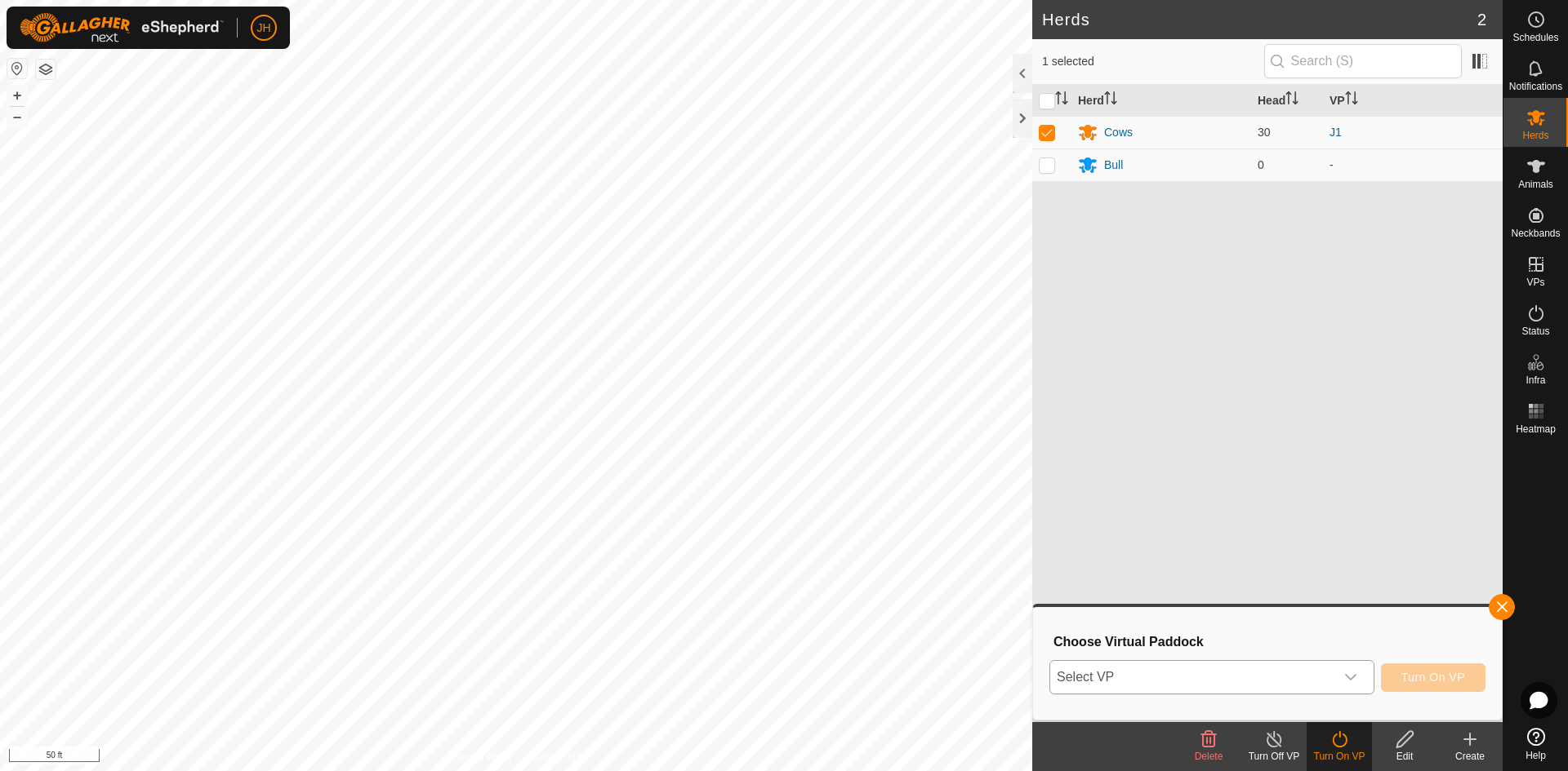
click at [1343, 675] on div "dropdown trigger" at bounding box center [1350, 677] width 33 height 33
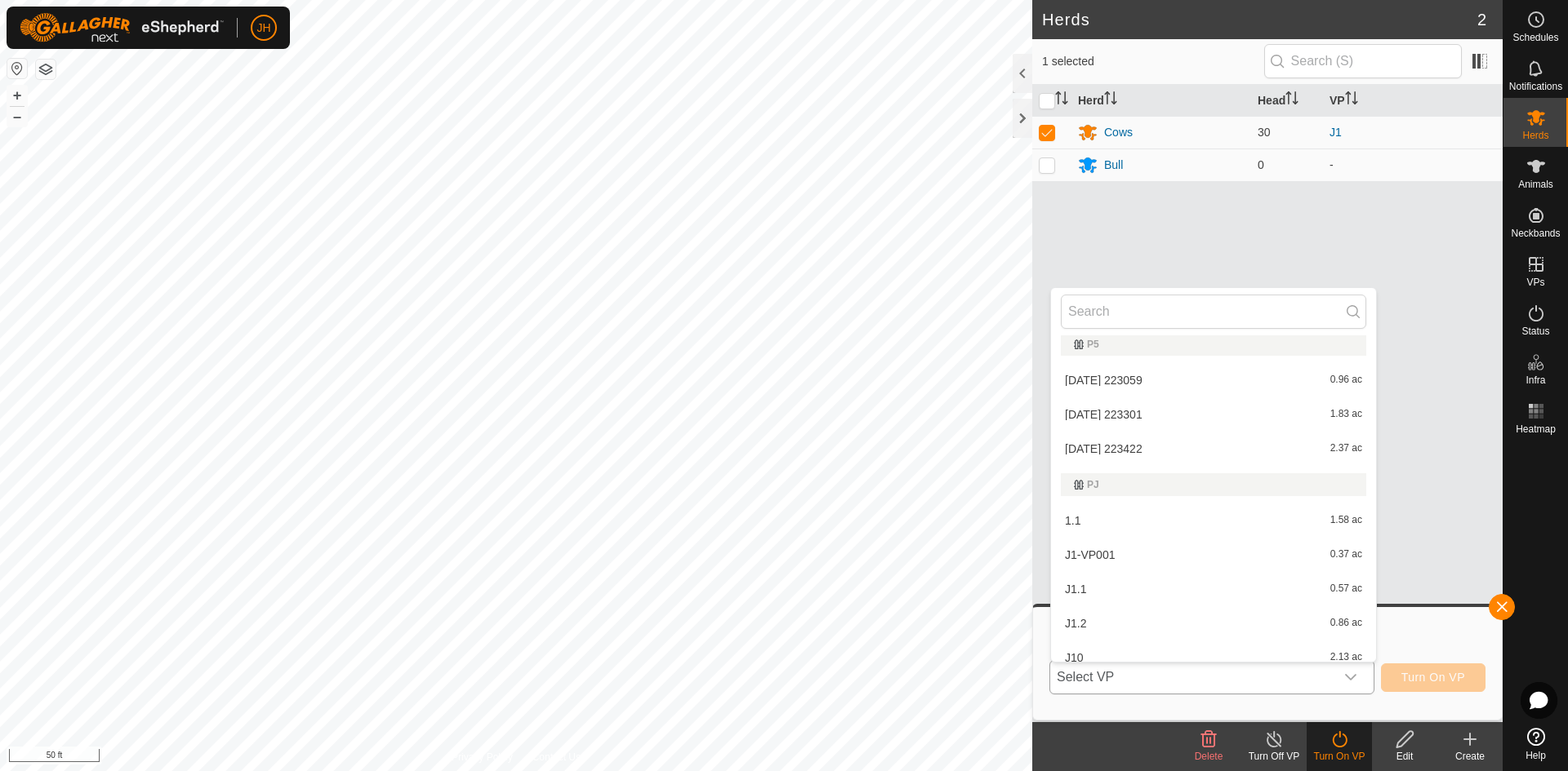
scroll to position [330, 0]
click at [1098, 555] on li "J1-VP001 0.37 ac" at bounding box center [1214, 549] width 325 height 33
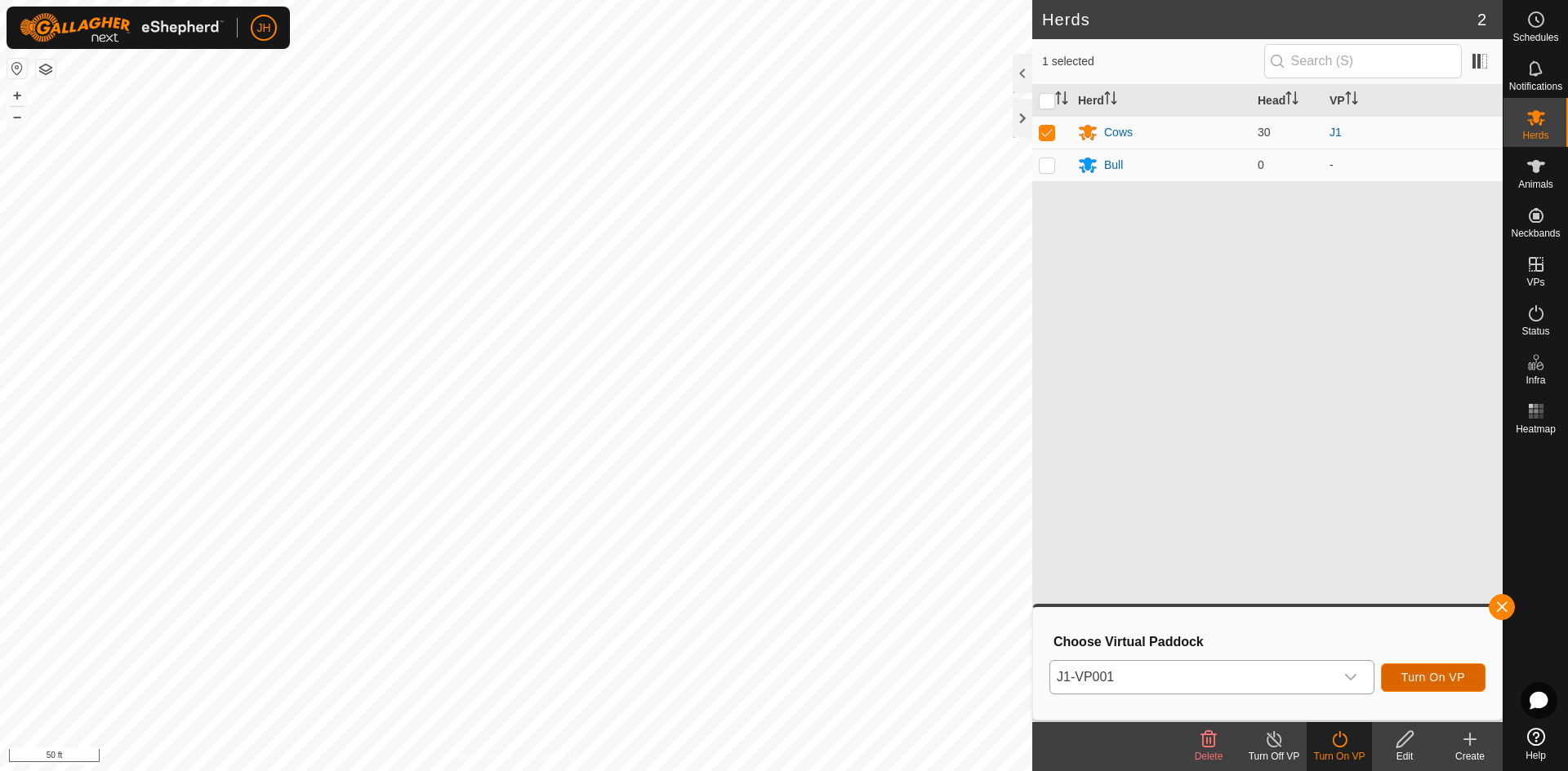
click at [1429, 683] on span "Turn On VP" at bounding box center [1432, 677] width 63 height 13
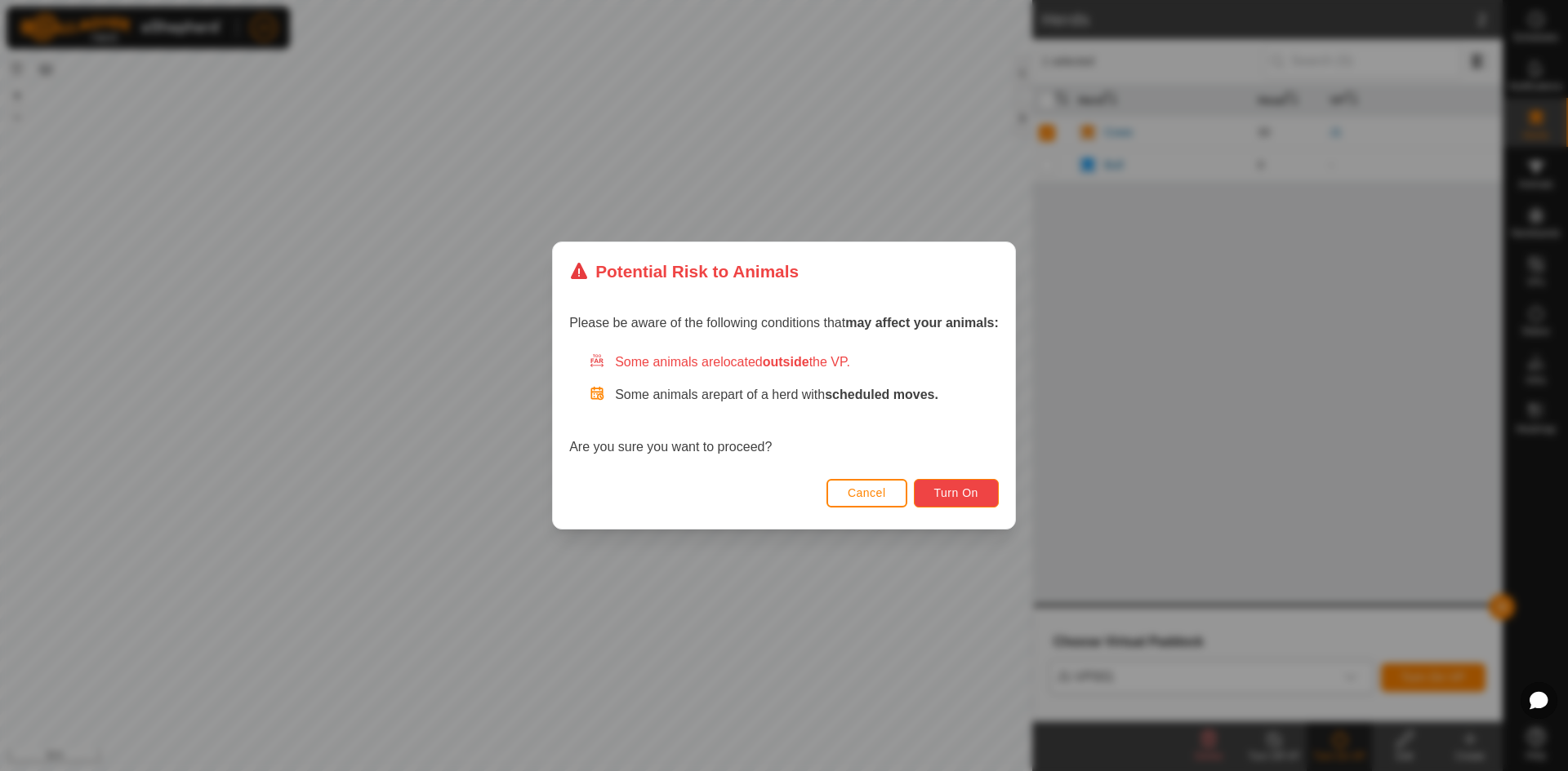
click at [969, 497] on span "Turn On" at bounding box center [956, 493] width 45 height 13
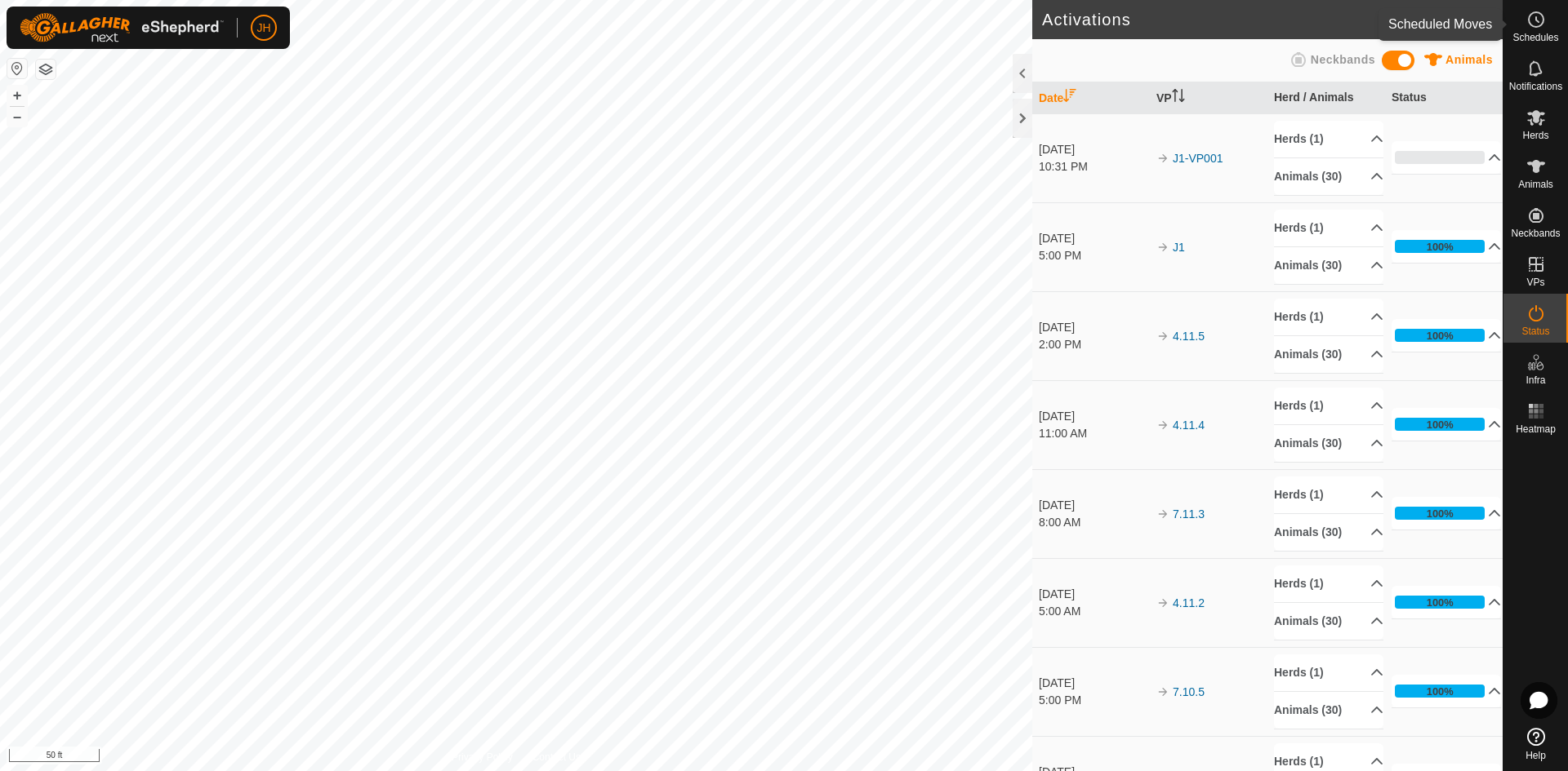
click at [1535, 22] on icon at bounding box center [1536, 20] width 20 height 20
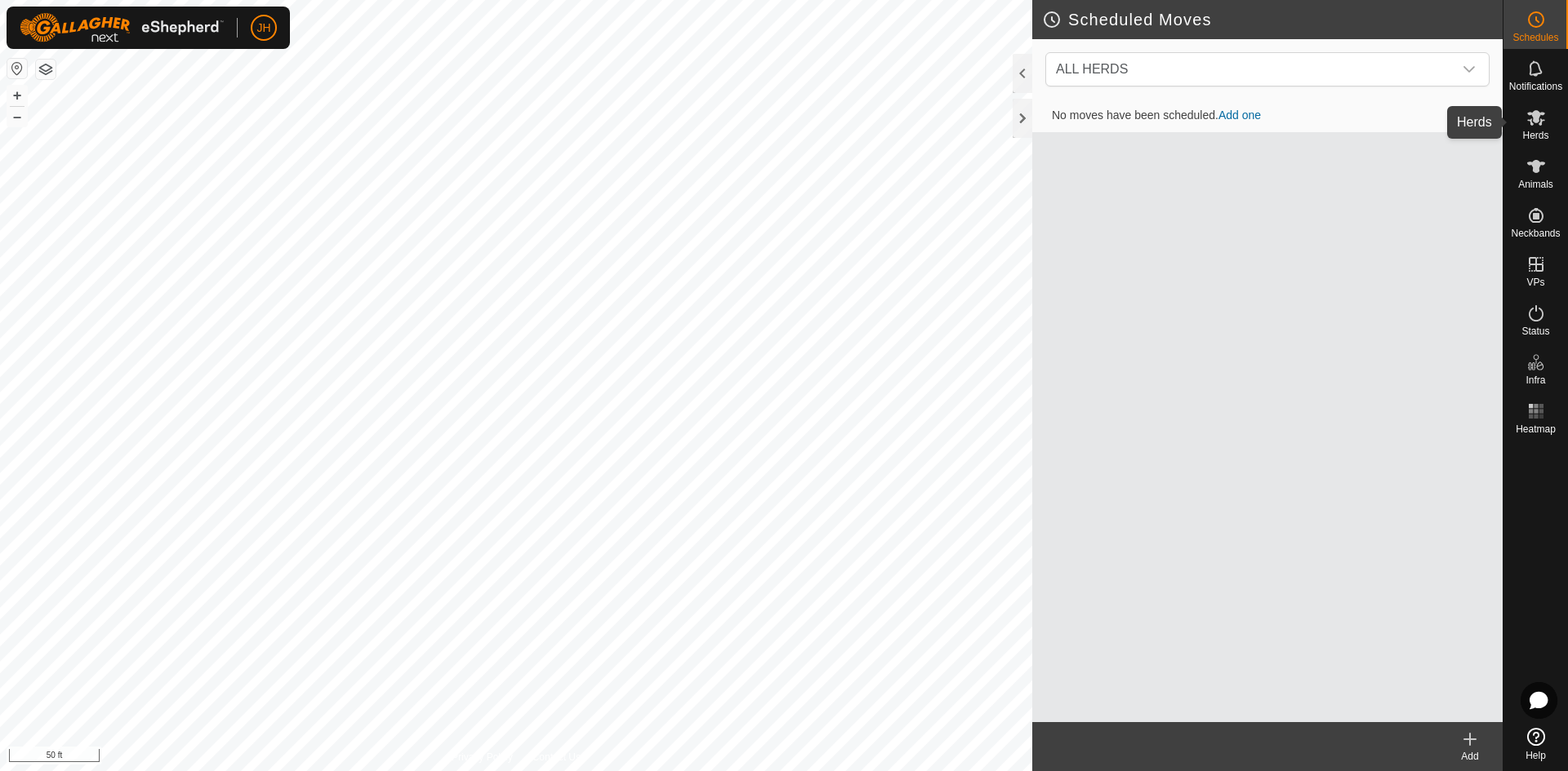
click at [1541, 129] on es-mob-svg-icon at bounding box center [1536, 118] width 30 height 26
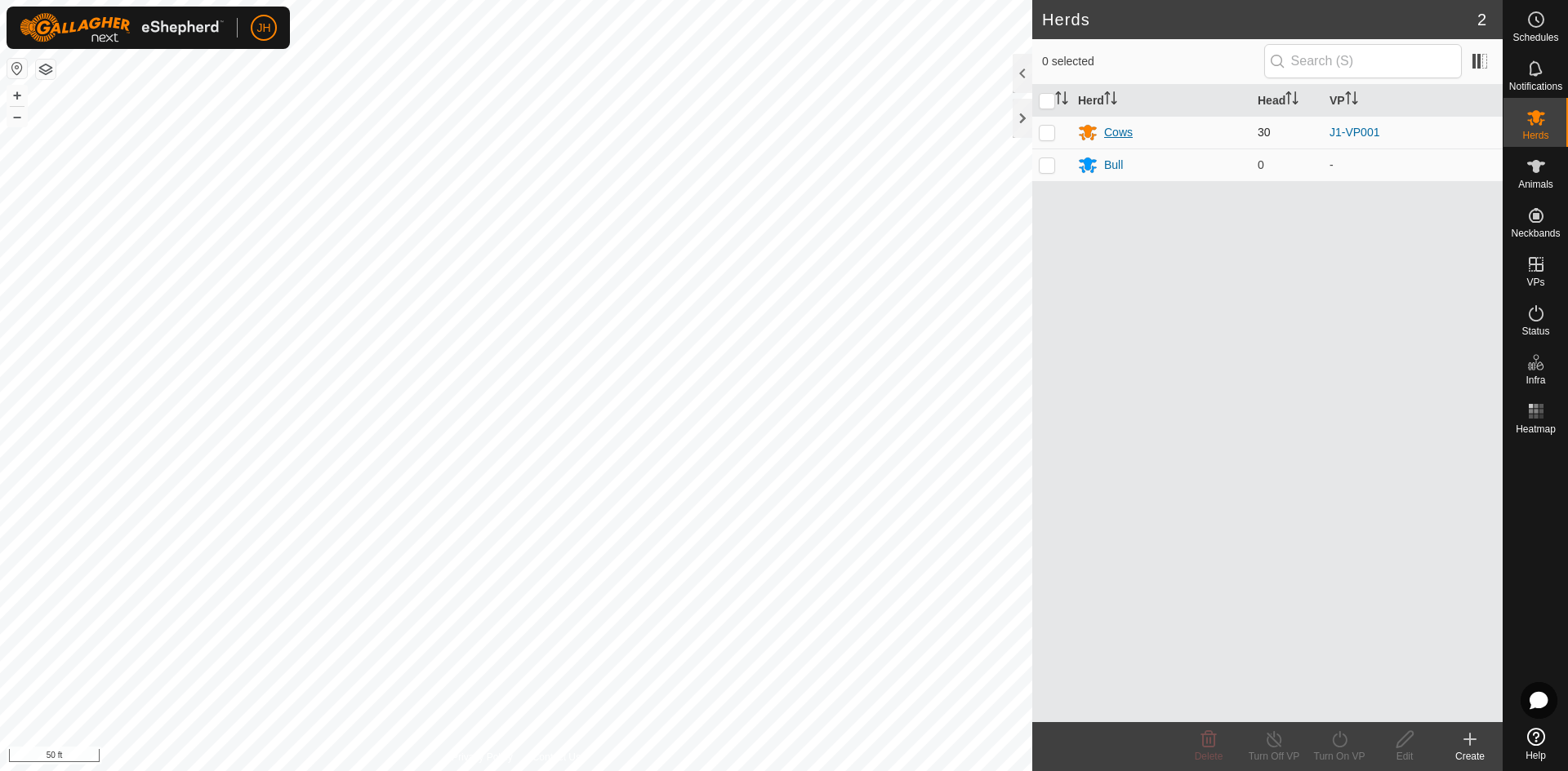
click at [1120, 133] on div "Cows" at bounding box center [1118, 132] width 29 height 17
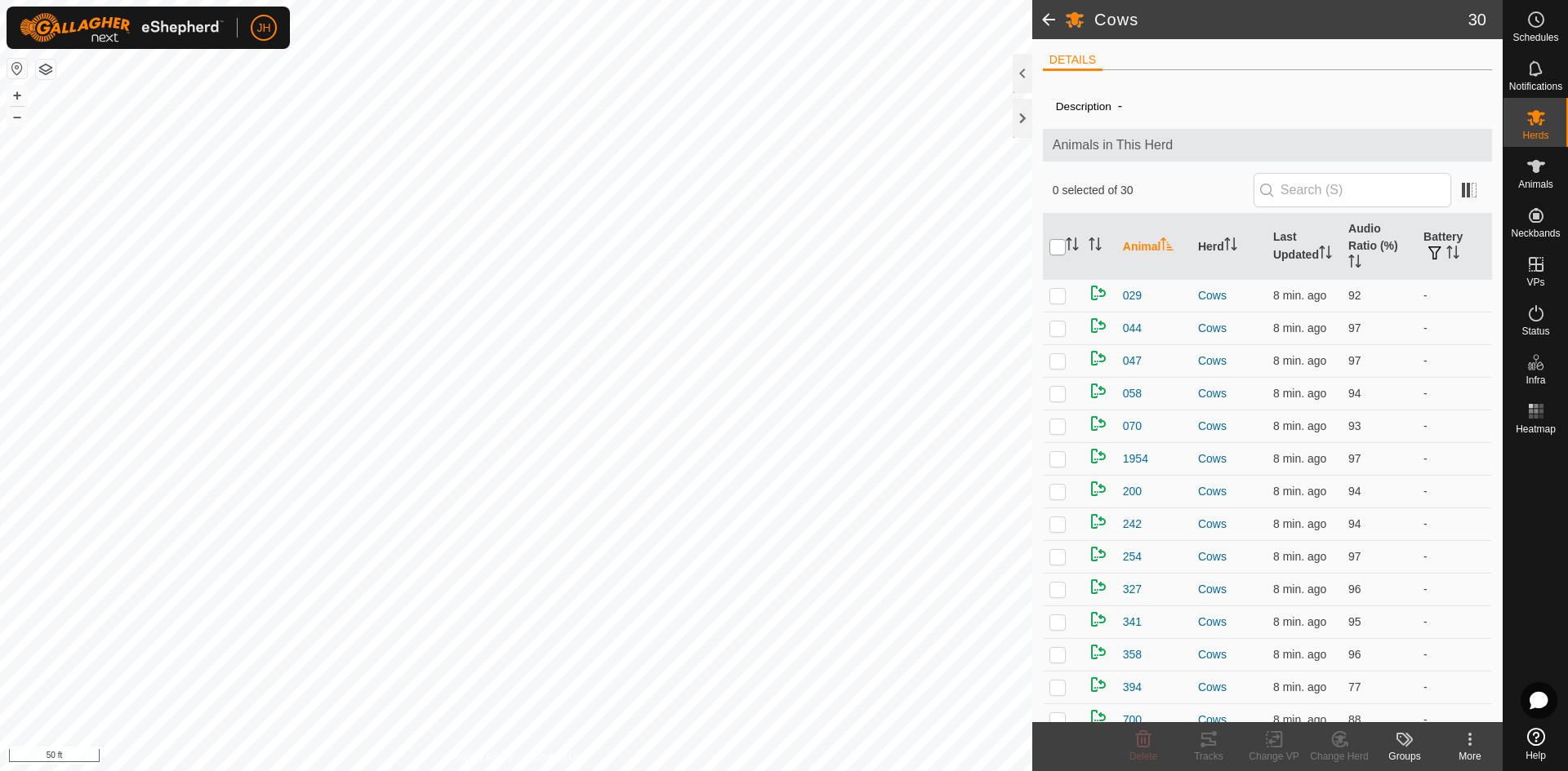
click at [1054, 240] on input "checkbox" at bounding box center [1057, 247] width 16 height 16
checkbox input "true"
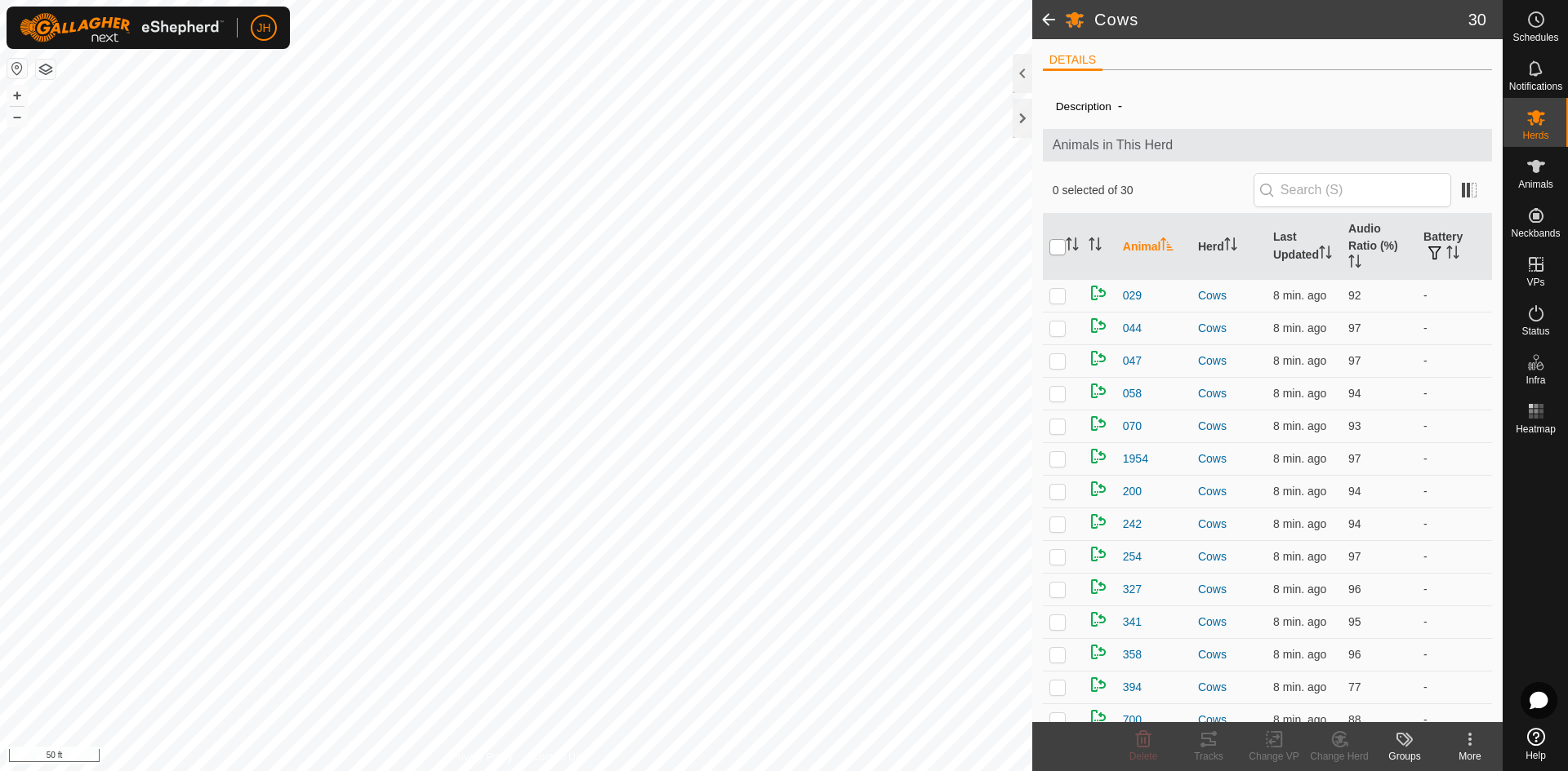
checkbox input "true"
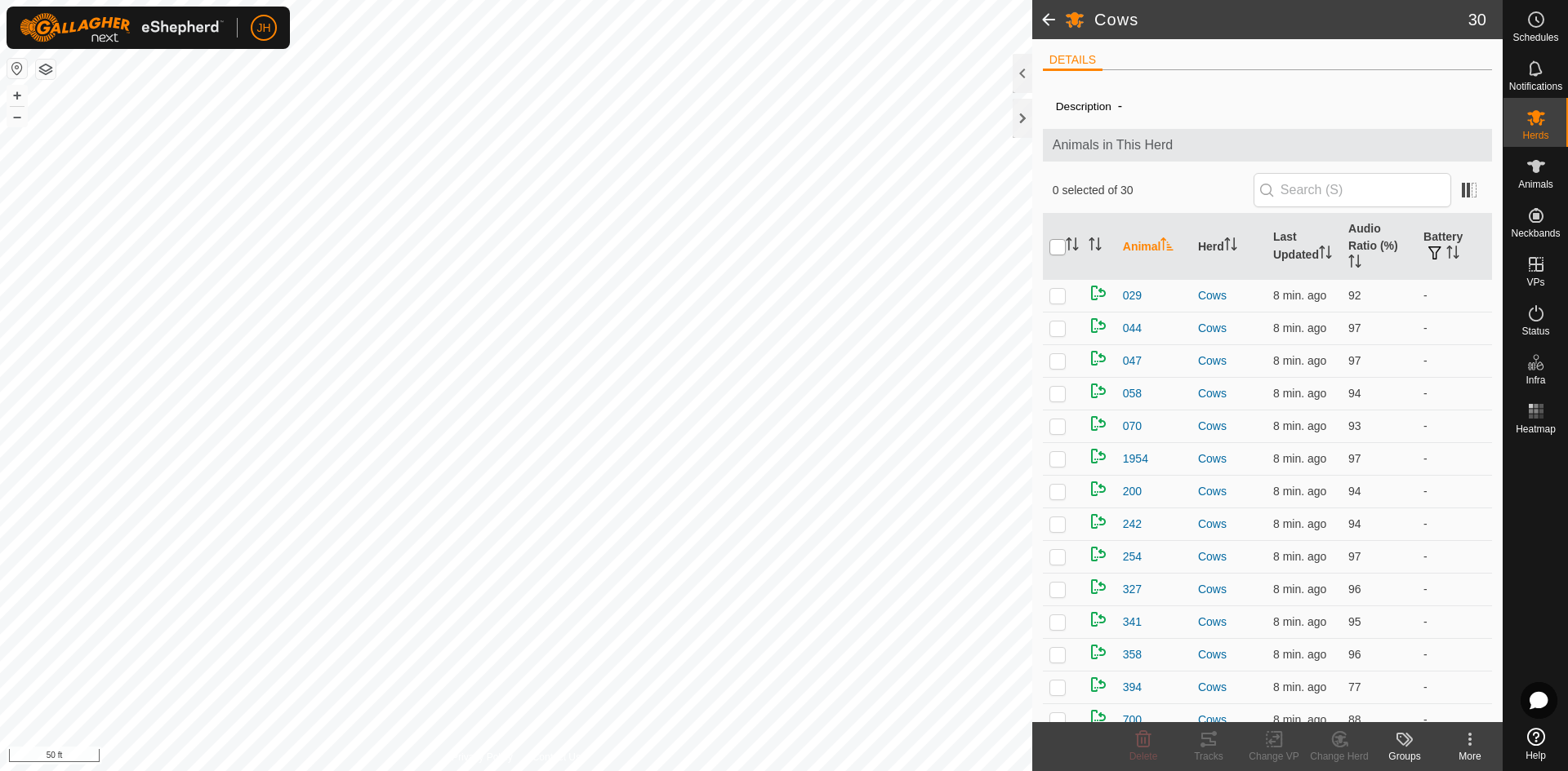
checkbox input "true"
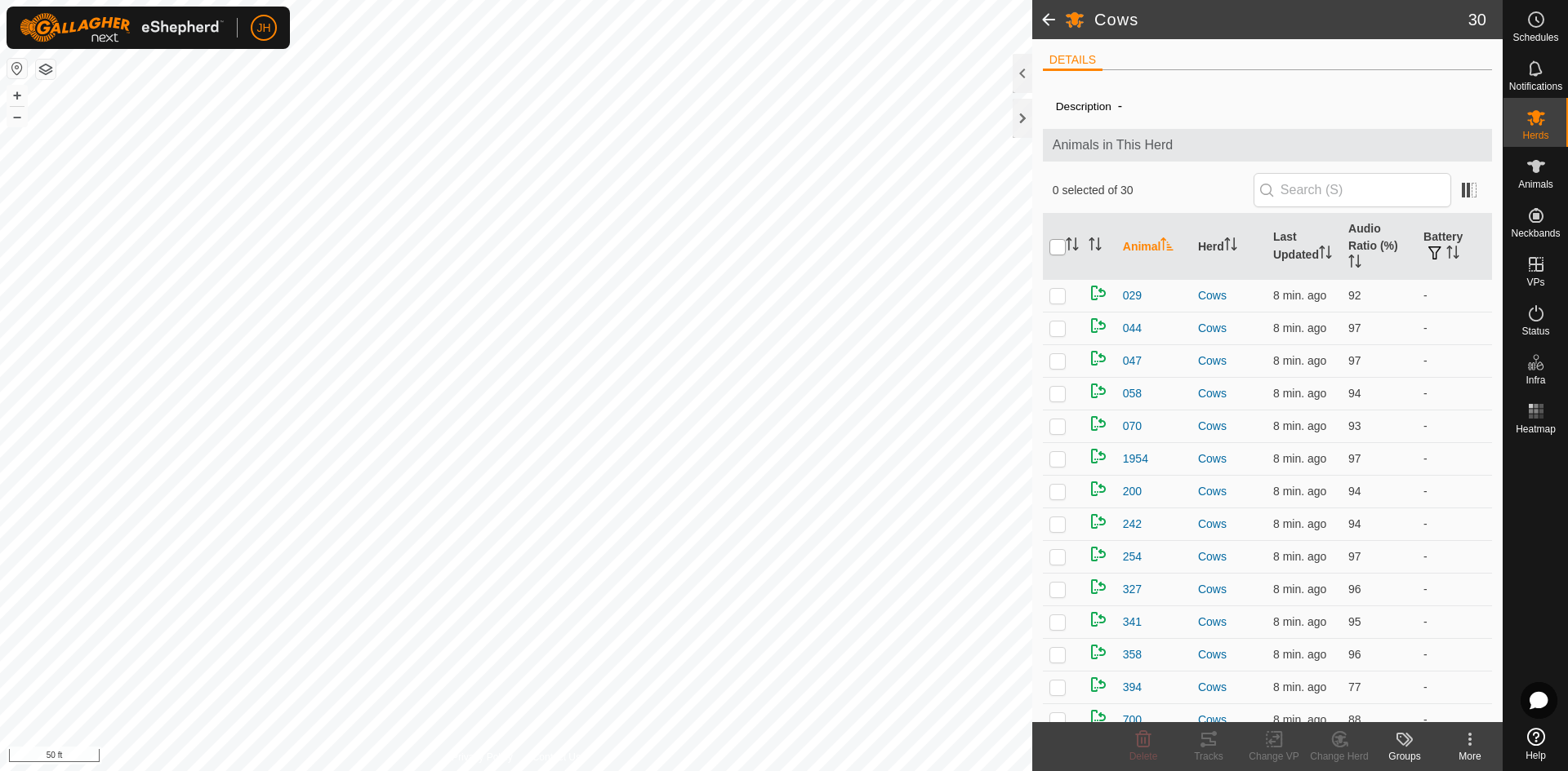
checkbox input "true"
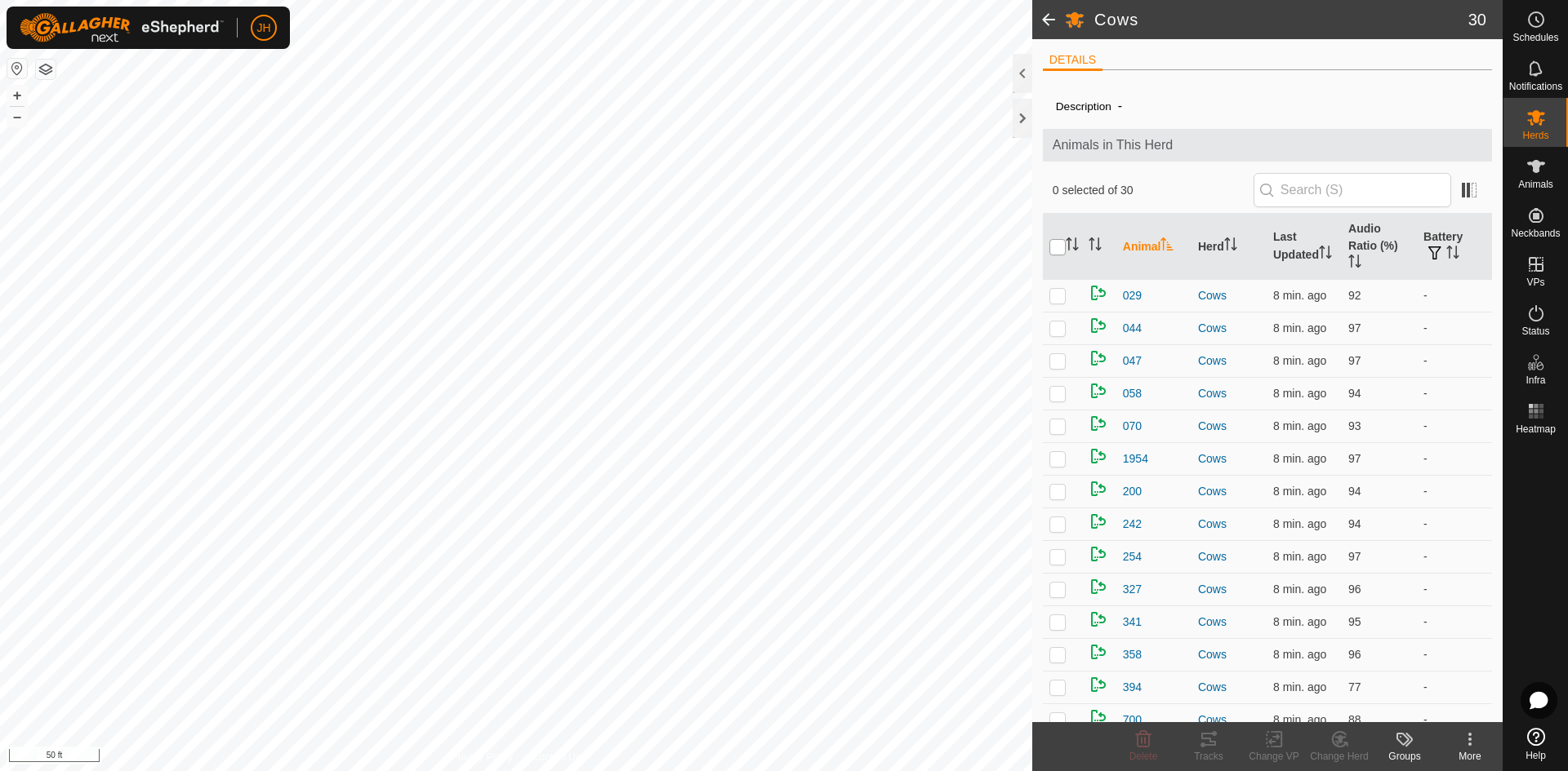
checkbox input "true"
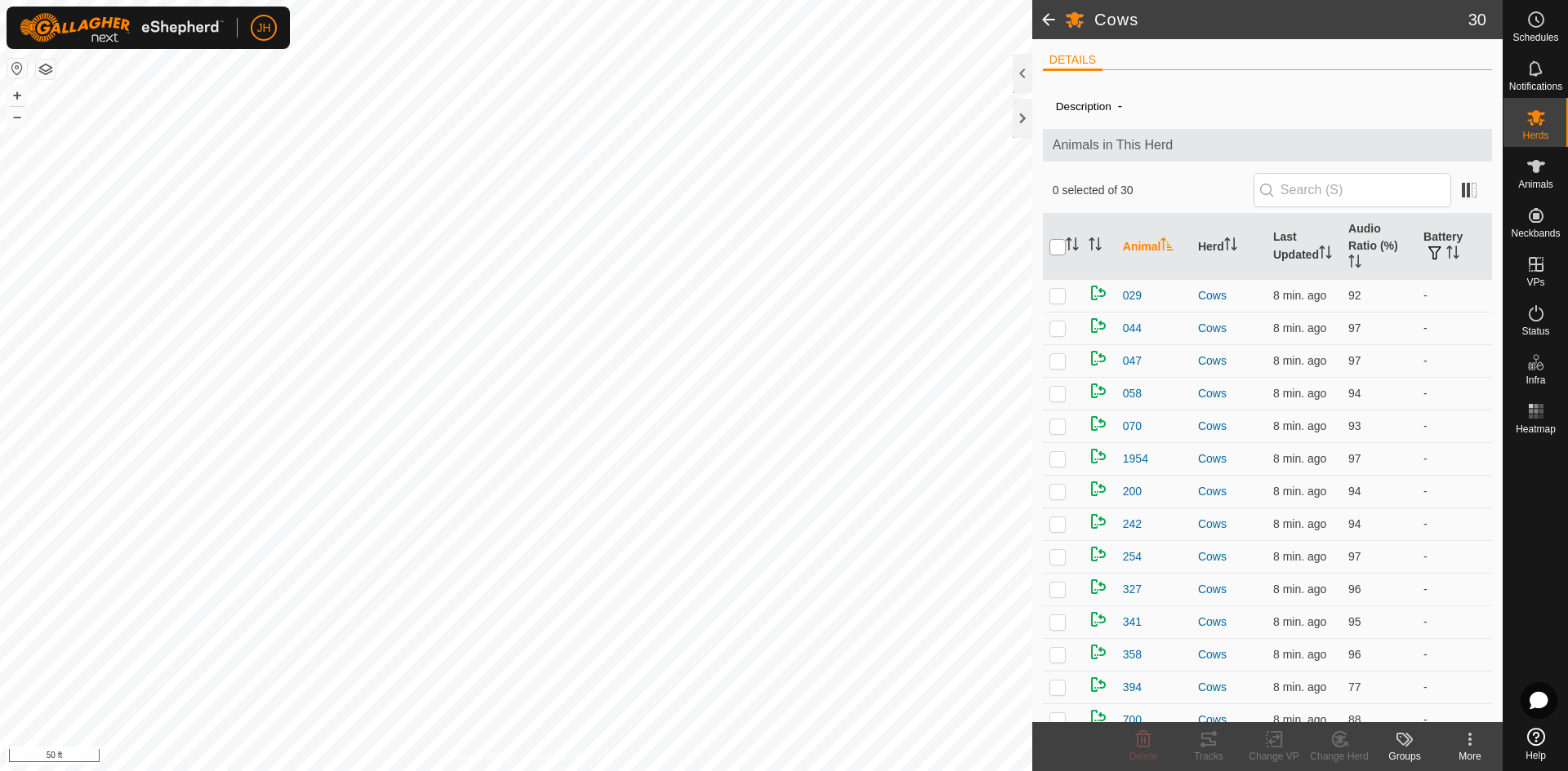
checkbox input "true"
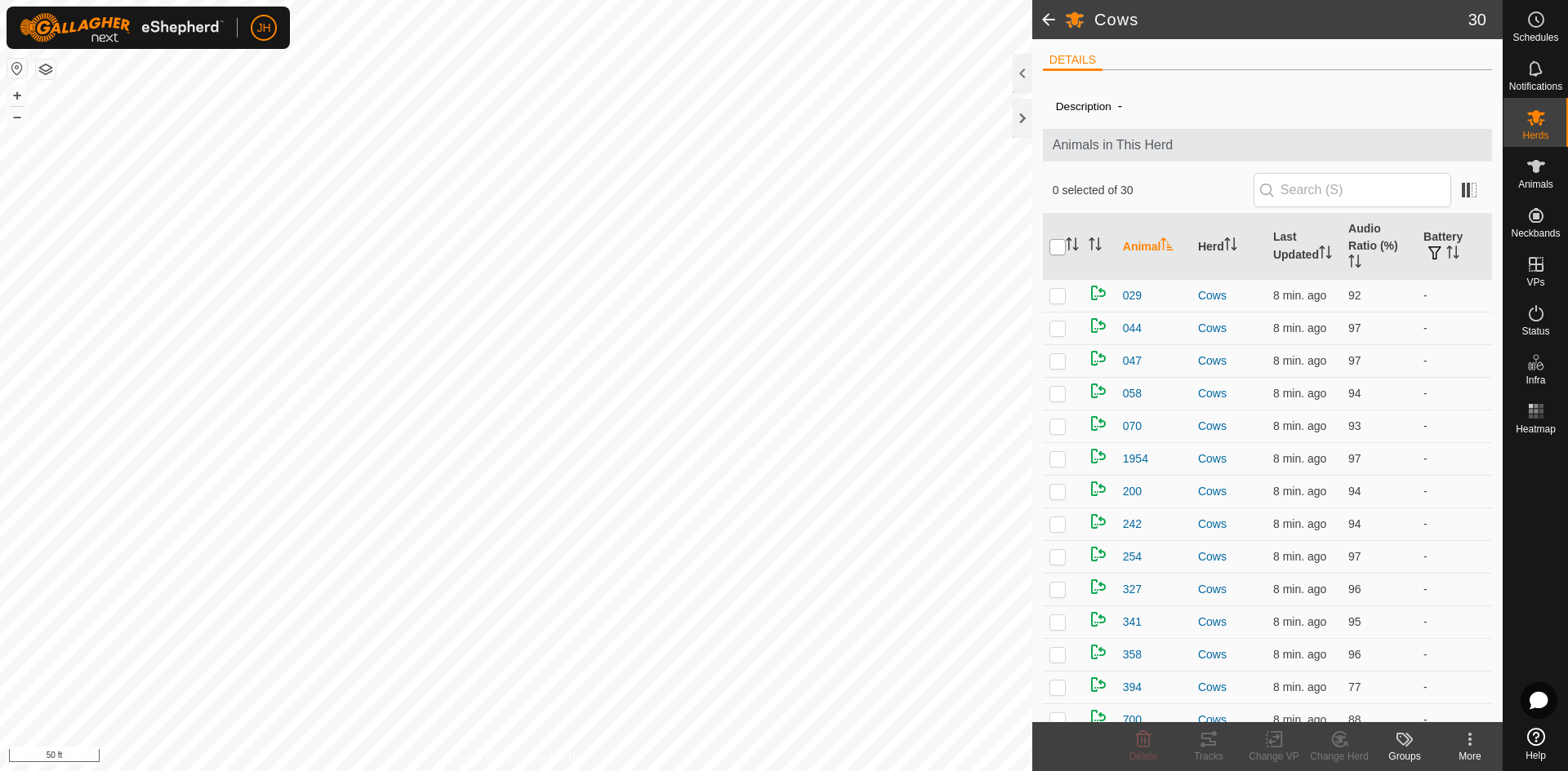
checkbox input "true"
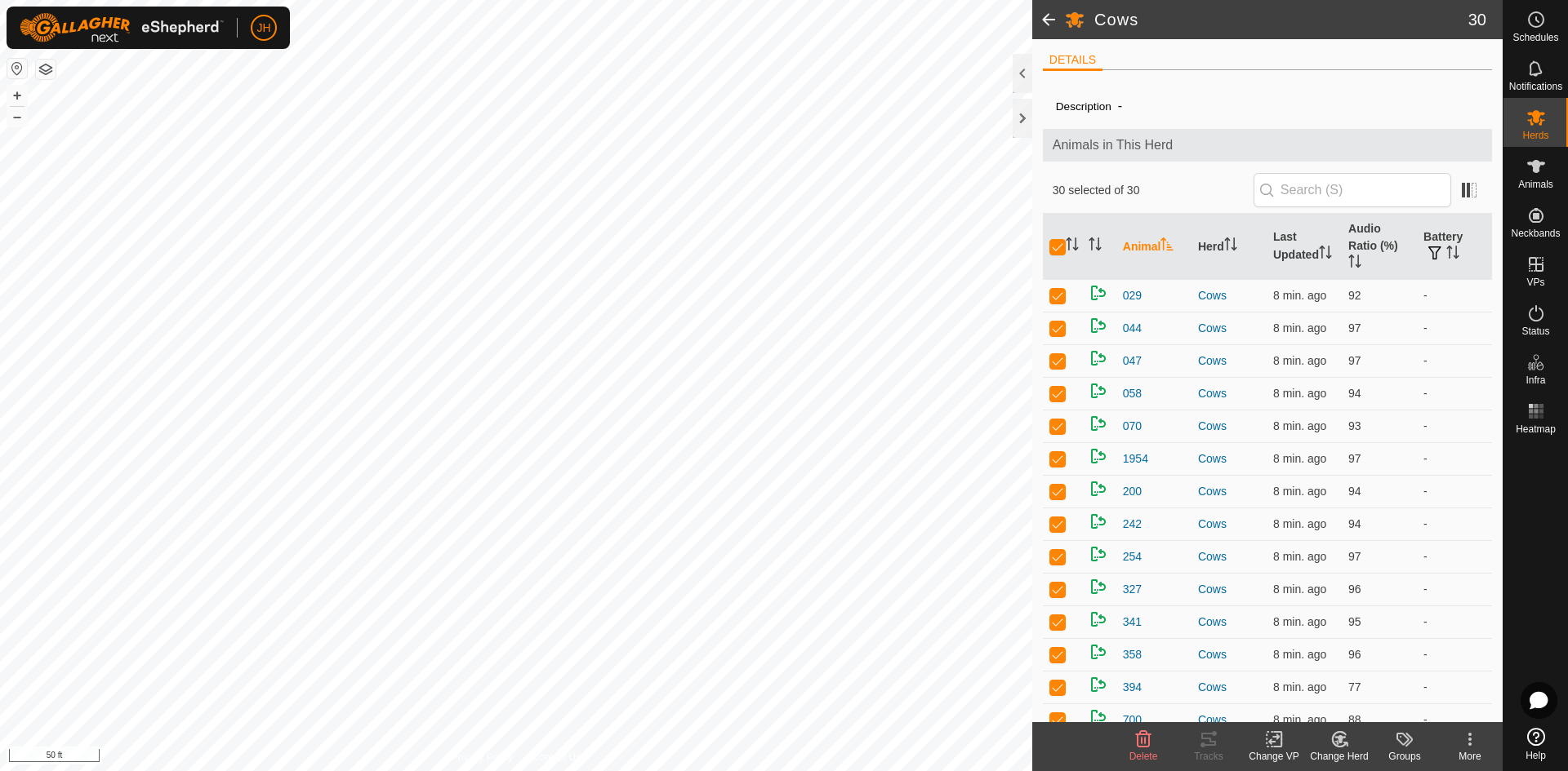
click at [1275, 749] on div "Change VP" at bounding box center [1274, 756] width 65 height 15
click at [1316, 675] on link "Choose VP..." at bounding box center [1323, 669] width 161 height 33
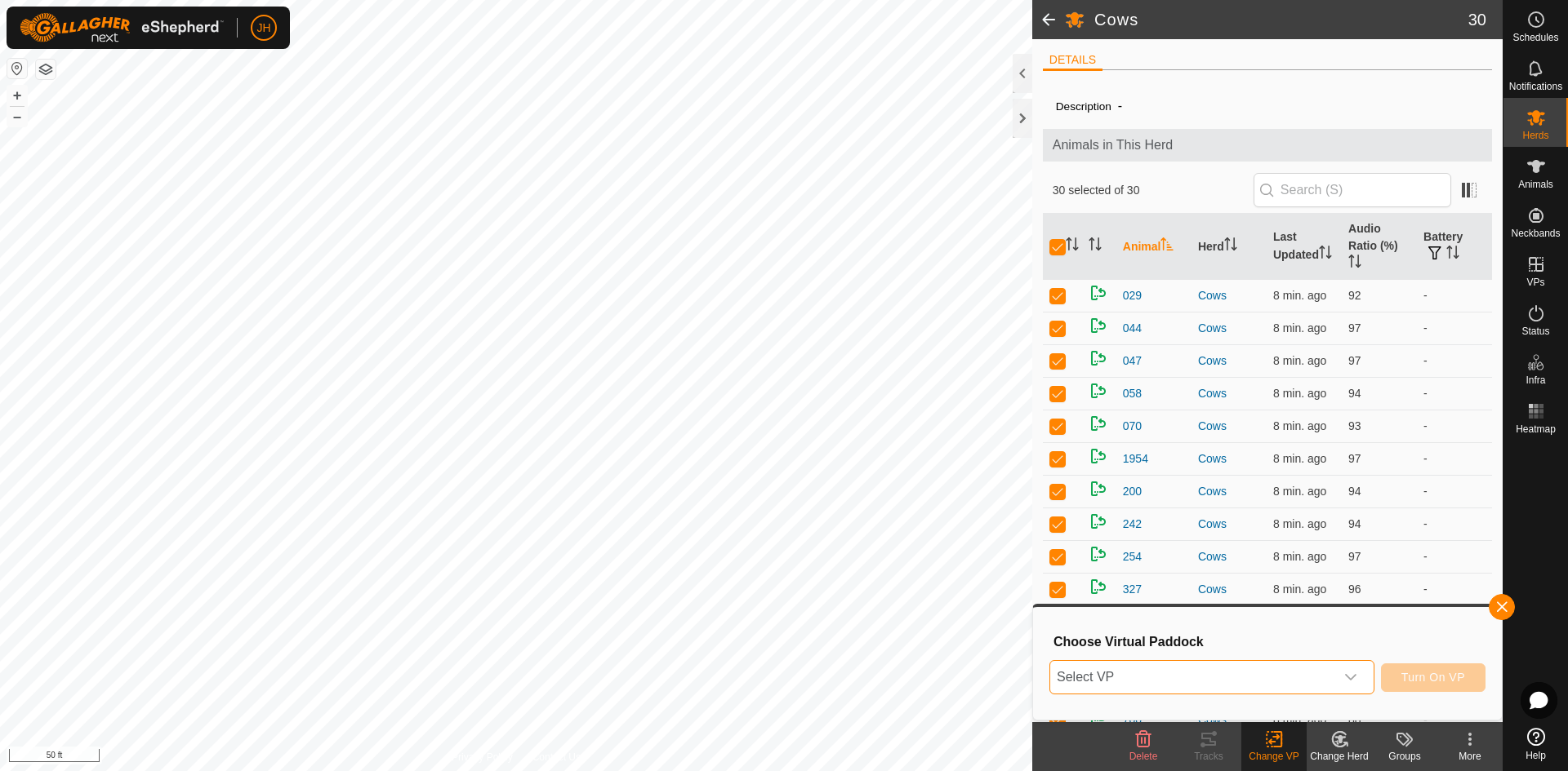
click at [1326, 686] on span "Select VP" at bounding box center [1192, 677] width 284 height 33
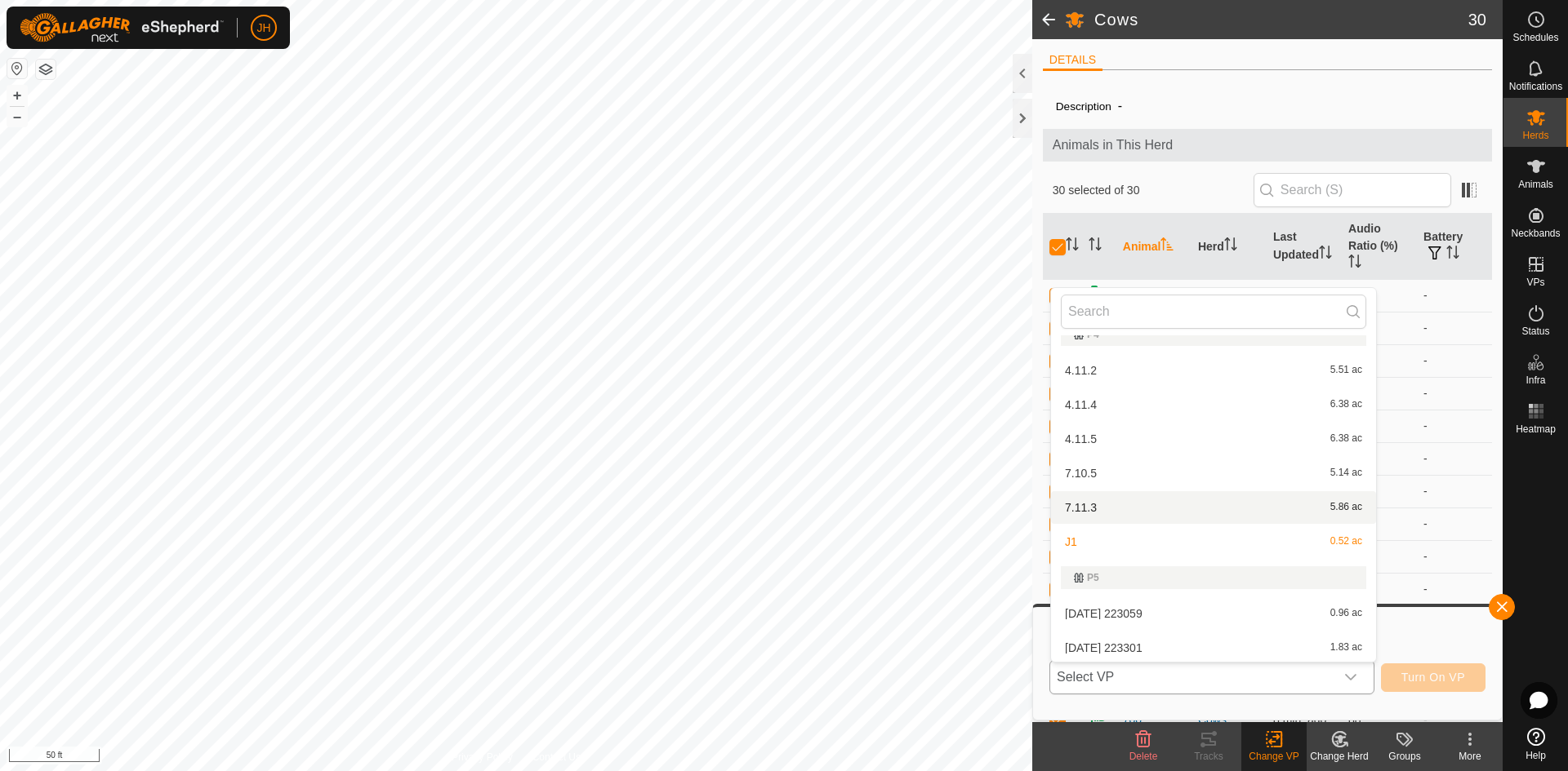
scroll to position [93, 0]
click at [1504, 611] on button "button" at bounding box center [1502, 607] width 26 height 26
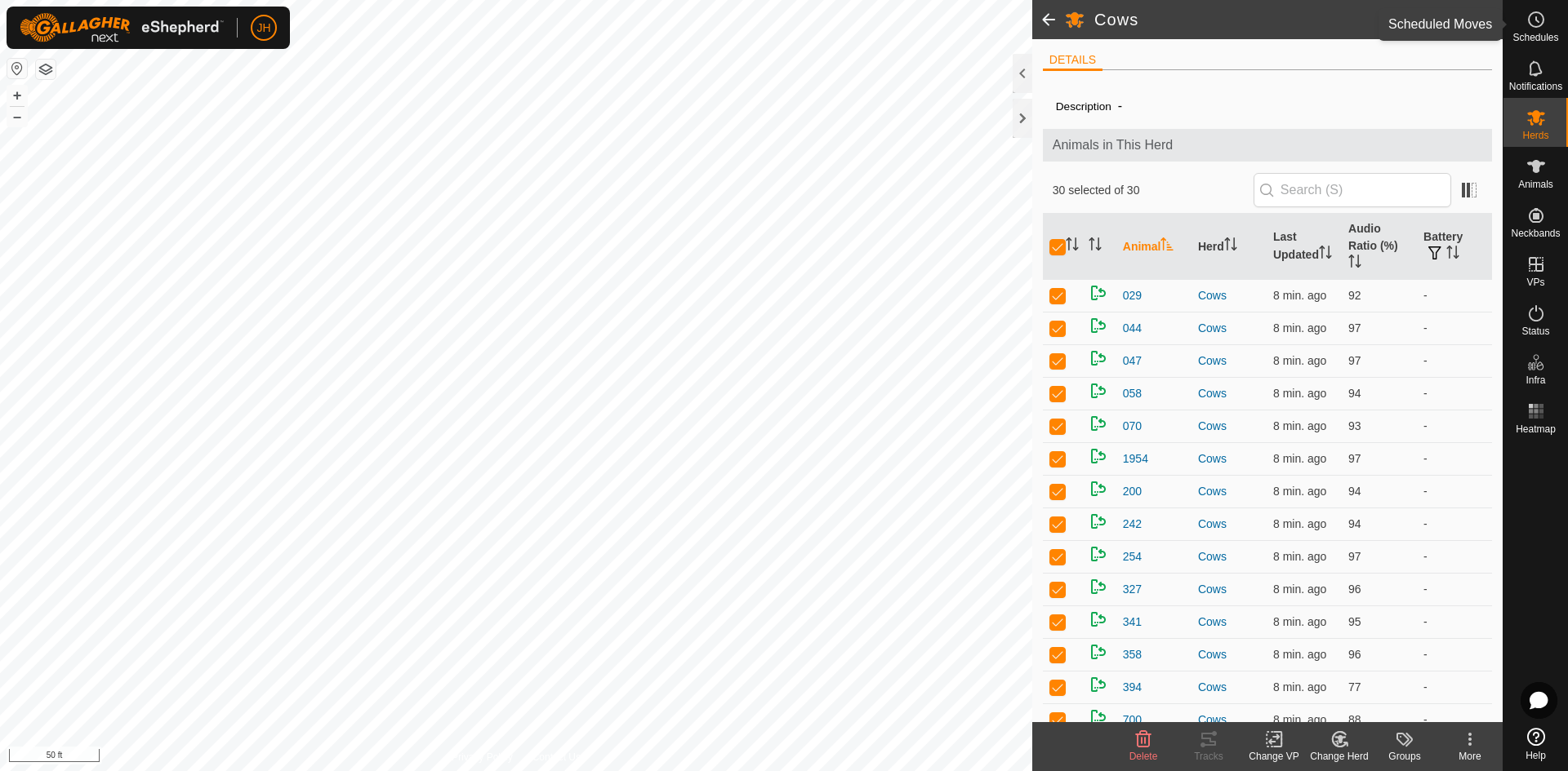
click at [1529, 39] on span "Schedules" at bounding box center [1535, 38] width 46 height 10
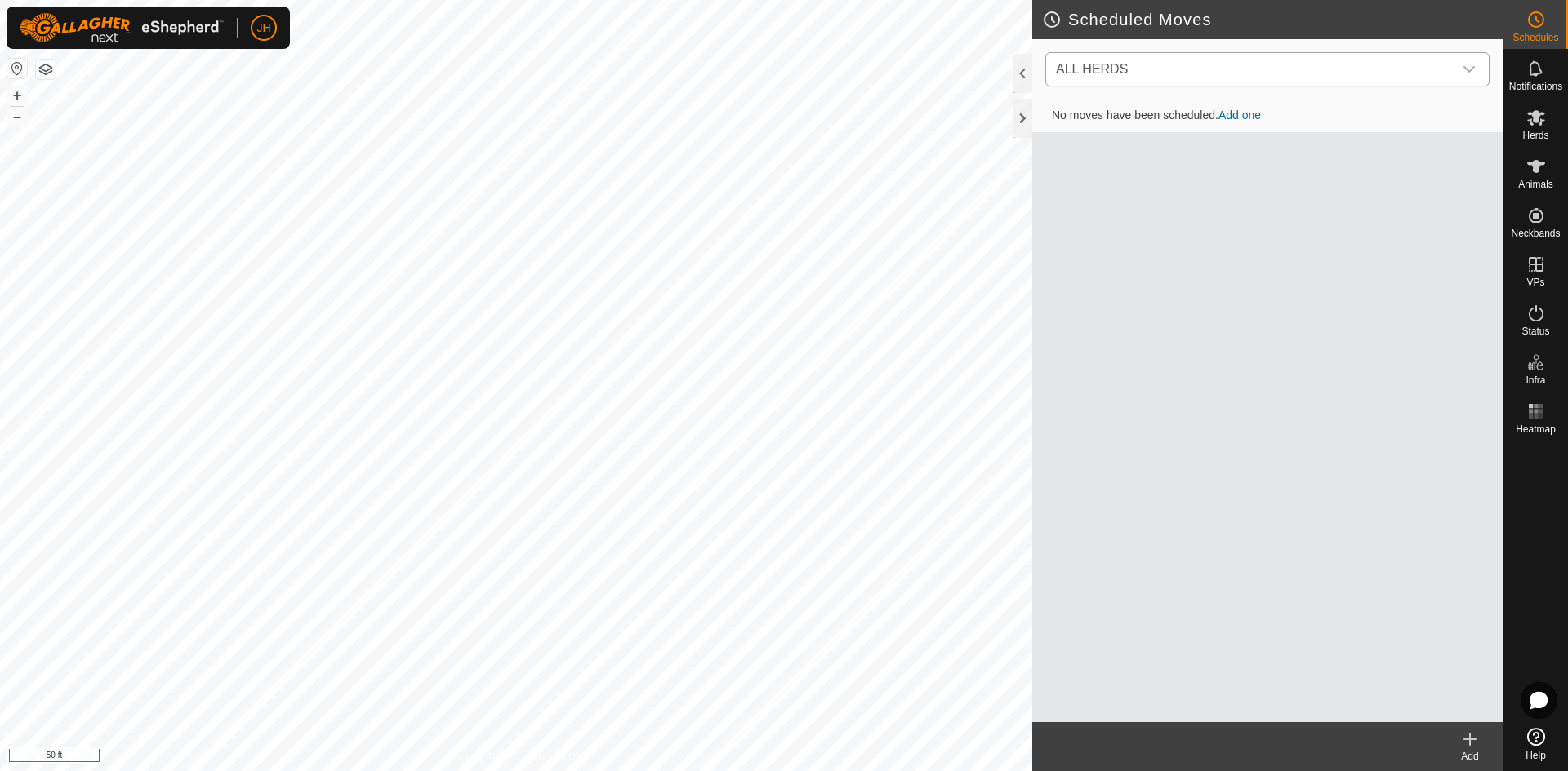
click at [1474, 72] on icon "dropdown trigger" at bounding box center [1468, 69] width 13 height 13
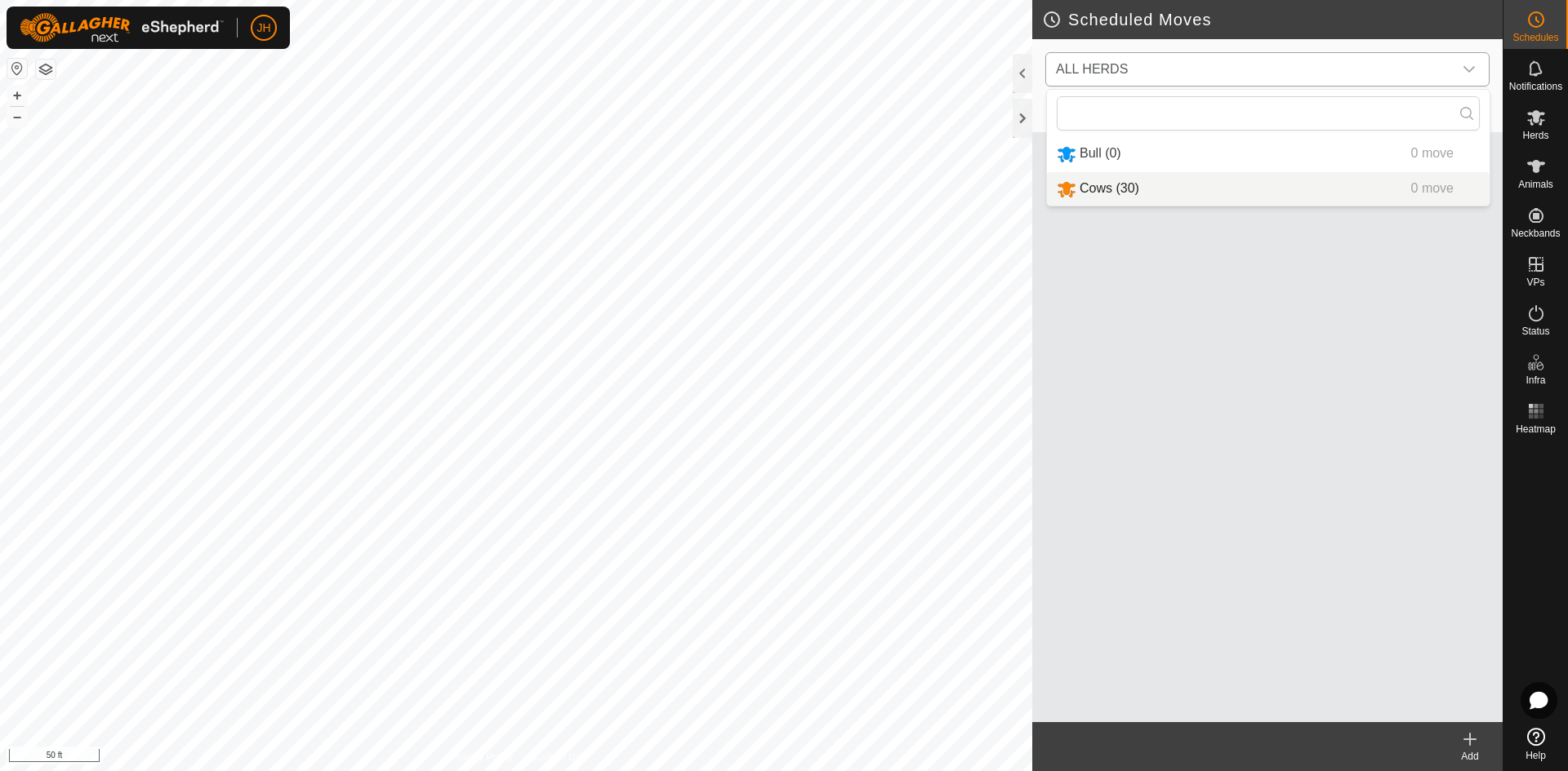
click at [1107, 193] on li "Cows (30) 0 move" at bounding box center [1267, 189] width 442 height 34
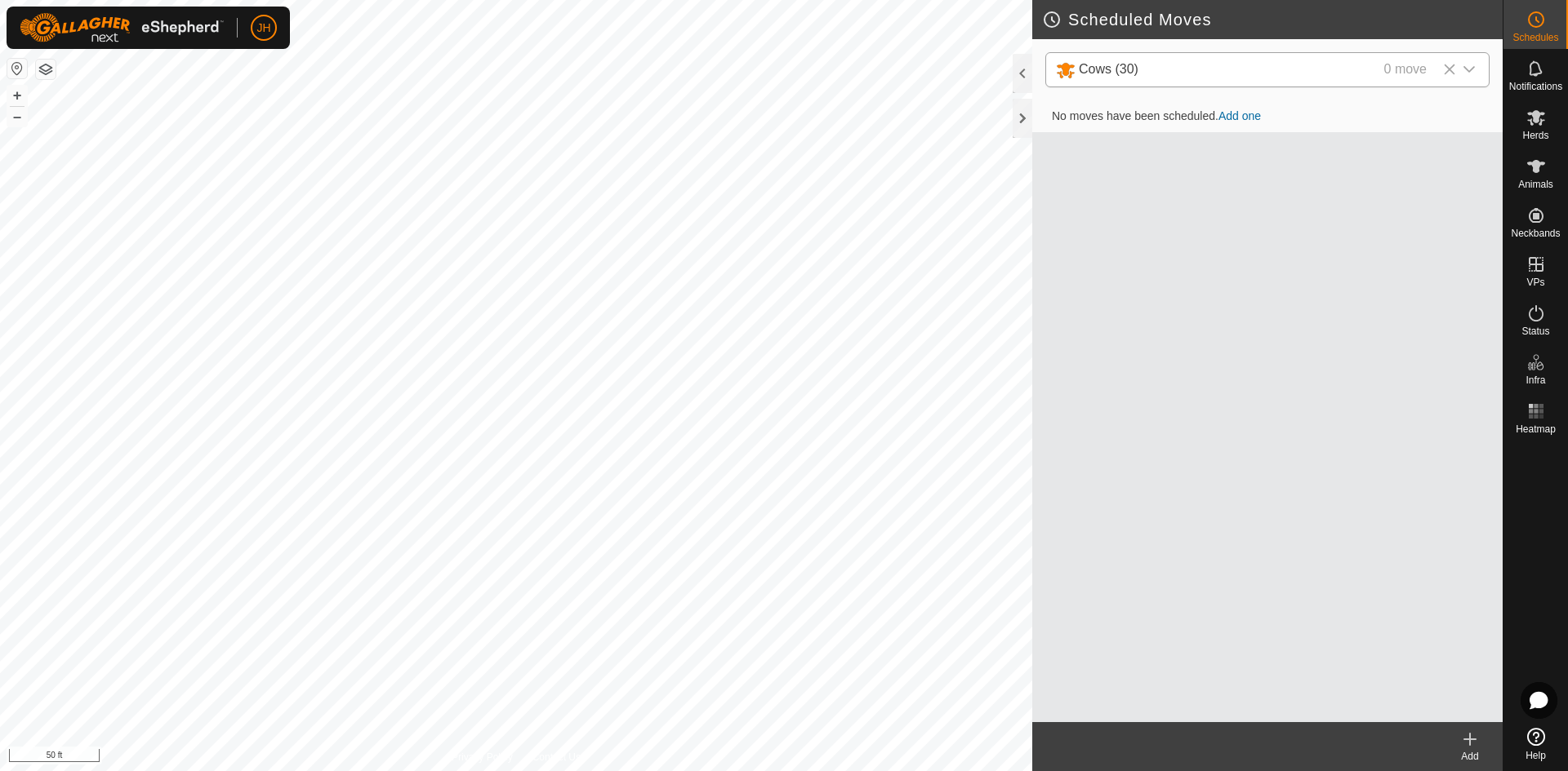
click at [1475, 749] on div "Add" at bounding box center [1470, 756] width 65 height 15
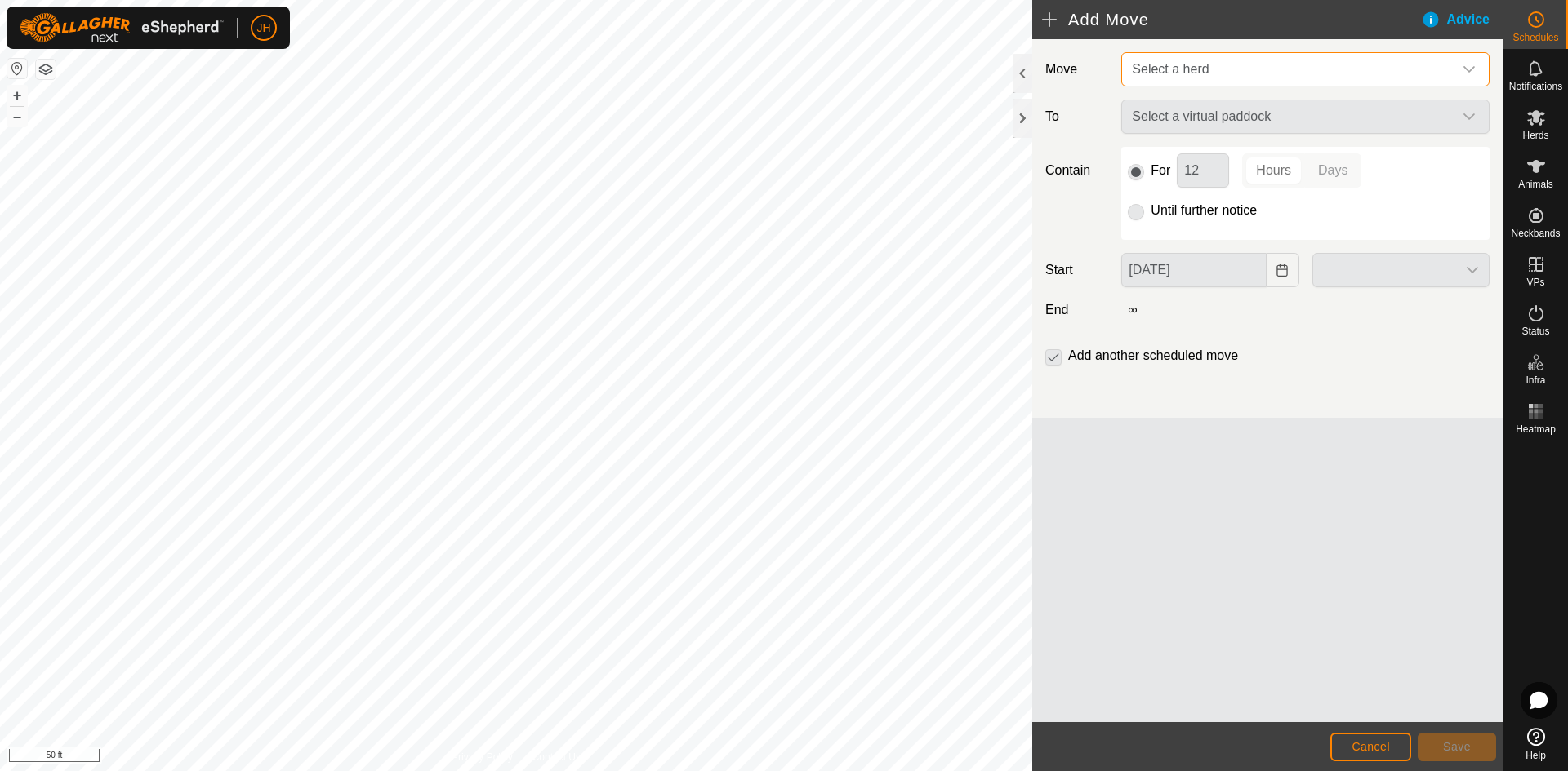
click at [1216, 67] on span "Select a herd" at bounding box center [1289, 69] width 328 height 33
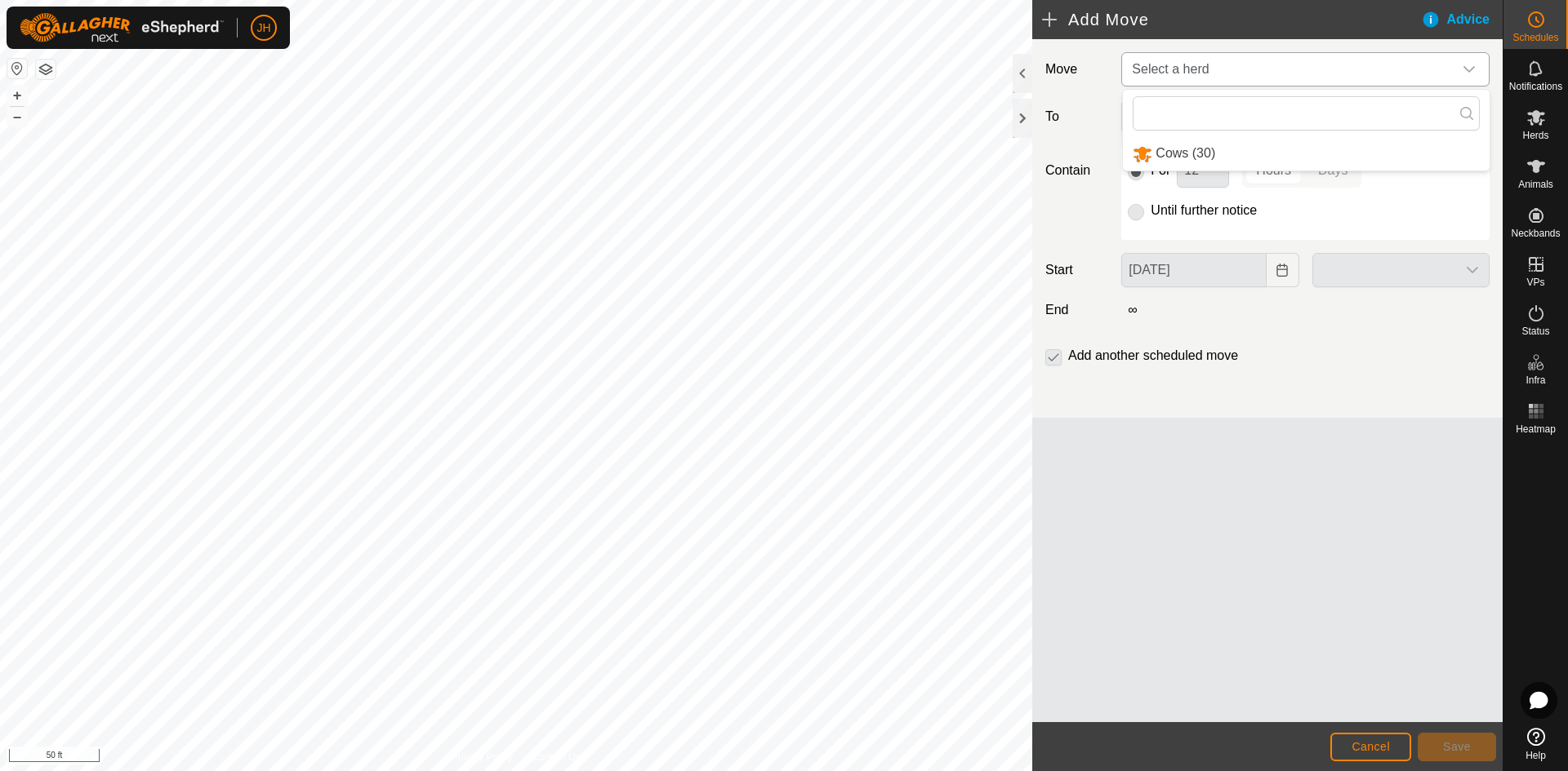
click at [1184, 154] on li "Cows (30)" at bounding box center [1306, 154] width 366 height 34
click at [1227, 115] on span "Select a virtual paddock" at bounding box center [1289, 117] width 328 height 33
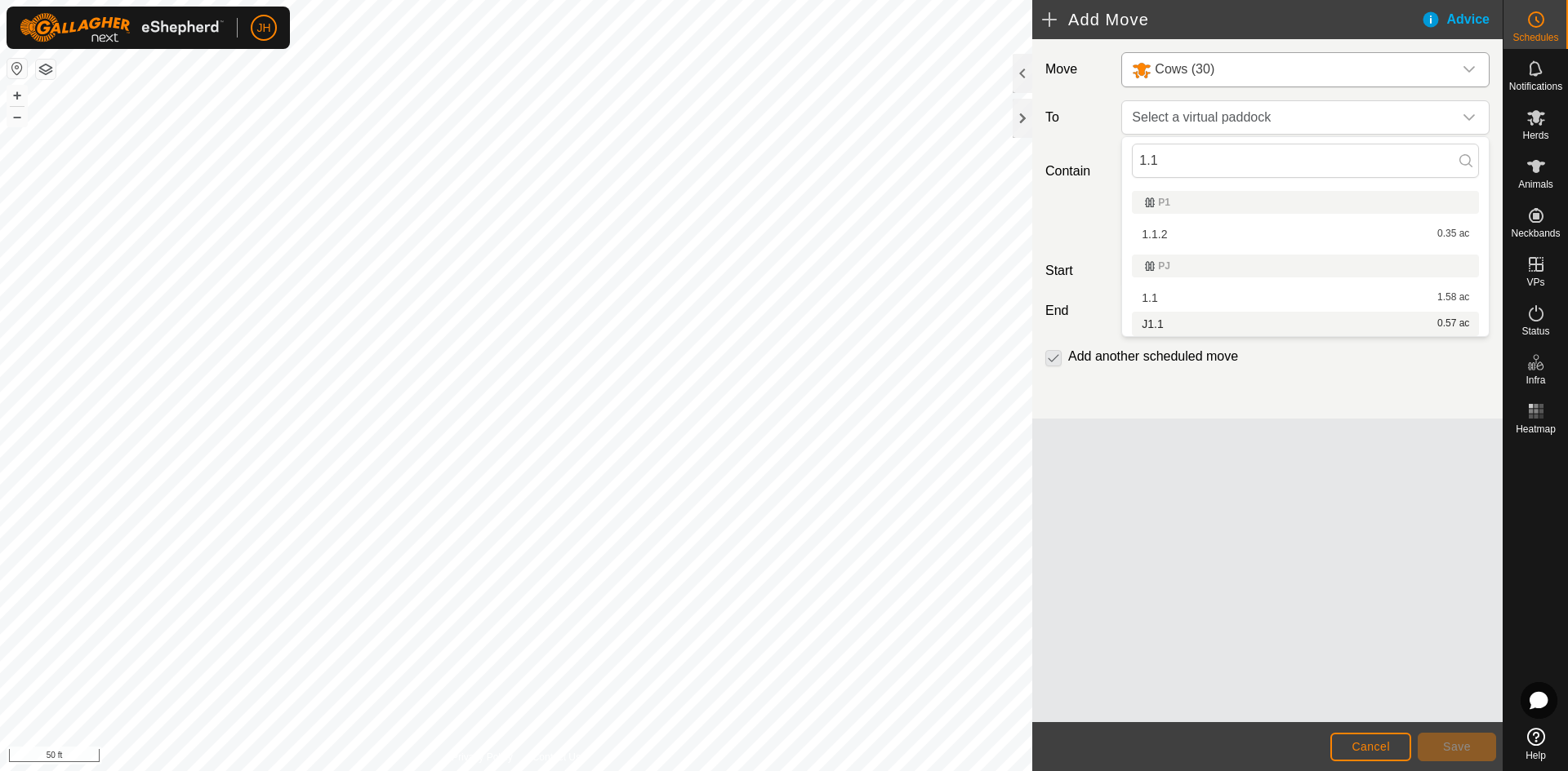
type input "1.1"
click at [1151, 328] on li "J1.1 0.57 ac" at bounding box center [1305, 324] width 347 height 25
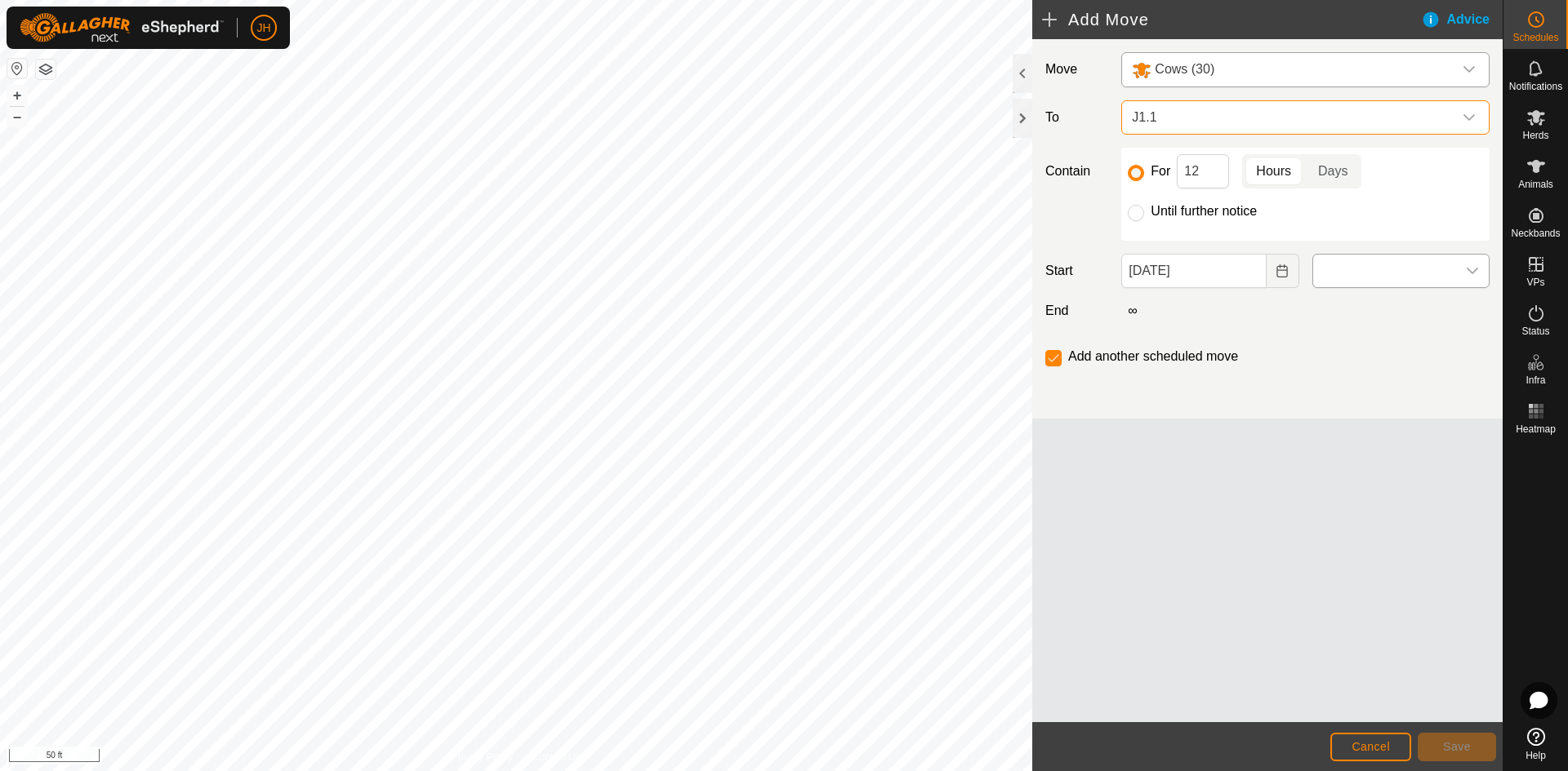
click at [1437, 267] on span at bounding box center [1384, 270] width 143 height 33
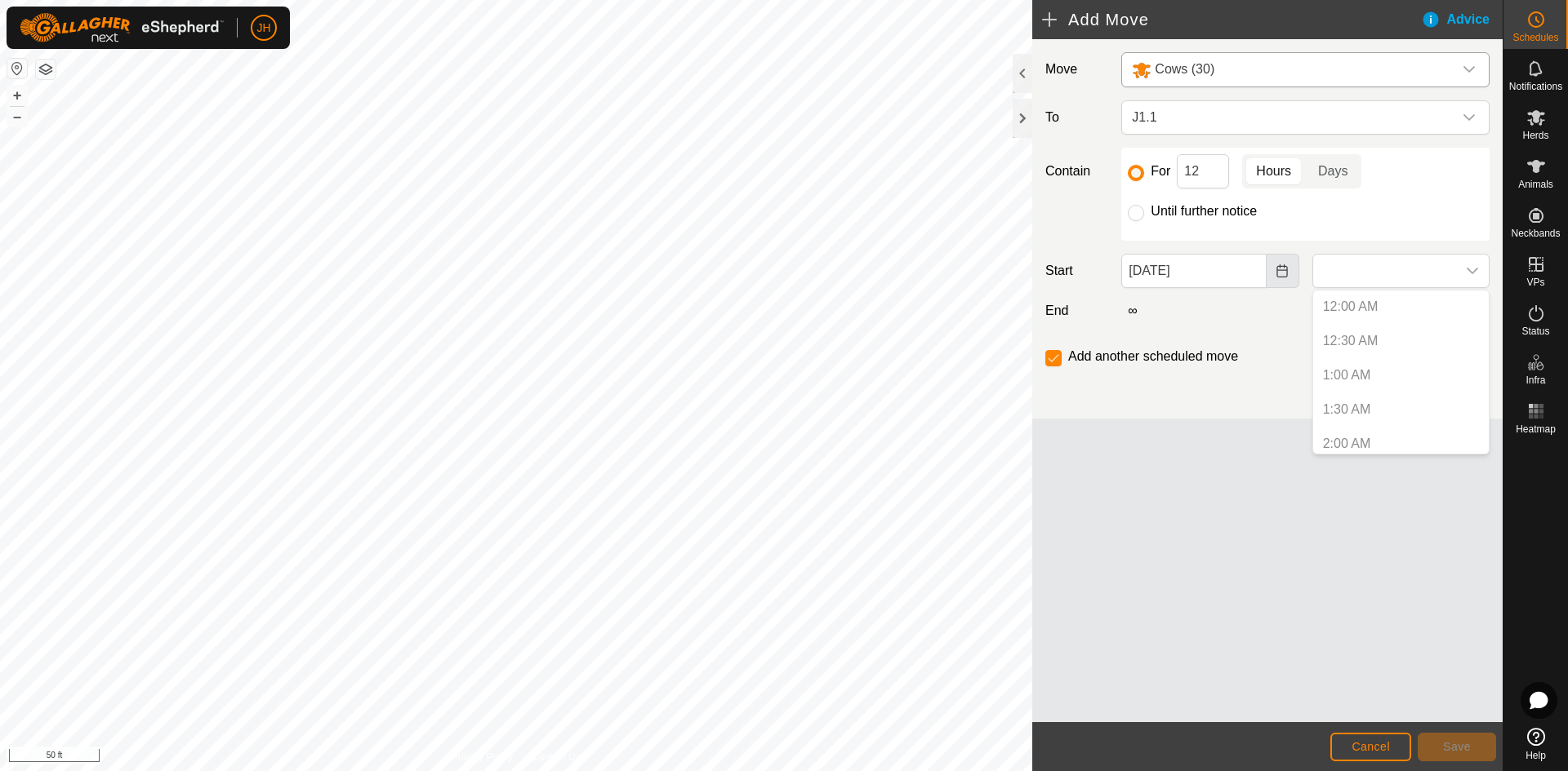
click at [1270, 257] on button "Choose Date" at bounding box center [1282, 271] width 33 height 35
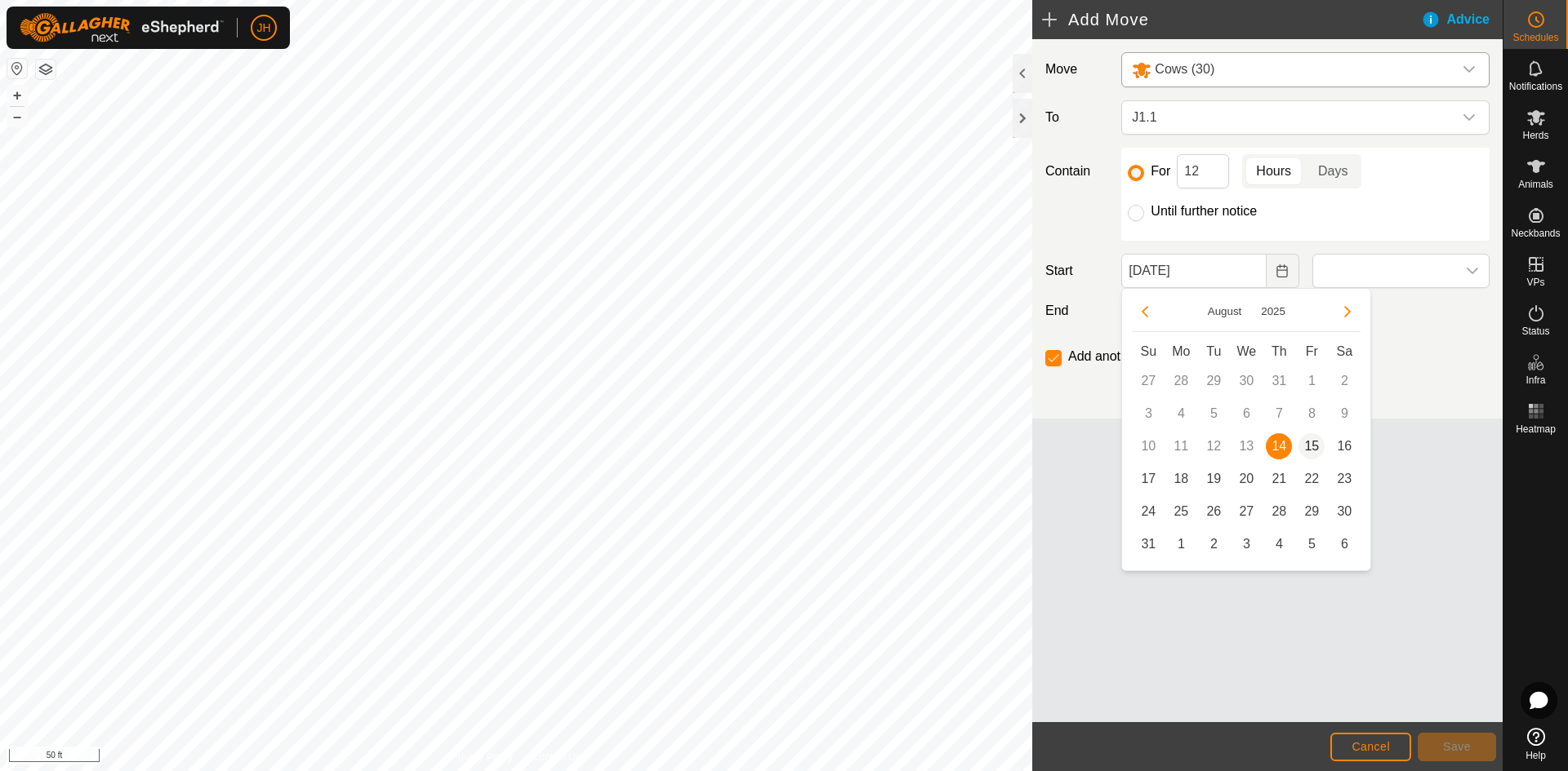
click at [1309, 445] on span "15" at bounding box center [1312, 446] width 26 height 26
type input "Aug 15, 2025"
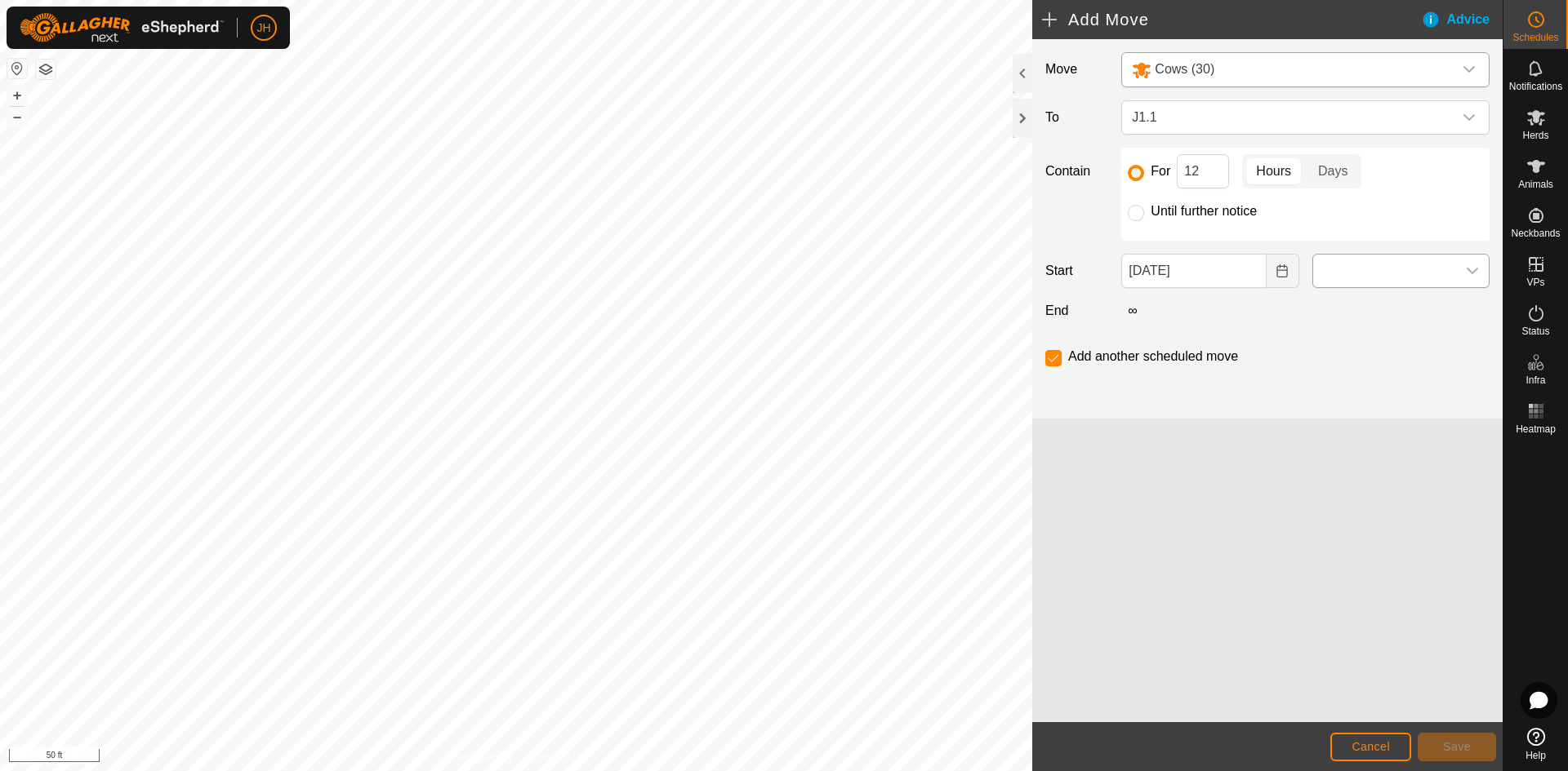
click at [1370, 272] on span at bounding box center [1384, 270] width 143 height 33
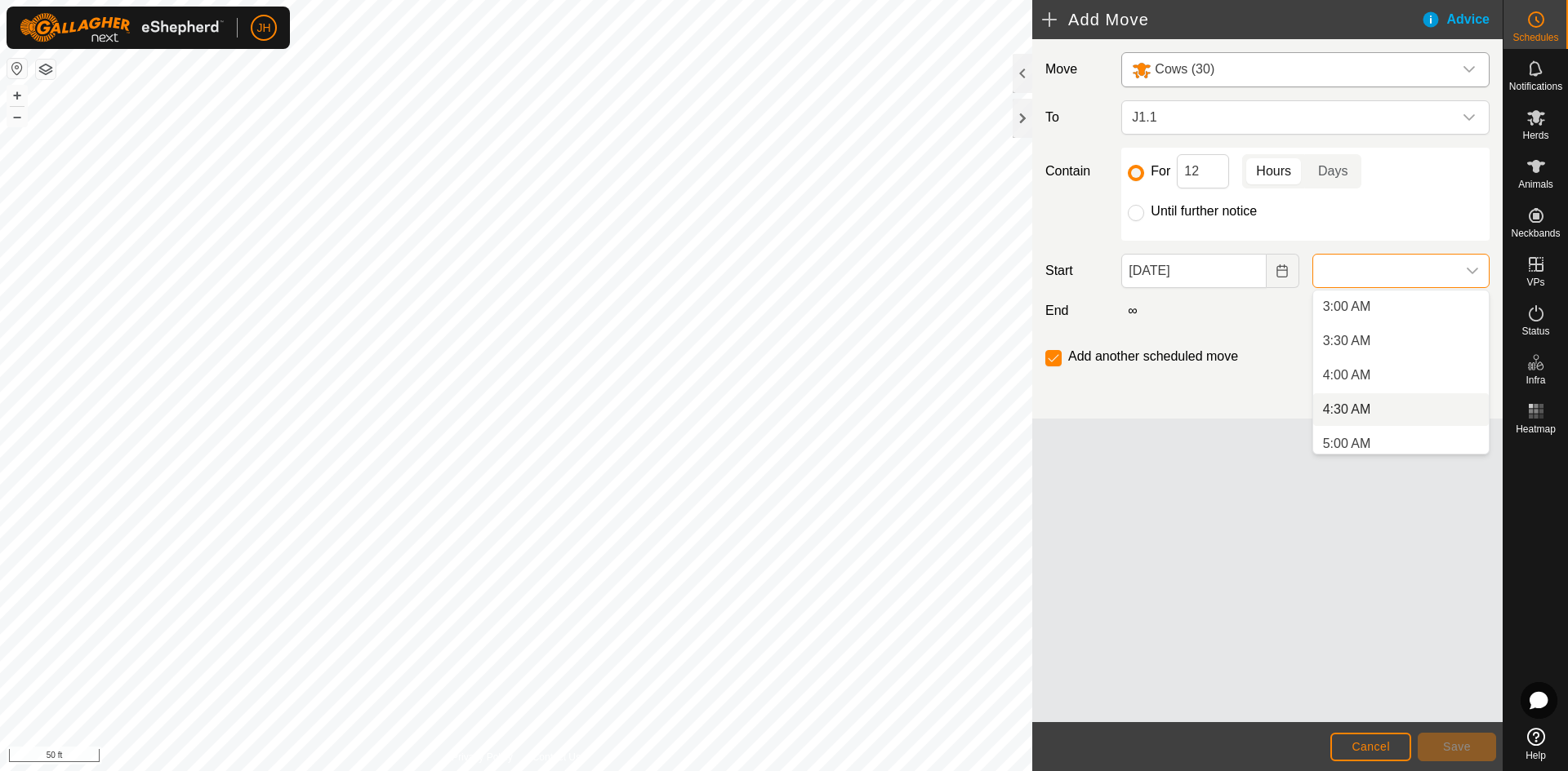
scroll to position [212, 0]
click at [1352, 435] on li "5:00 AM" at bounding box center [1400, 437] width 175 height 33
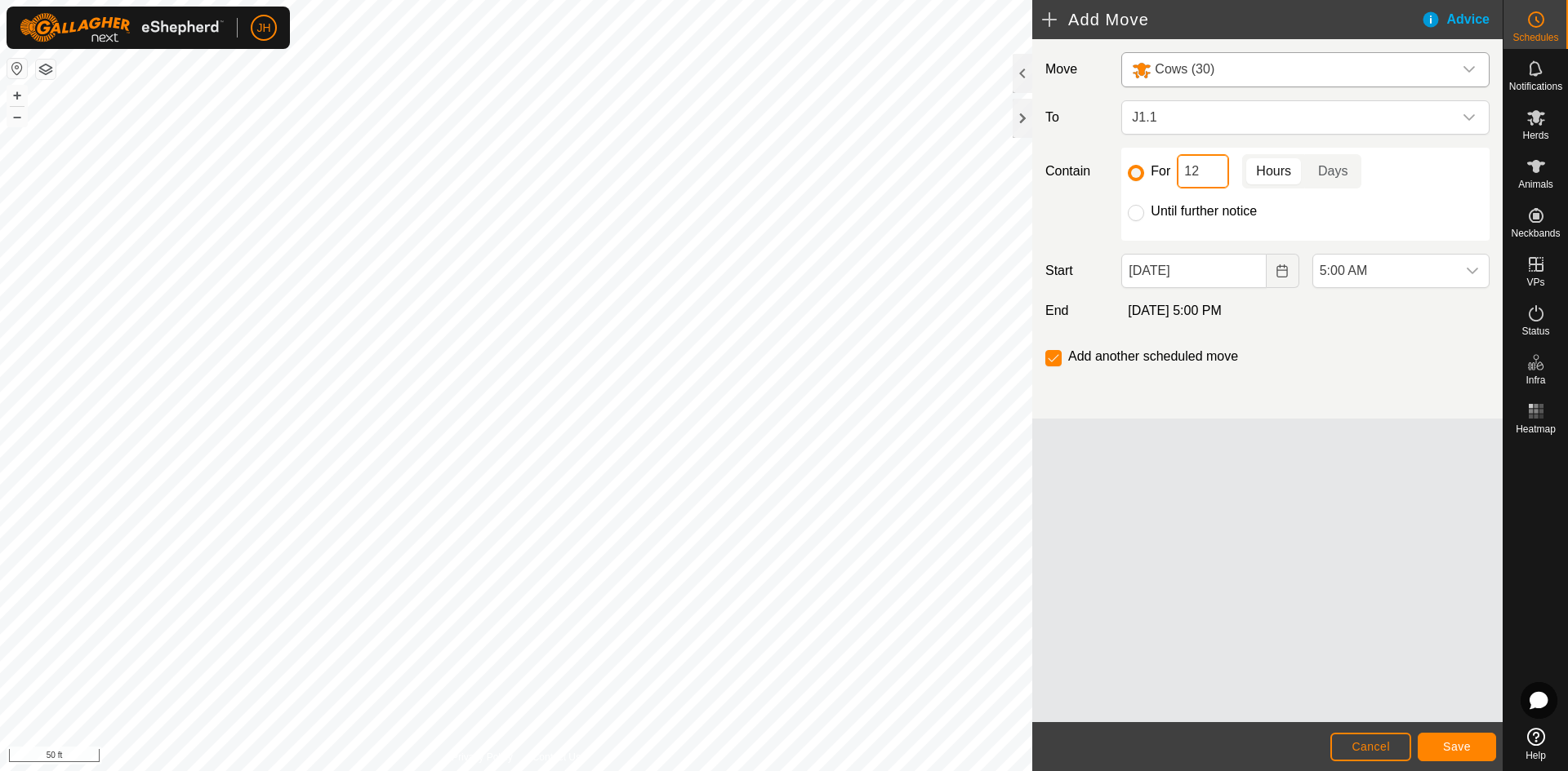
drag, startPoint x: 1212, startPoint y: 167, endPoint x: 1175, endPoint y: 169, distance: 37.1
click at [1177, 168] on input "12" at bounding box center [1203, 171] width 52 height 35
click at [1450, 745] on span "Save" at bounding box center [1457, 746] width 28 height 13
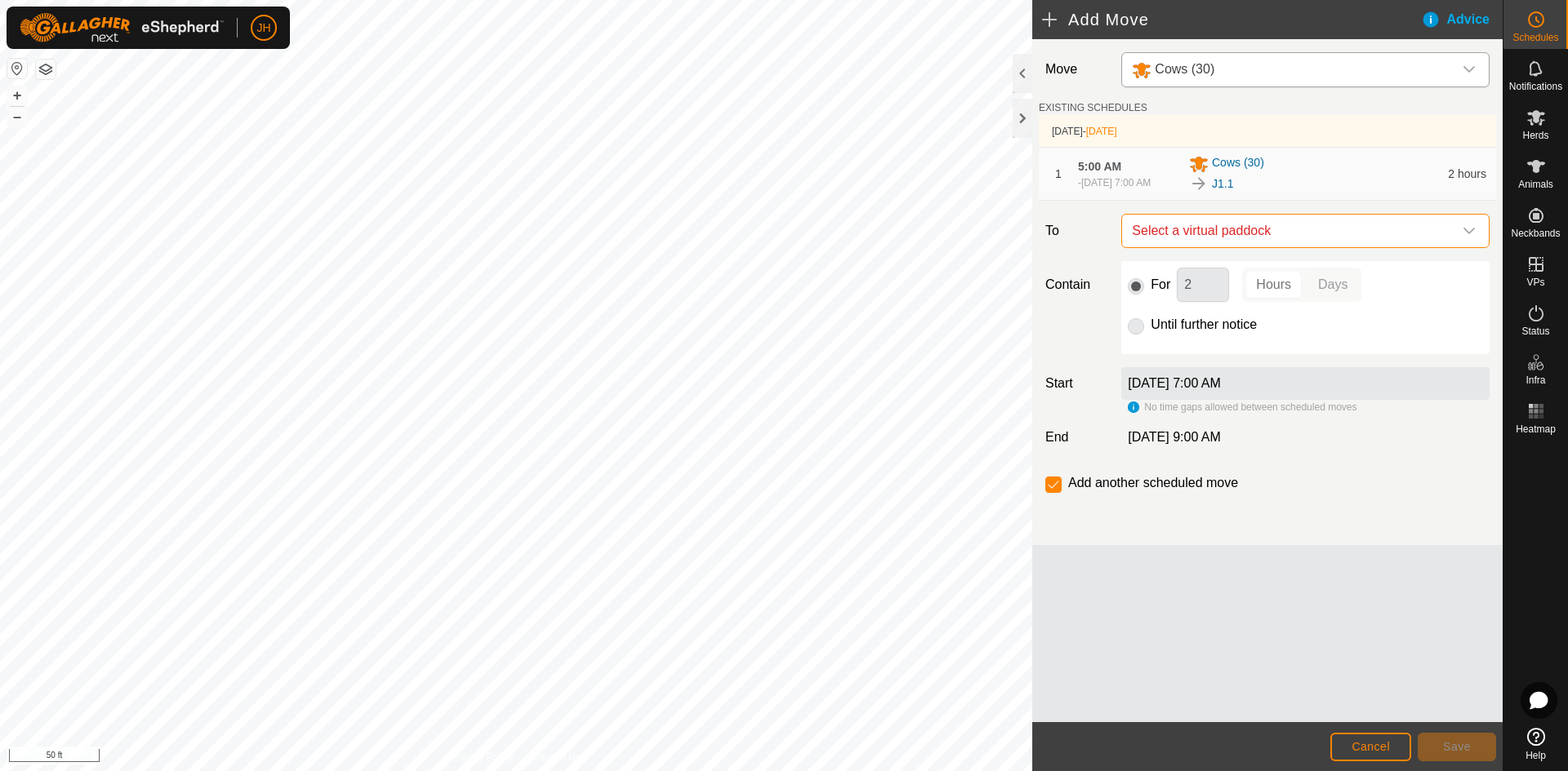
click at [1248, 240] on span "Select a virtual paddock" at bounding box center [1289, 231] width 328 height 33
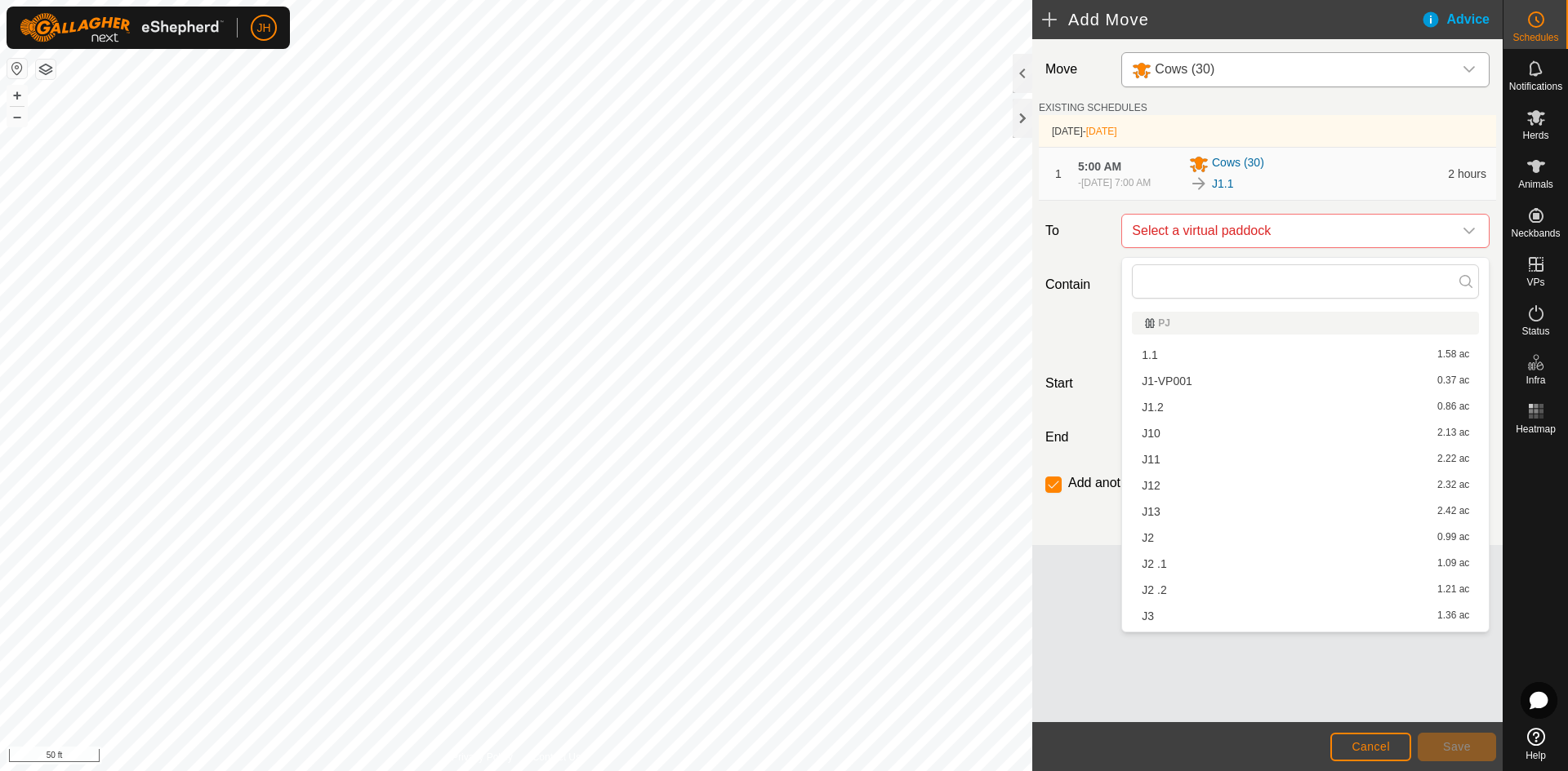
click at [1151, 413] on li "J1.2 0.86 ac" at bounding box center [1305, 407] width 347 height 25
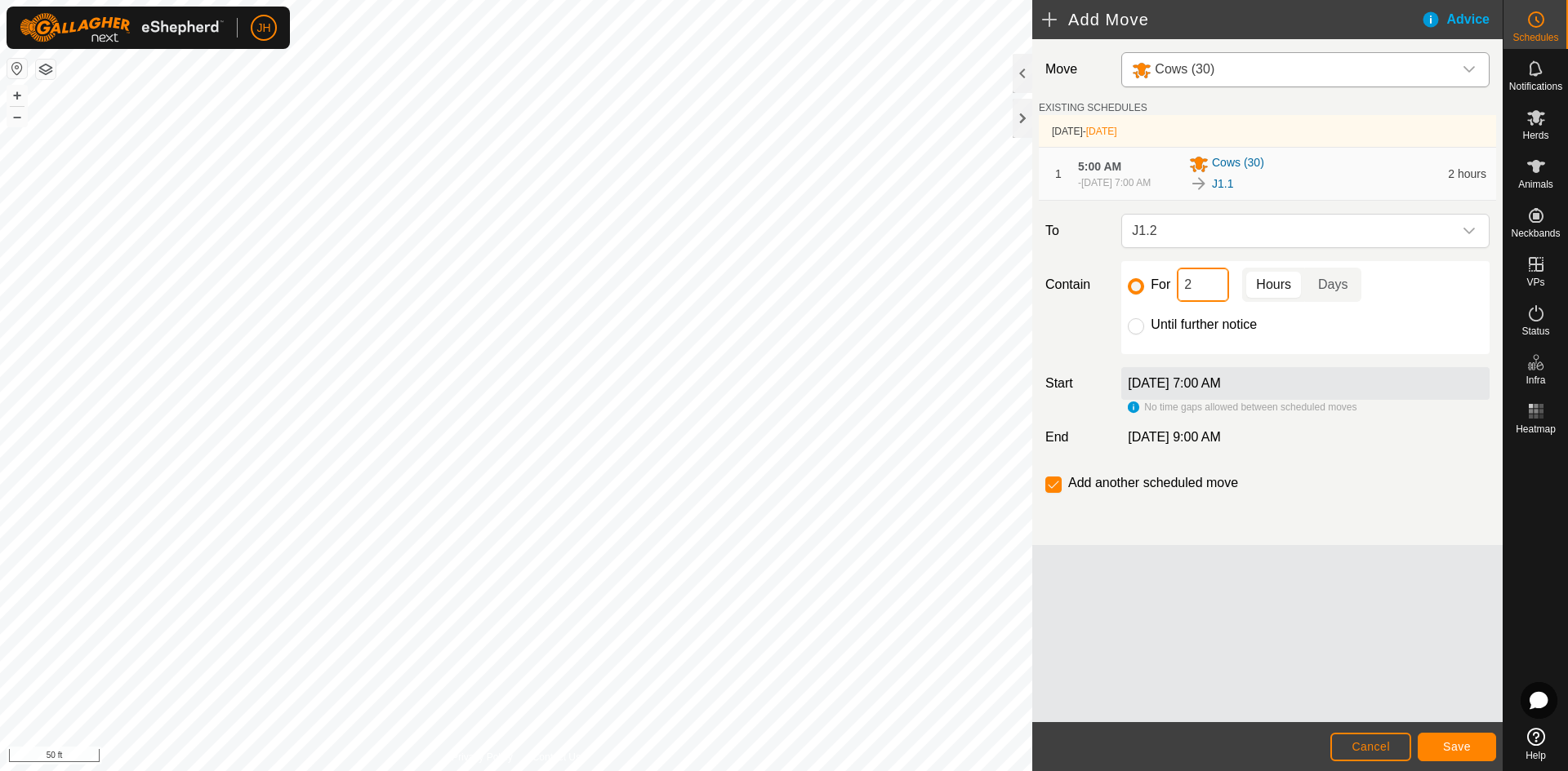
click at [1186, 300] on input "2" at bounding box center [1203, 285] width 52 height 35
click at [1449, 747] on span "Save" at bounding box center [1457, 746] width 28 height 13
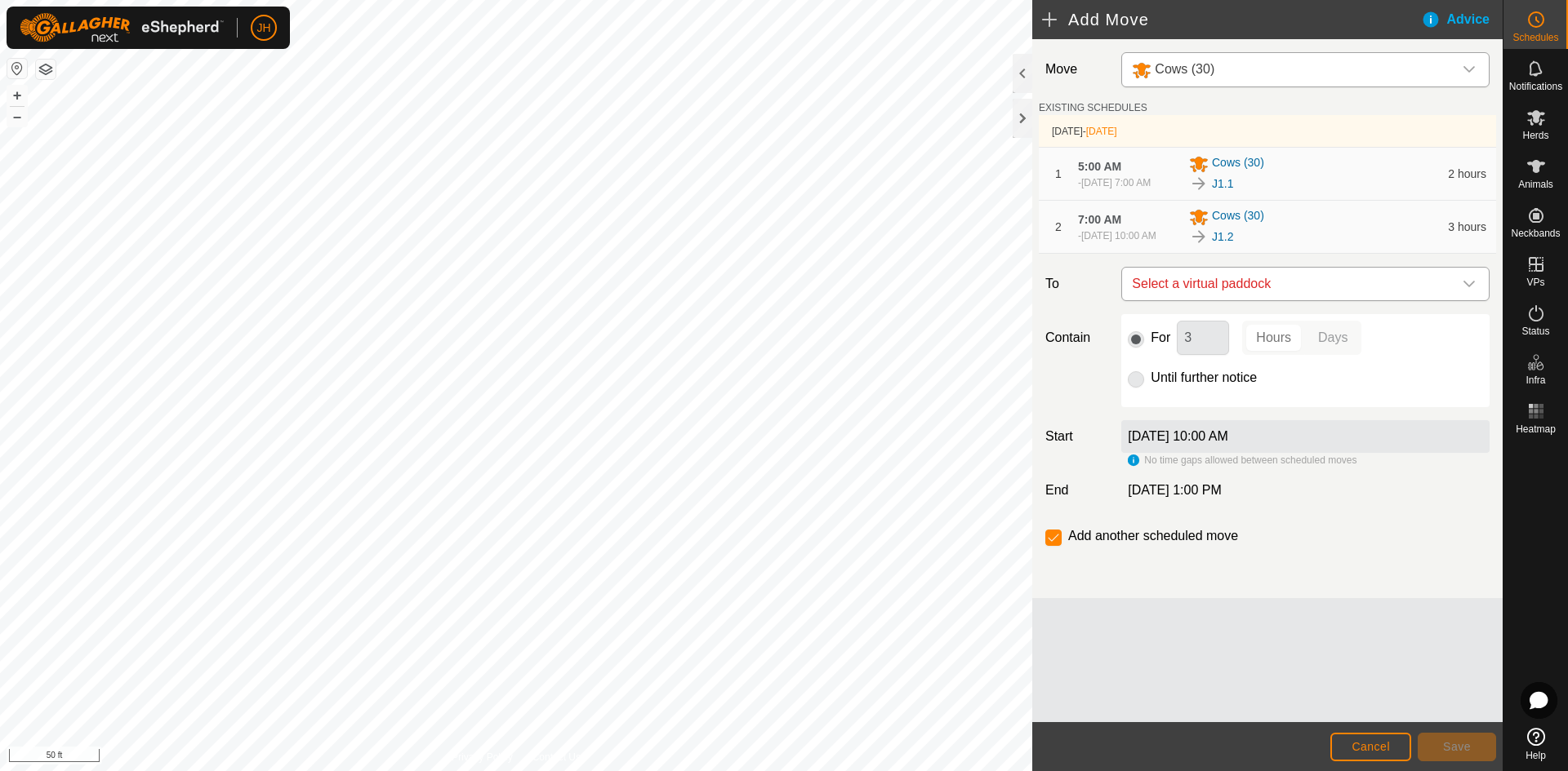
click at [1280, 301] on span "Select a virtual paddock" at bounding box center [1289, 284] width 328 height 33
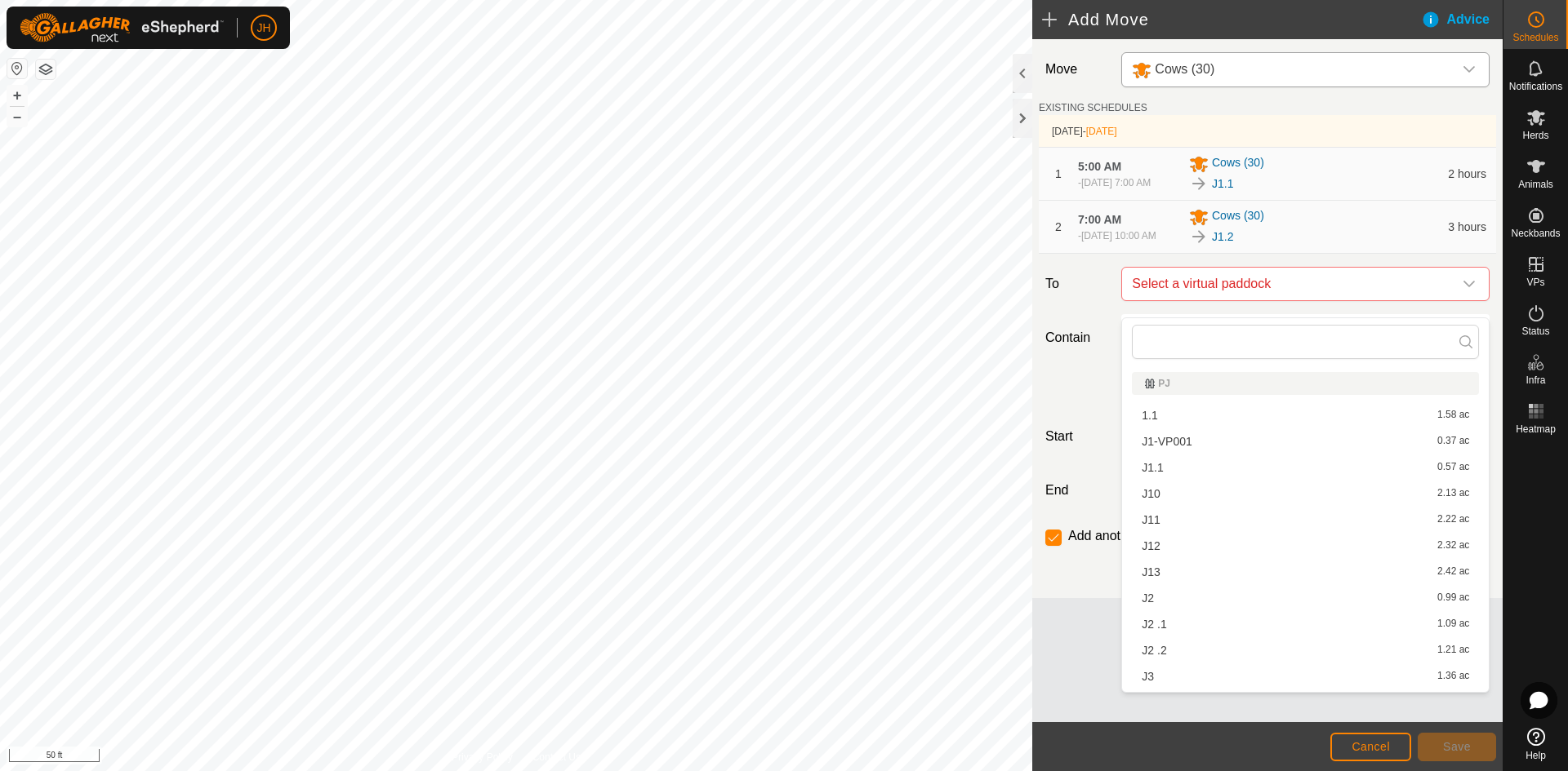
click at [1149, 595] on li "J2 0.99 ac" at bounding box center [1305, 598] width 347 height 25
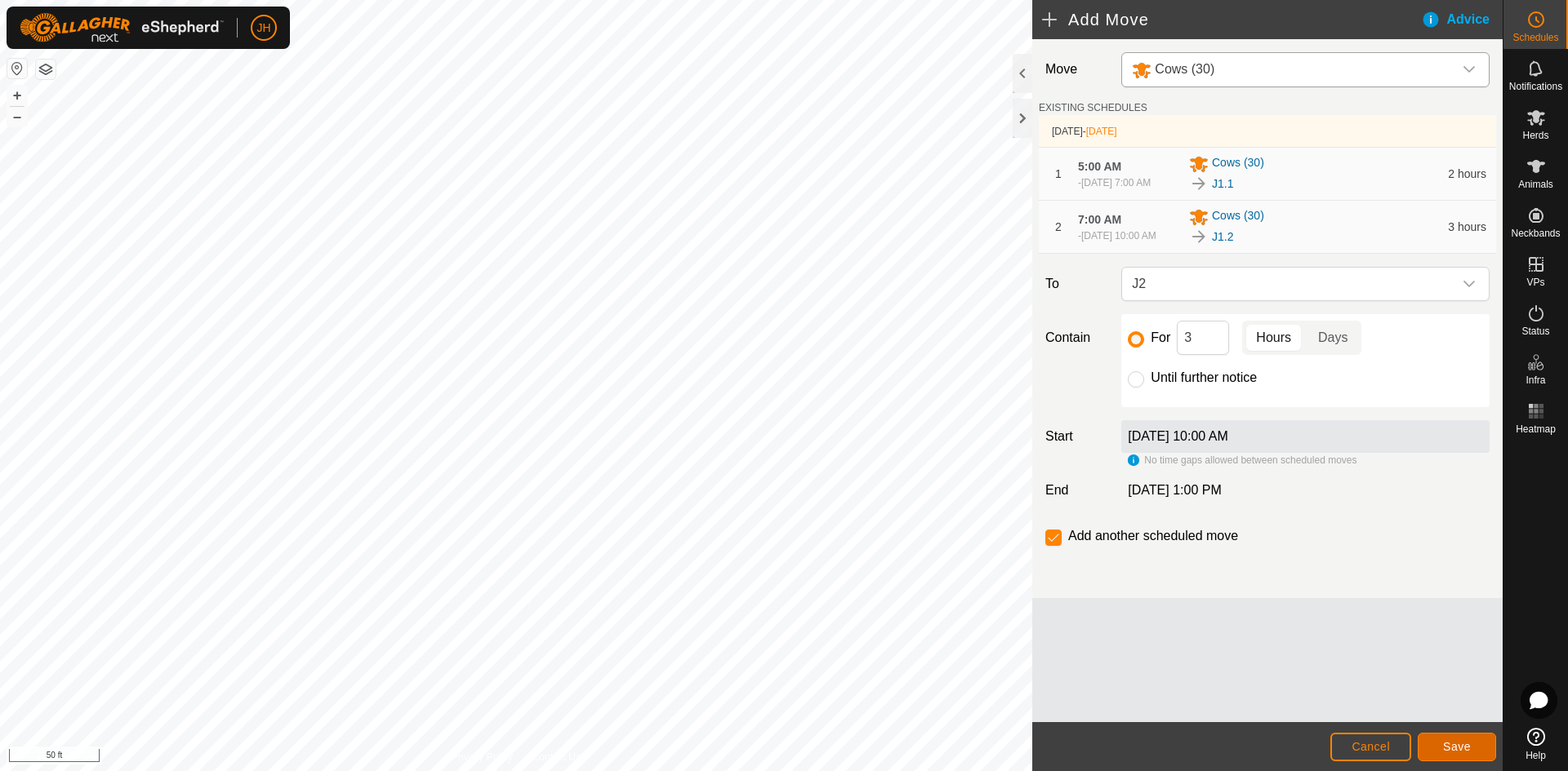
click at [1446, 743] on span "Save" at bounding box center [1457, 746] width 28 height 13
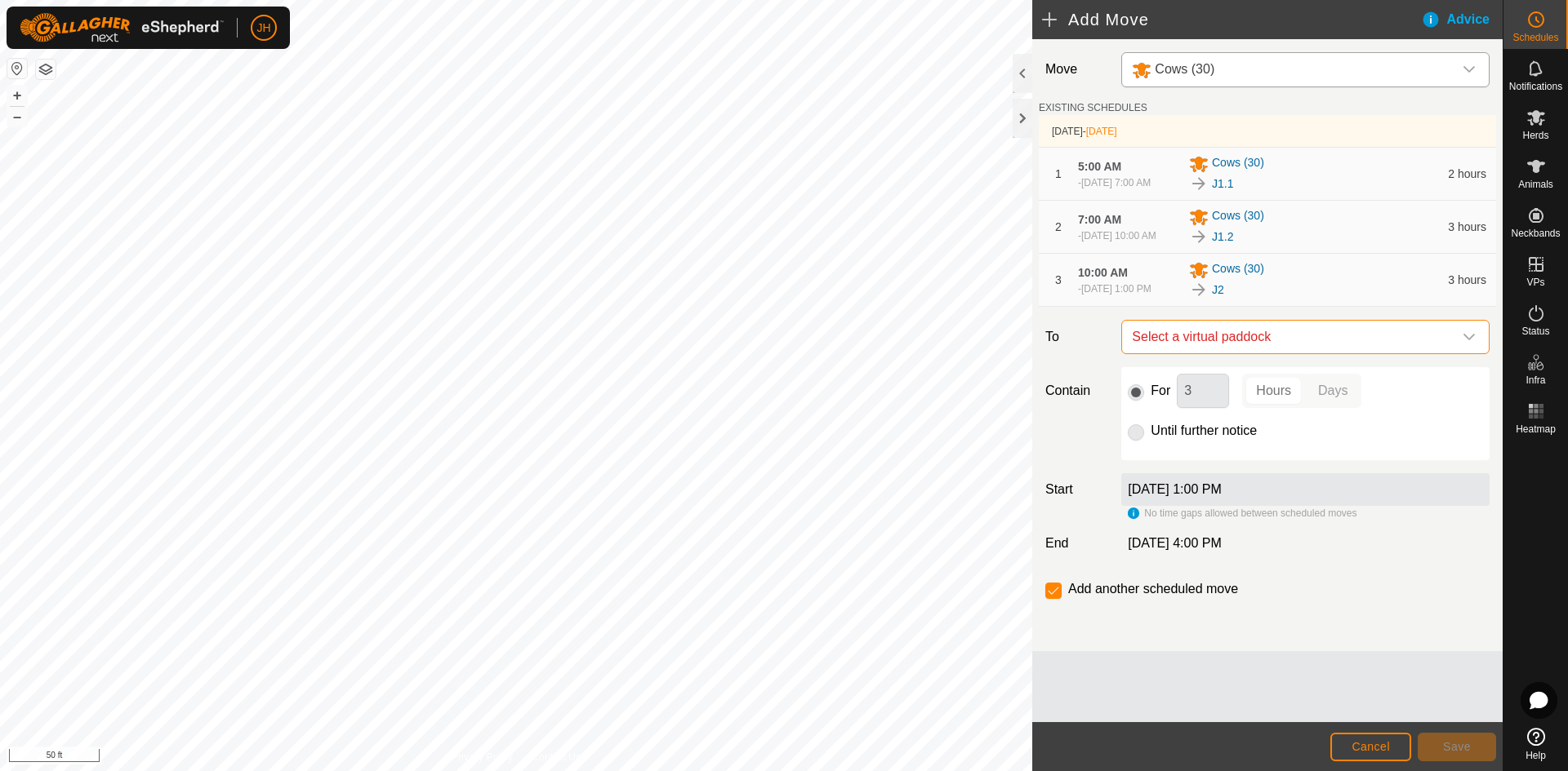
click at [1294, 353] on span "Select a virtual paddock" at bounding box center [1289, 337] width 328 height 33
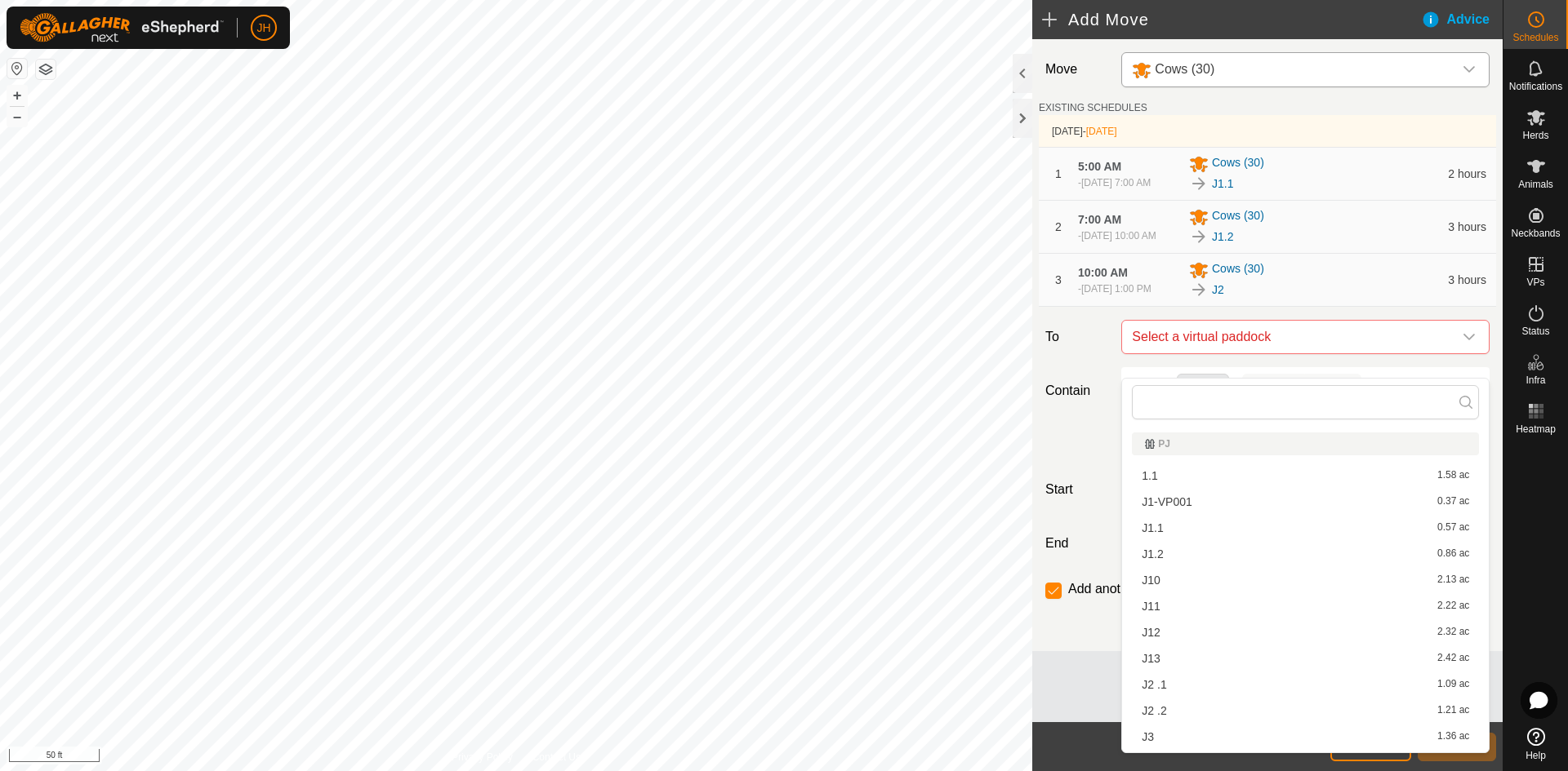
click at [1158, 687] on li "J2 .1 1.09 ac" at bounding box center [1305, 685] width 347 height 25
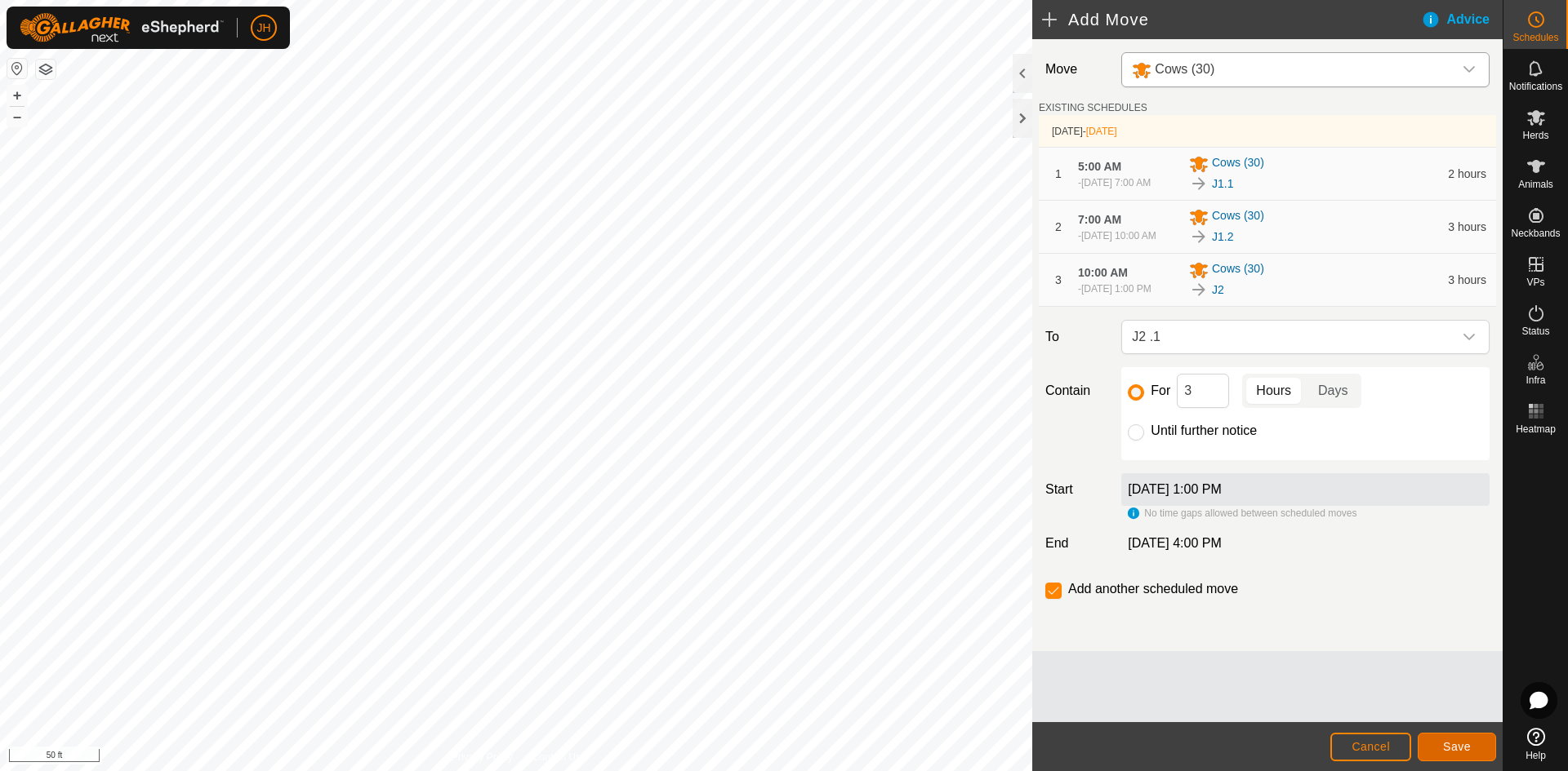
click at [1442, 747] on button "Save" at bounding box center [1456, 747] width 78 height 29
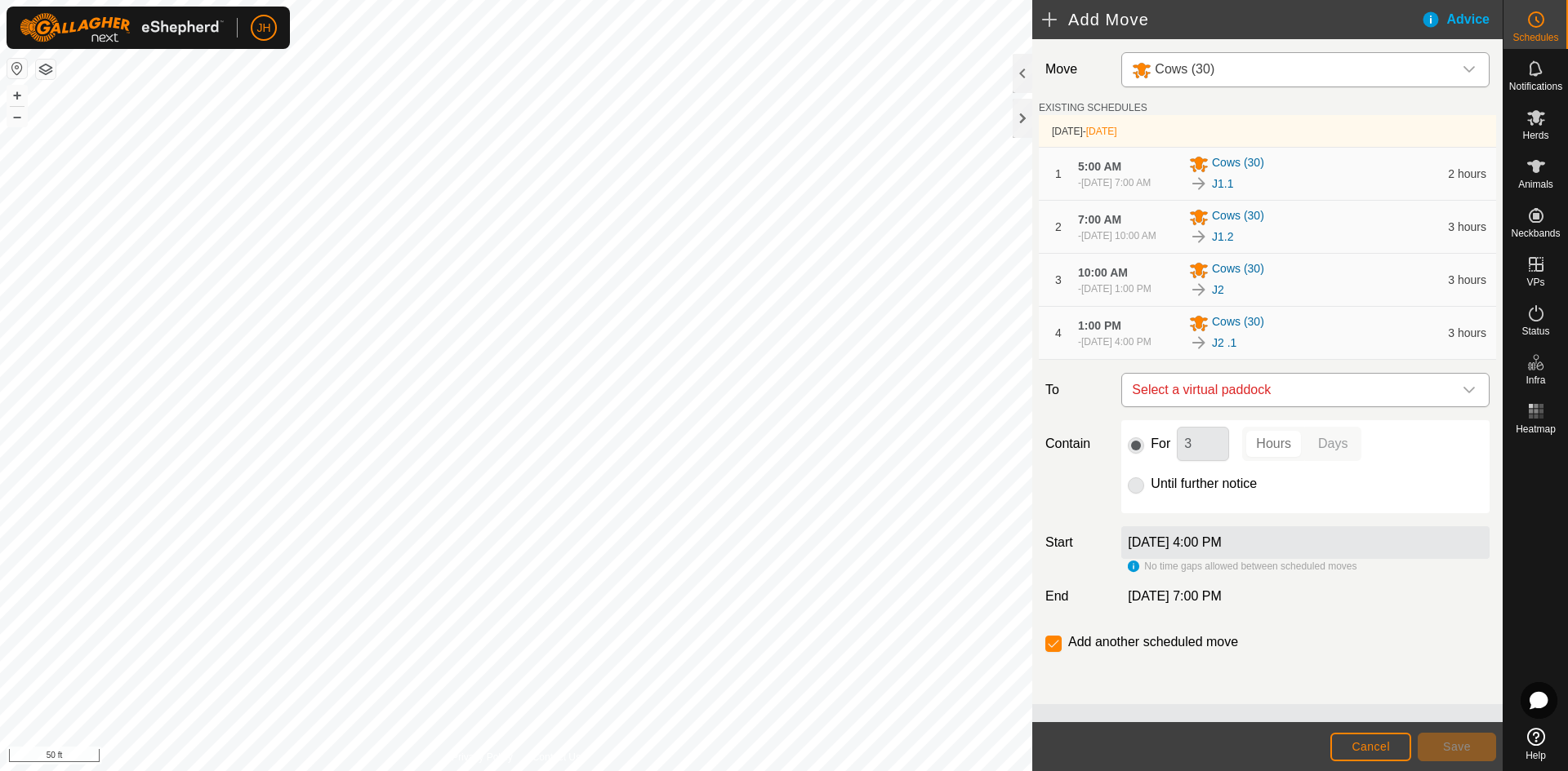
click at [1326, 407] on span "Select a virtual paddock" at bounding box center [1289, 390] width 328 height 33
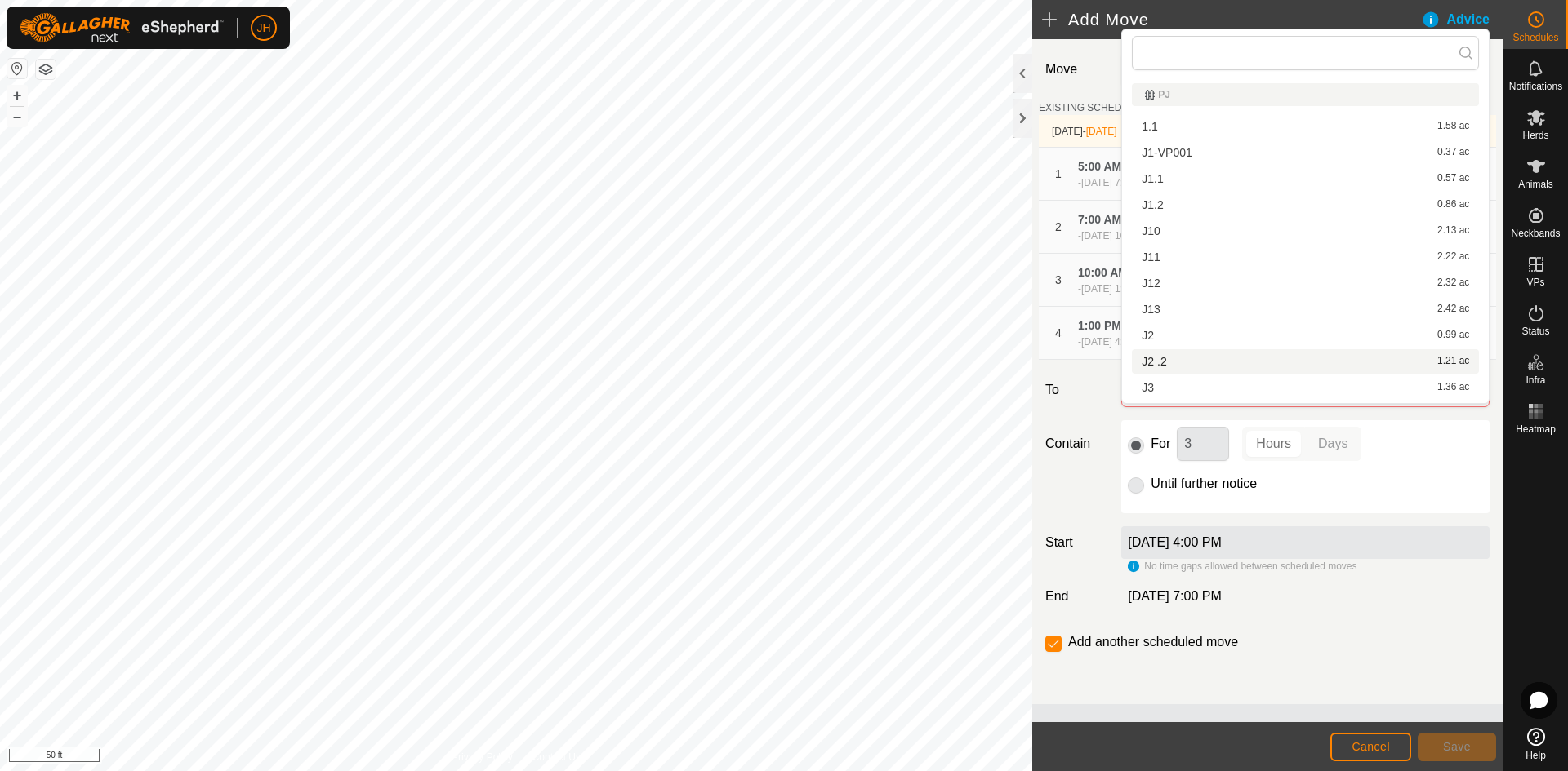
click at [1158, 361] on span "J2 .2" at bounding box center [1153, 362] width 25 height 12
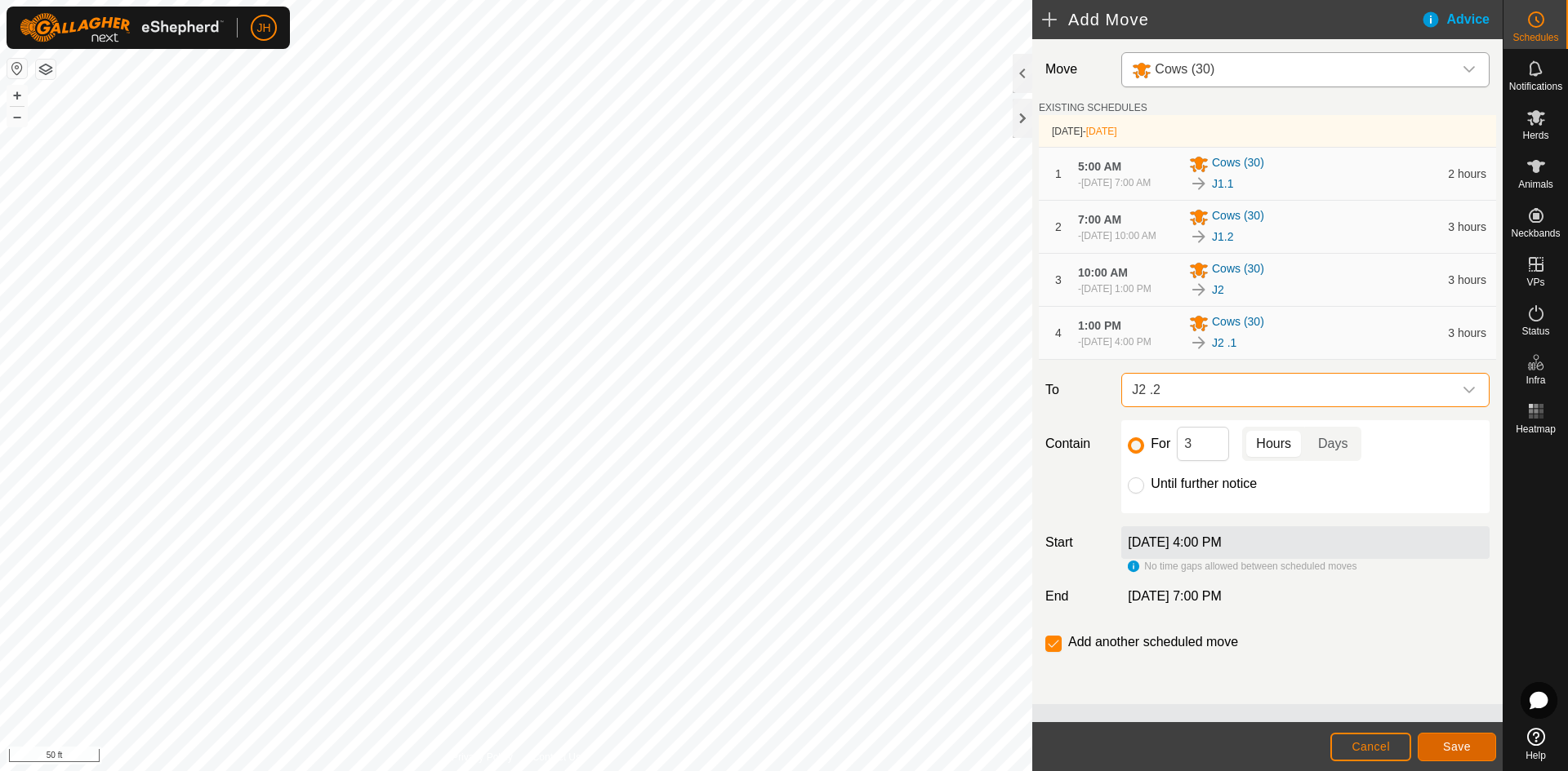
click at [1465, 750] on span "Save" at bounding box center [1457, 746] width 28 height 13
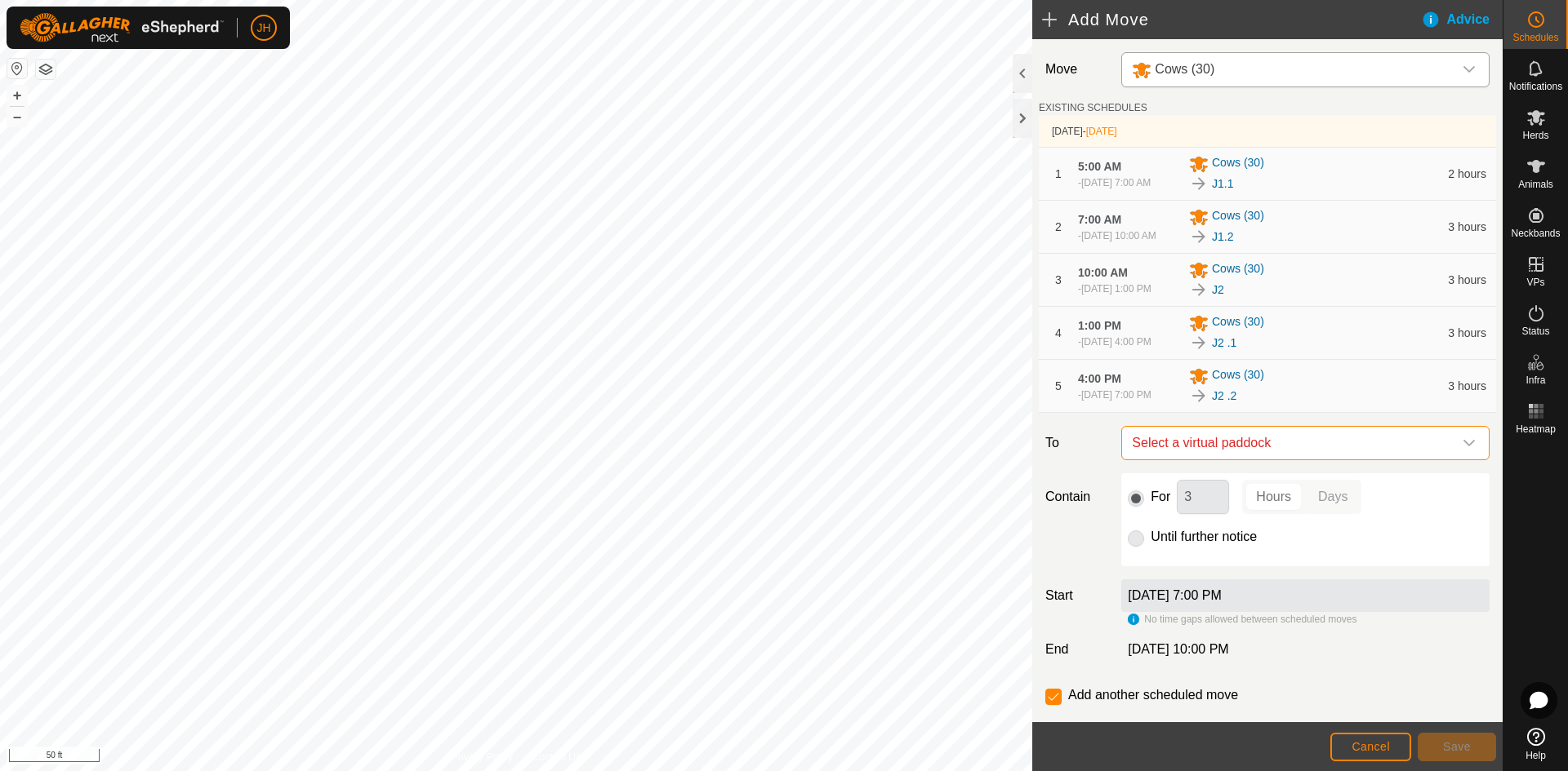
click at [1345, 459] on span "Select a virtual paddock" at bounding box center [1289, 442] width 328 height 33
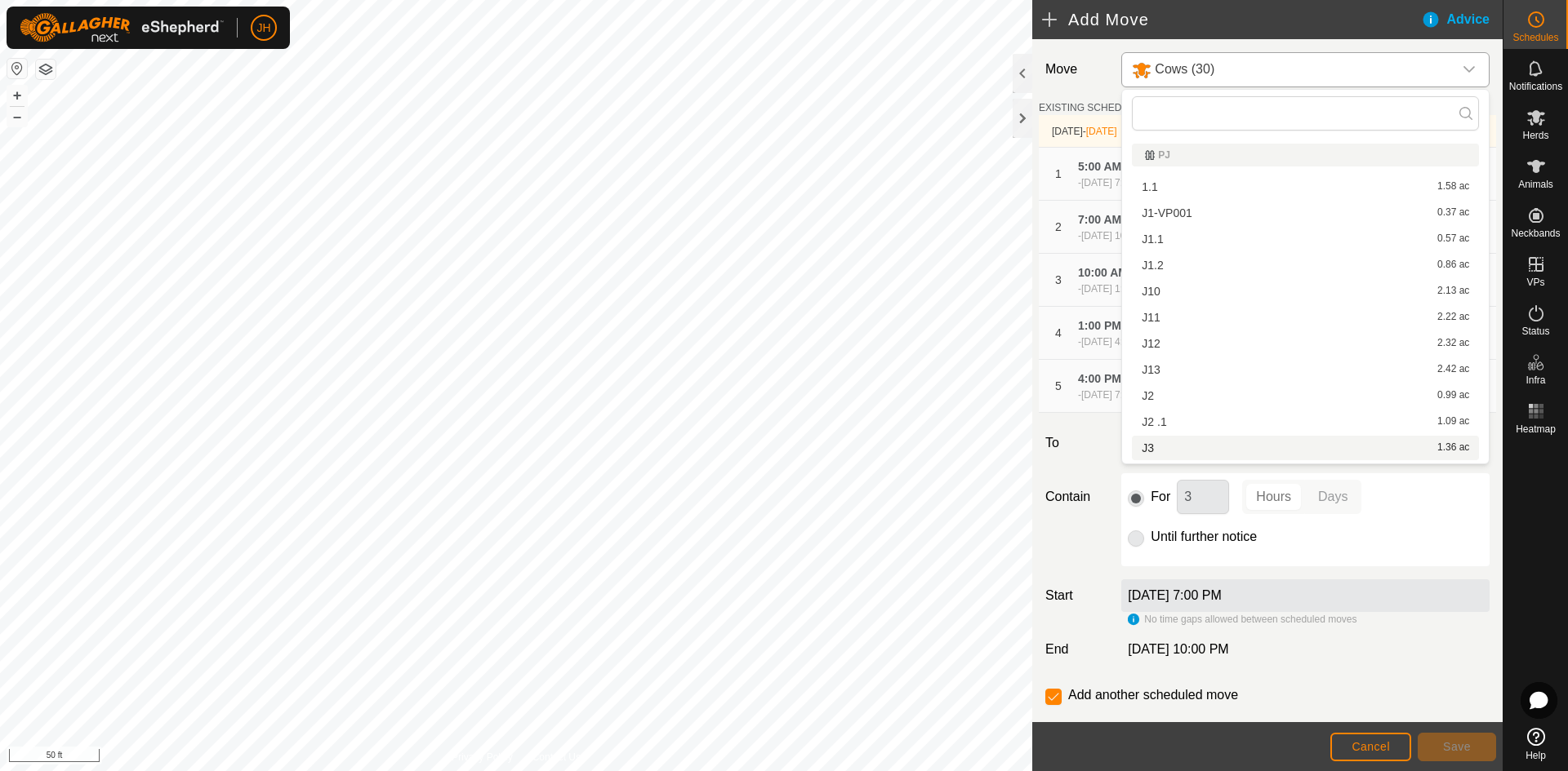
click at [1184, 445] on li "J3 1.36 ac" at bounding box center [1305, 447] width 347 height 25
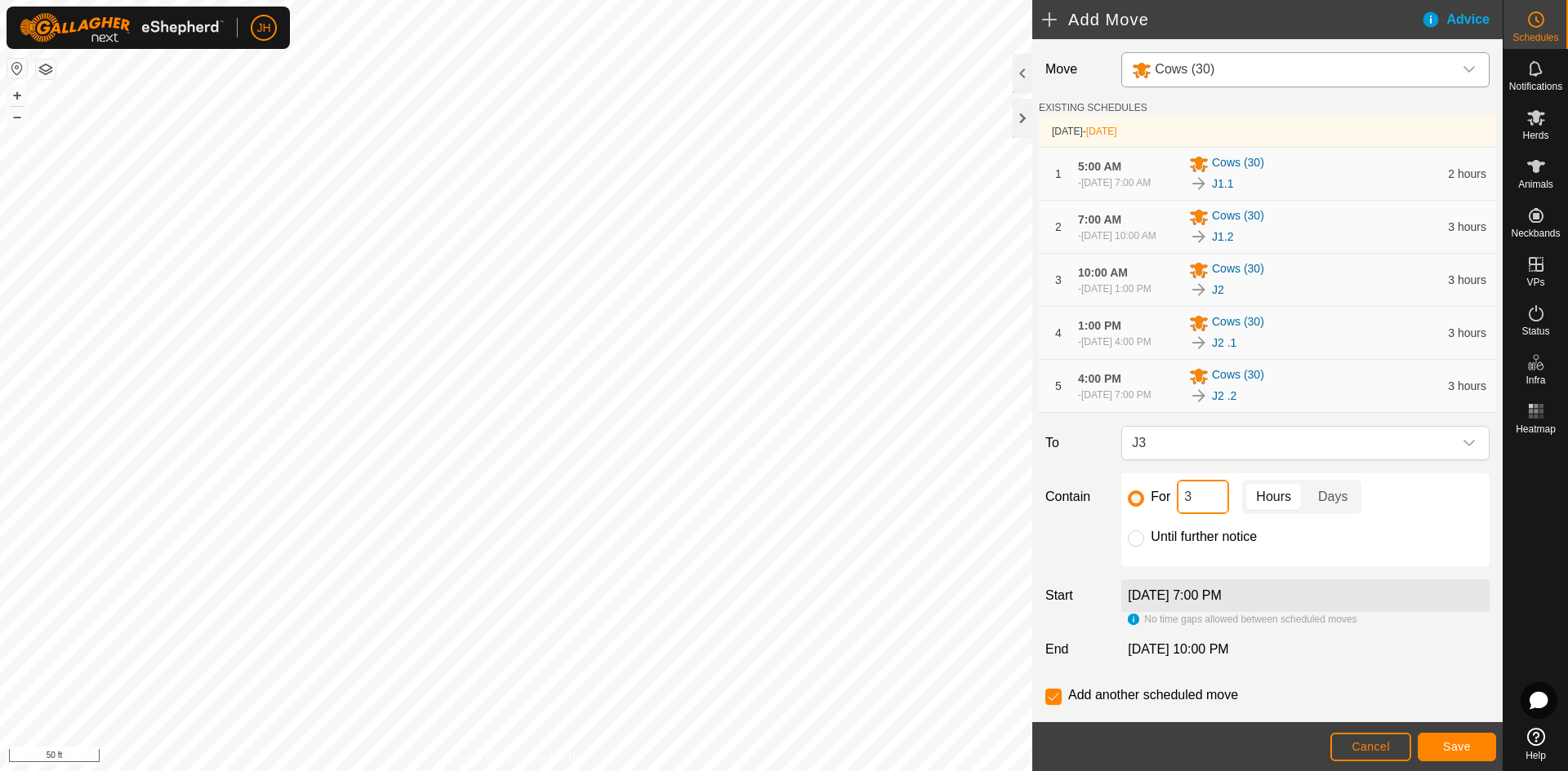
drag, startPoint x: 1209, startPoint y: 530, endPoint x: 1184, endPoint y: 538, distance: 26.2
click at [1184, 515] on input "3" at bounding box center [1203, 497] width 52 height 35
type input "10"
click at [1454, 747] on span "Save" at bounding box center [1457, 746] width 28 height 13
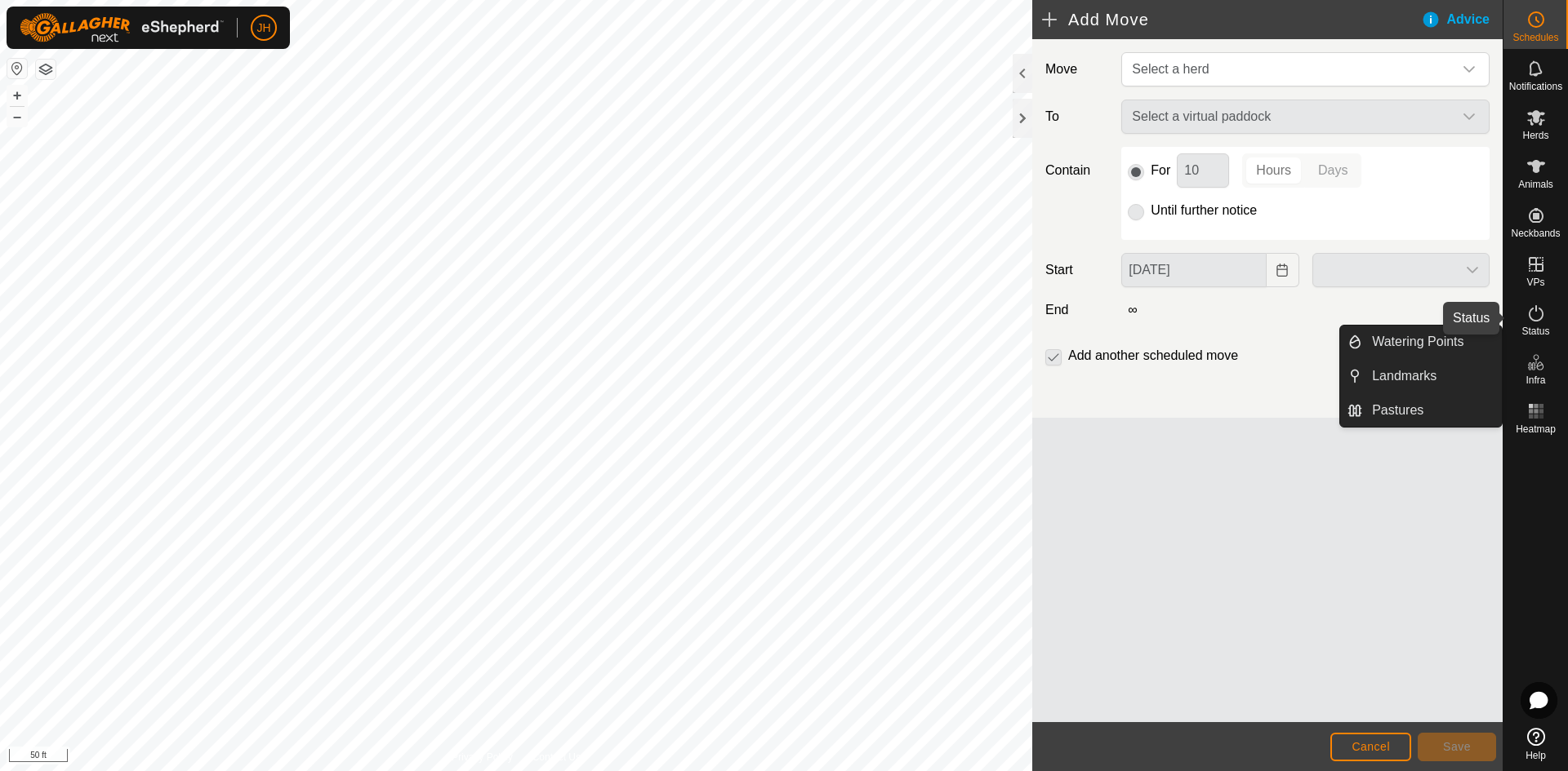
click at [1533, 317] on icon at bounding box center [1536, 314] width 20 height 20
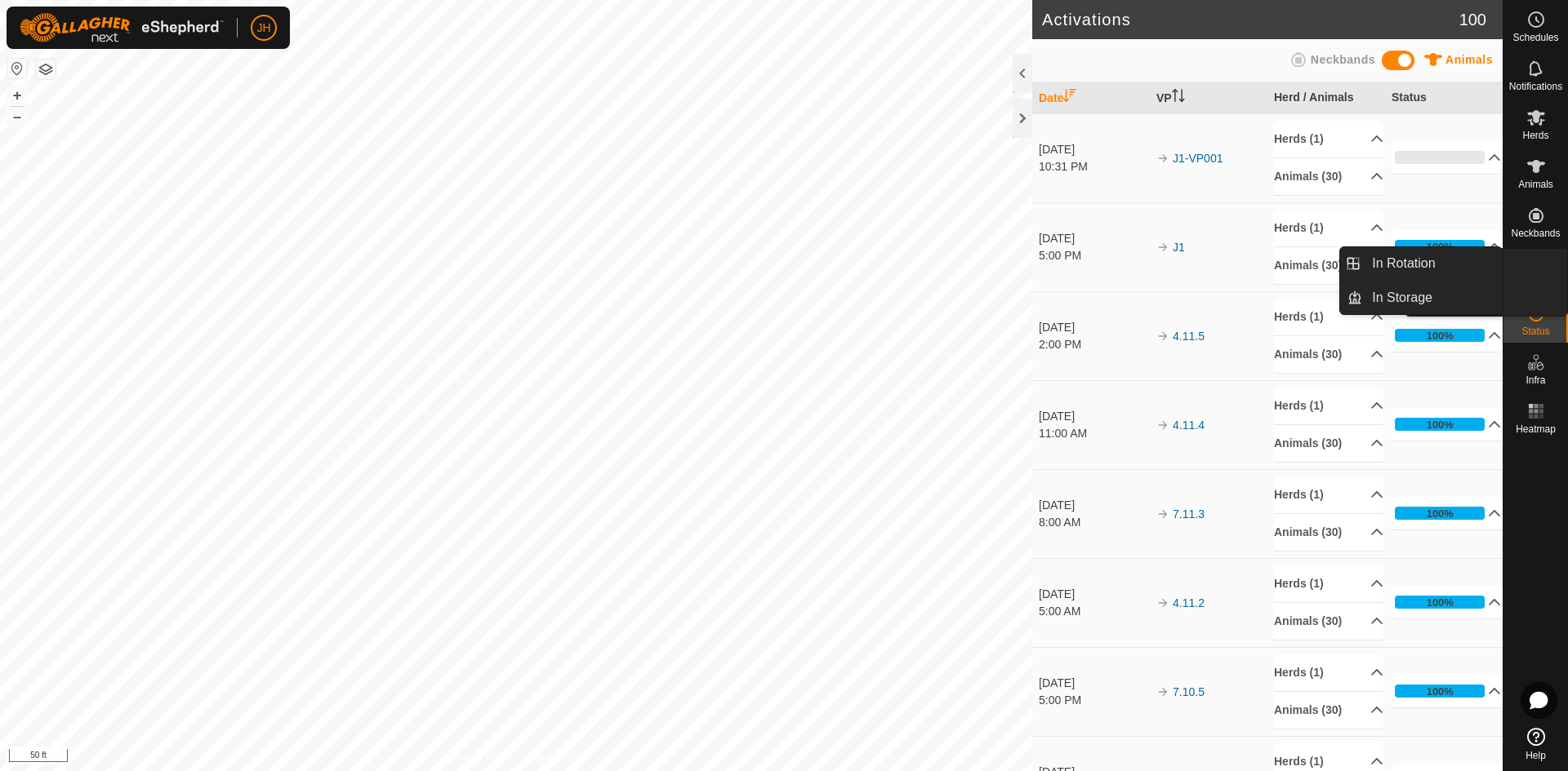
click at [1536, 261] on icon at bounding box center [1536, 264] width 20 height 20
click at [1536, 274] on es-virtualpaddocks-svg-icon at bounding box center [1536, 264] width 30 height 26
click at [1414, 266] on link "In Rotation" at bounding box center [1431, 263] width 140 height 33
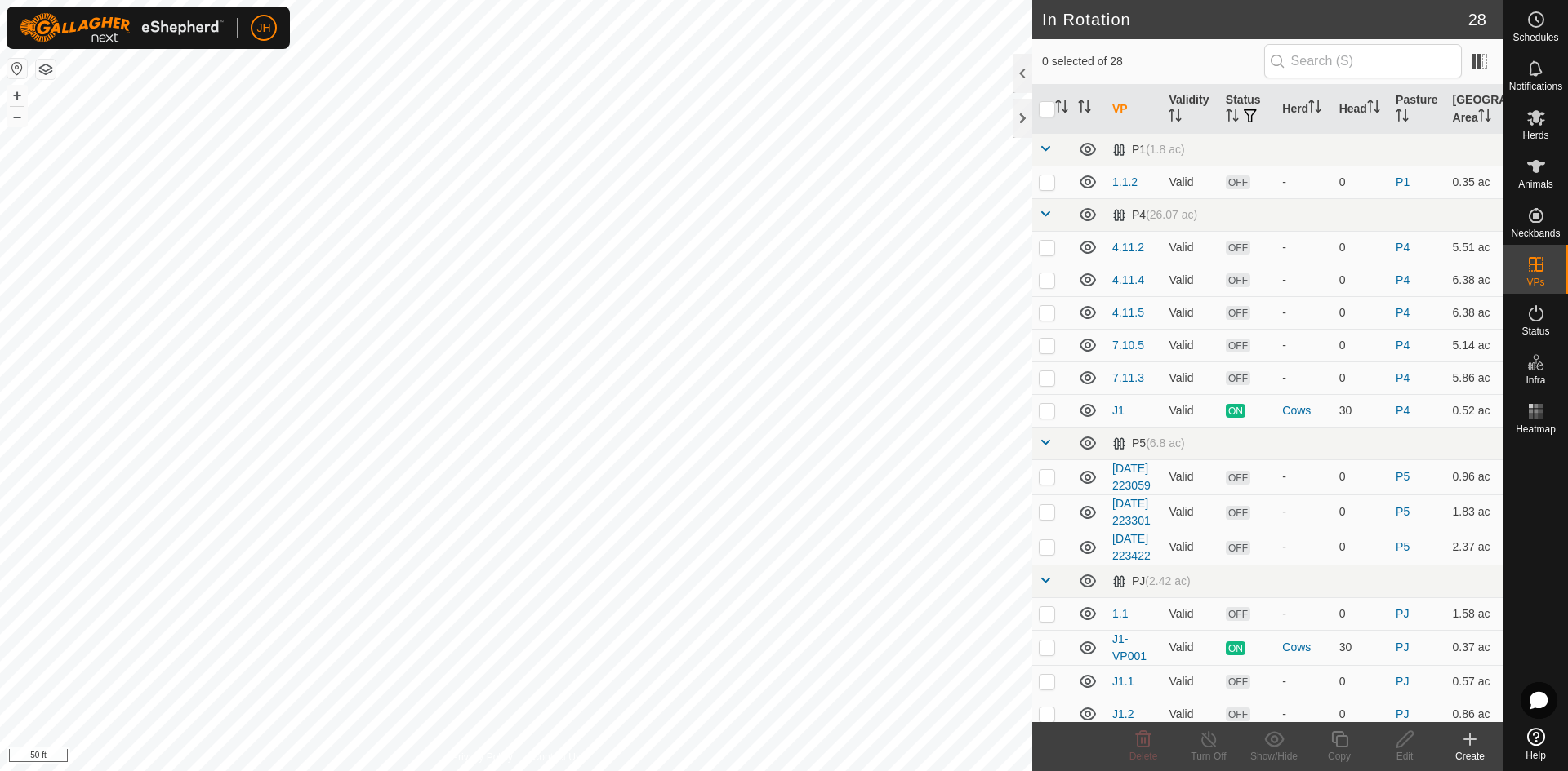
click at [1467, 743] on icon at bounding box center [1470, 739] width 20 height 20
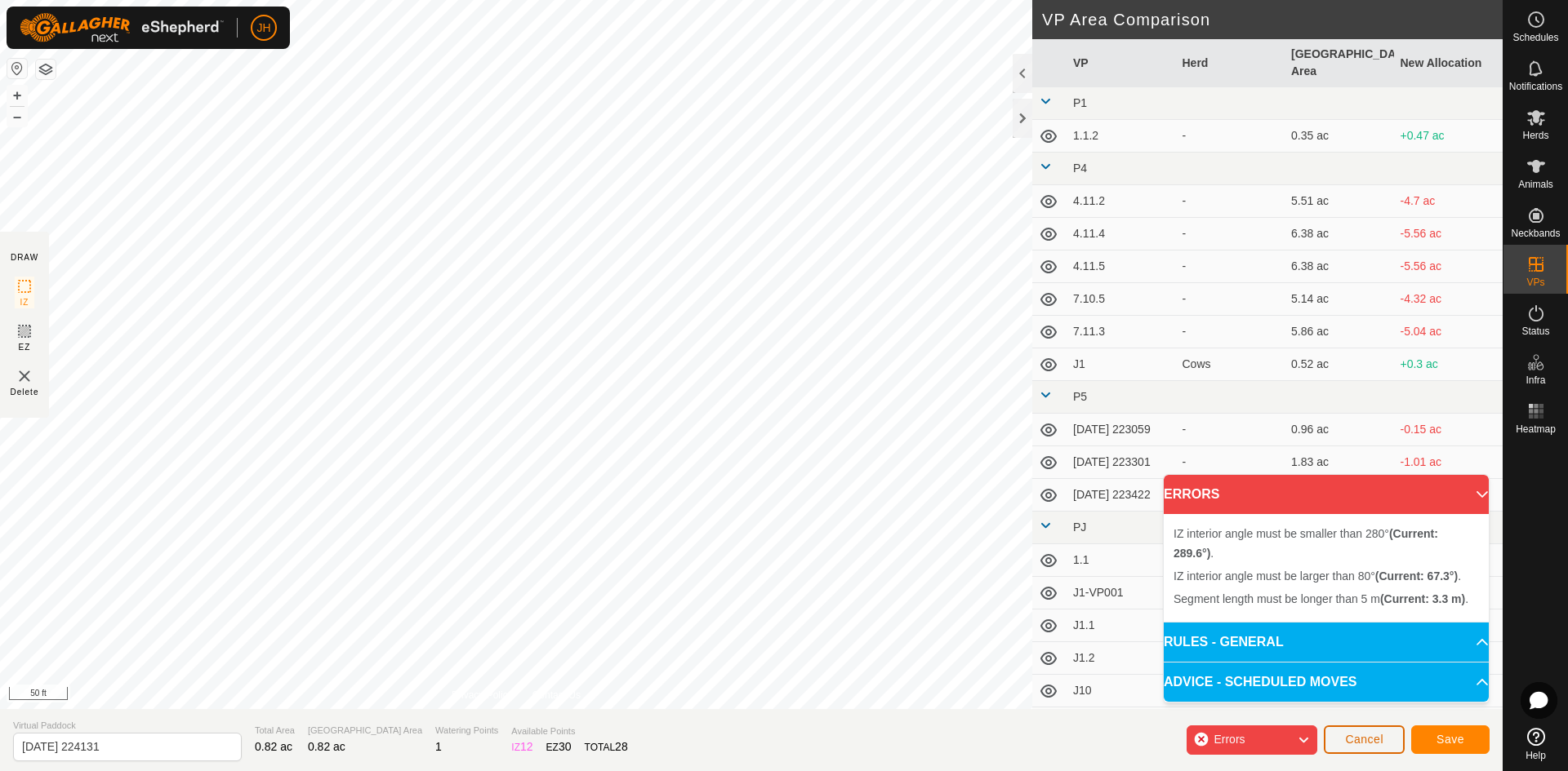
click at [1359, 743] on span "Cancel" at bounding box center [1364, 739] width 39 height 13
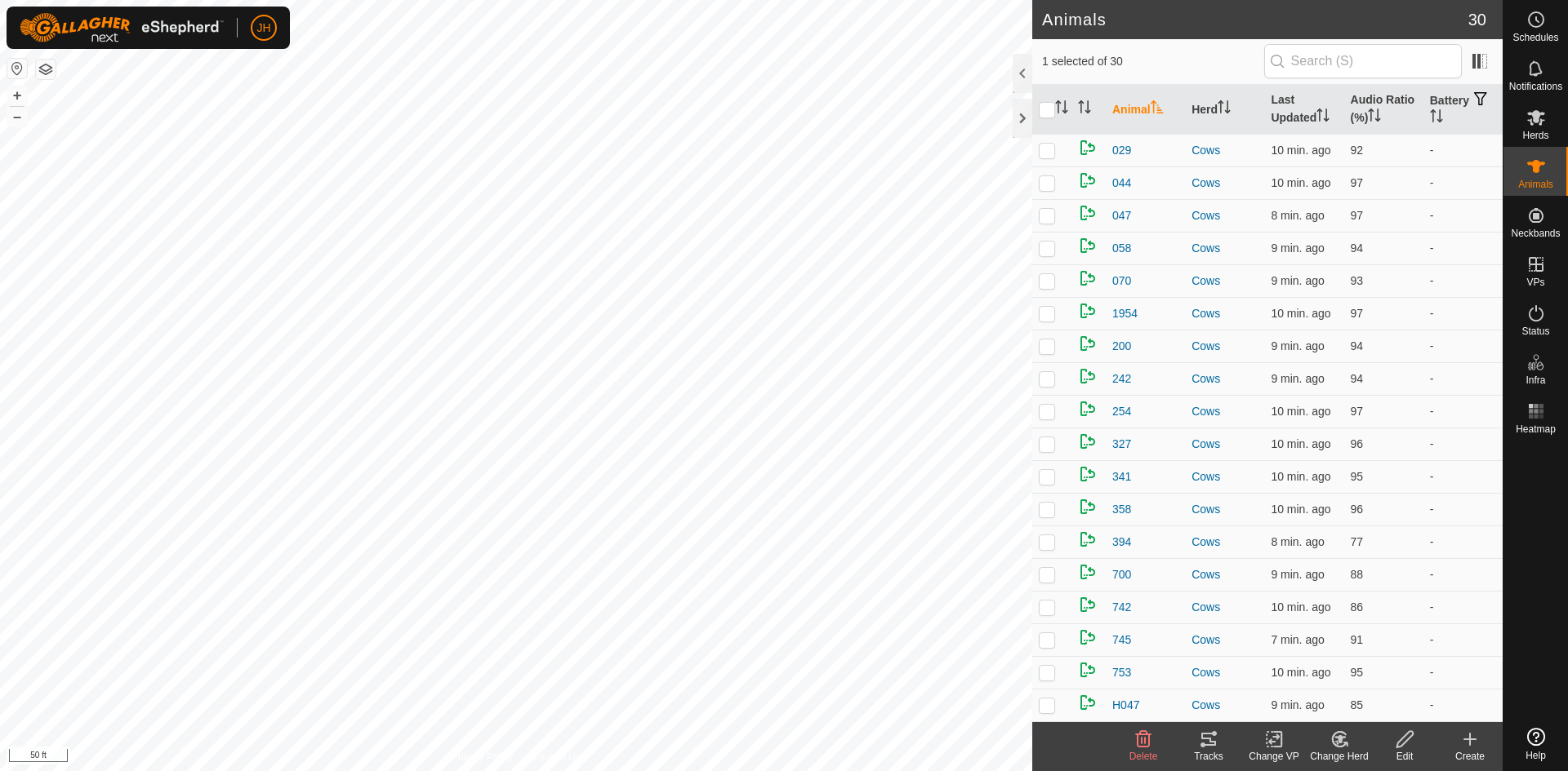
click at [1210, 742] on icon at bounding box center [1208, 739] width 15 height 13
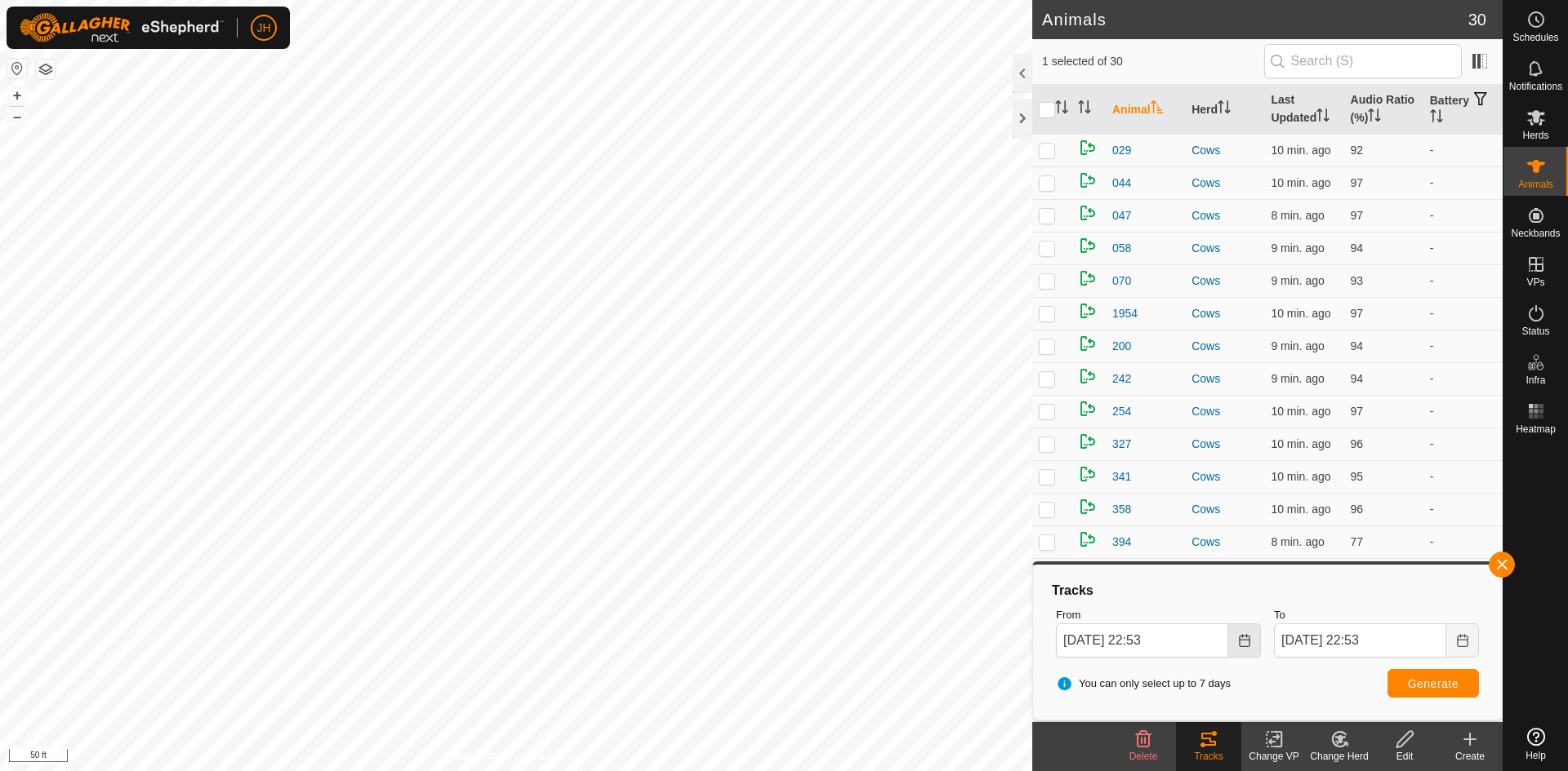
click at [1236, 648] on button "Choose Date" at bounding box center [1244, 640] width 33 height 35
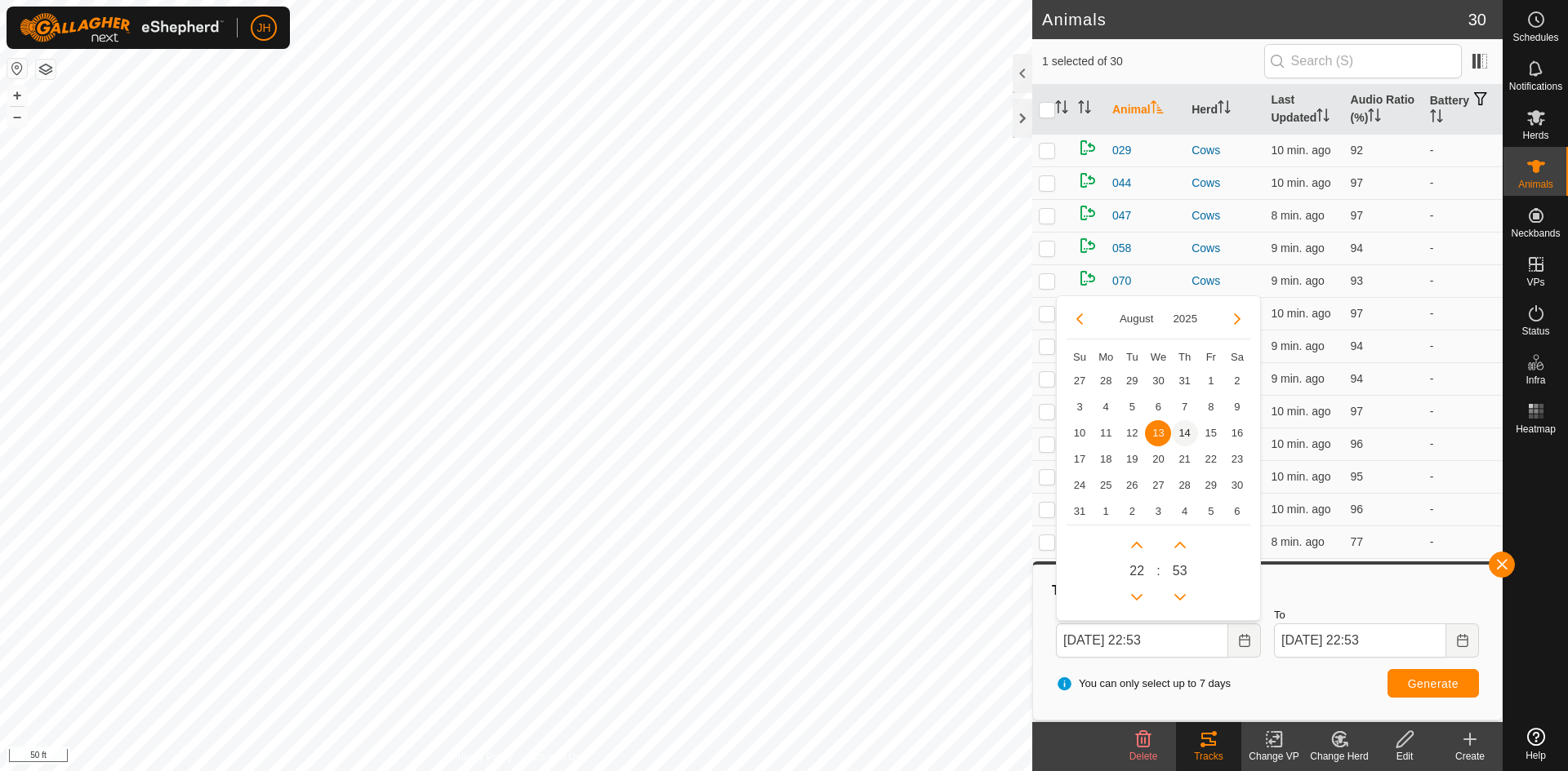
click at [1180, 433] on span "14" at bounding box center [1185, 434] width 26 height 26
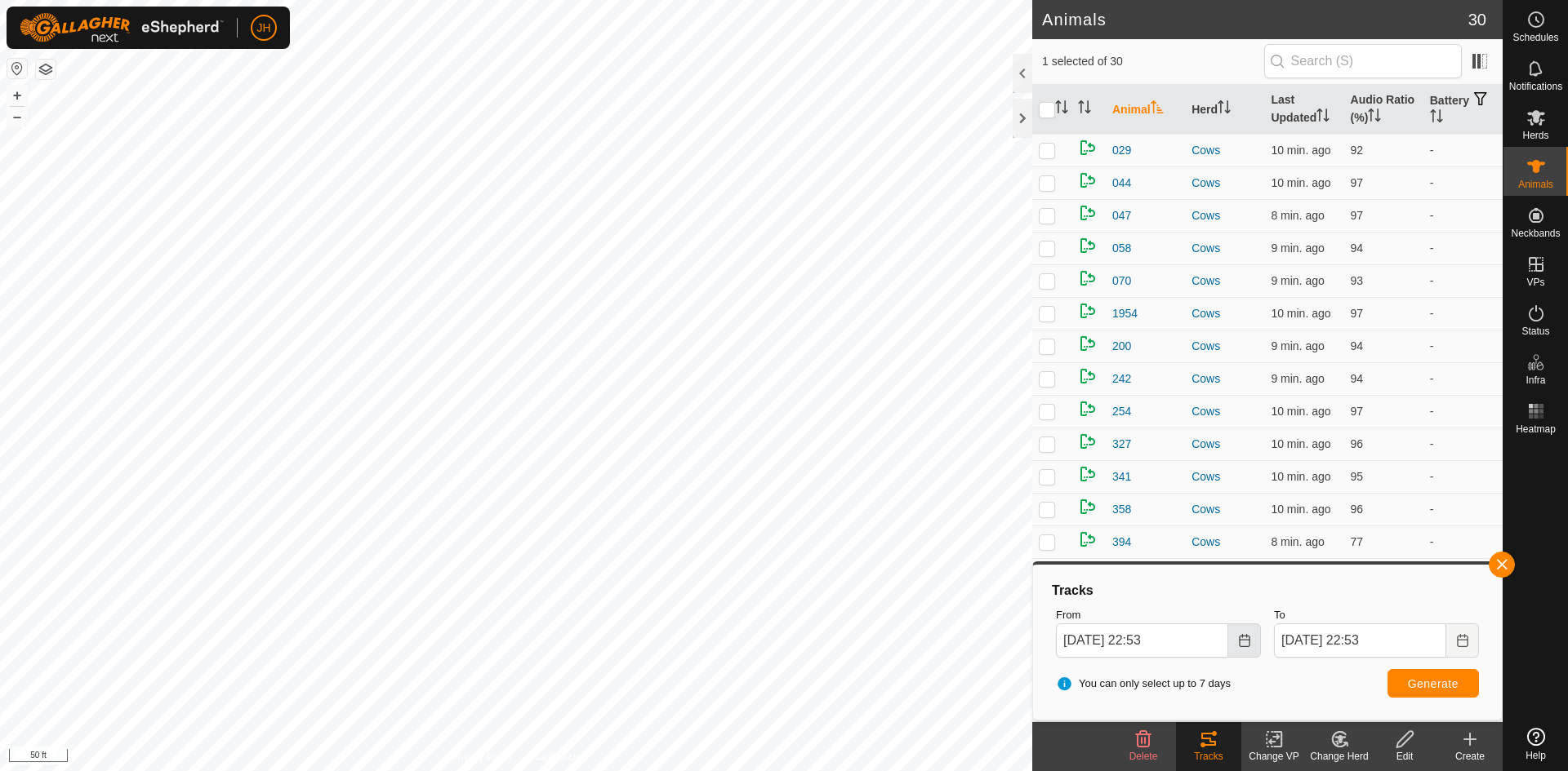
click at [1251, 644] on button "Choose Date" at bounding box center [1244, 640] width 33 height 35
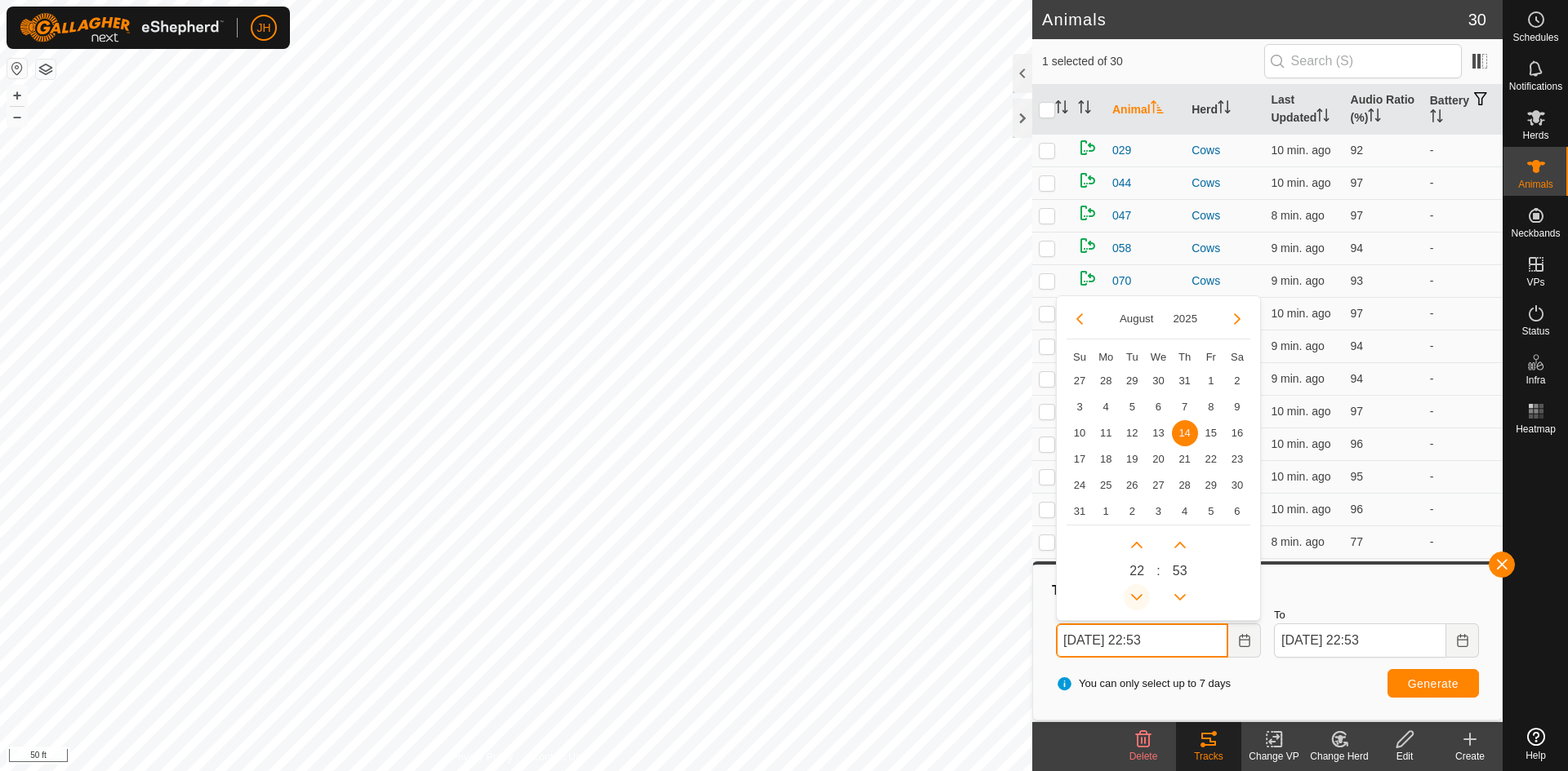
click at [1141, 598] on button "Previous Hour" at bounding box center [1136, 598] width 26 height 26
type input "[DATE] 21:53"
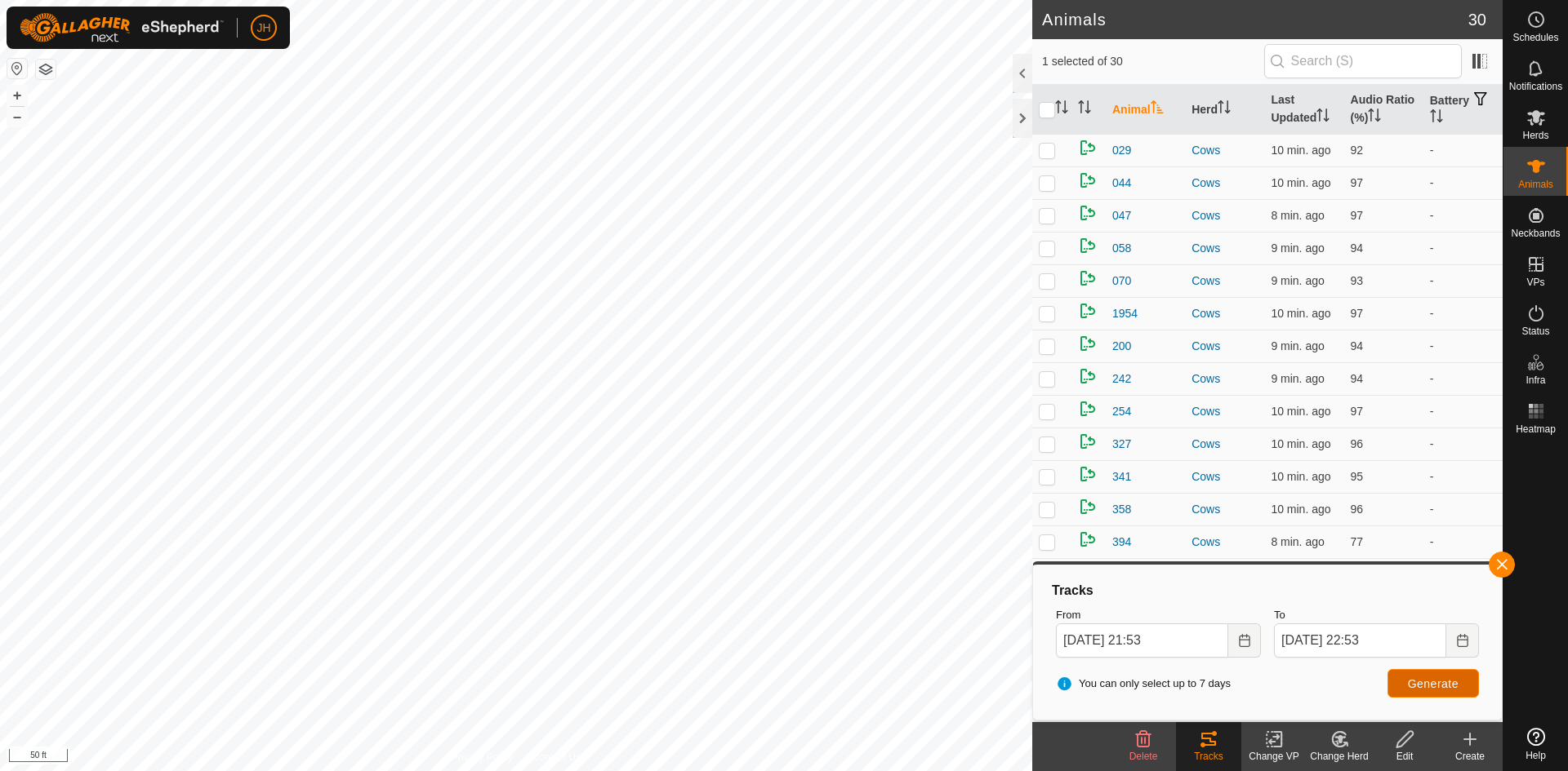
click at [1436, 682] on span "Generate" at bounding box center [1432, 684] width 50 height 13
checkbox input "true"
checkbox input "false"
click at [1436, 678] on span "Generate" at bounding box center [1432, 684] width 50 height 13
checkbox input "true"
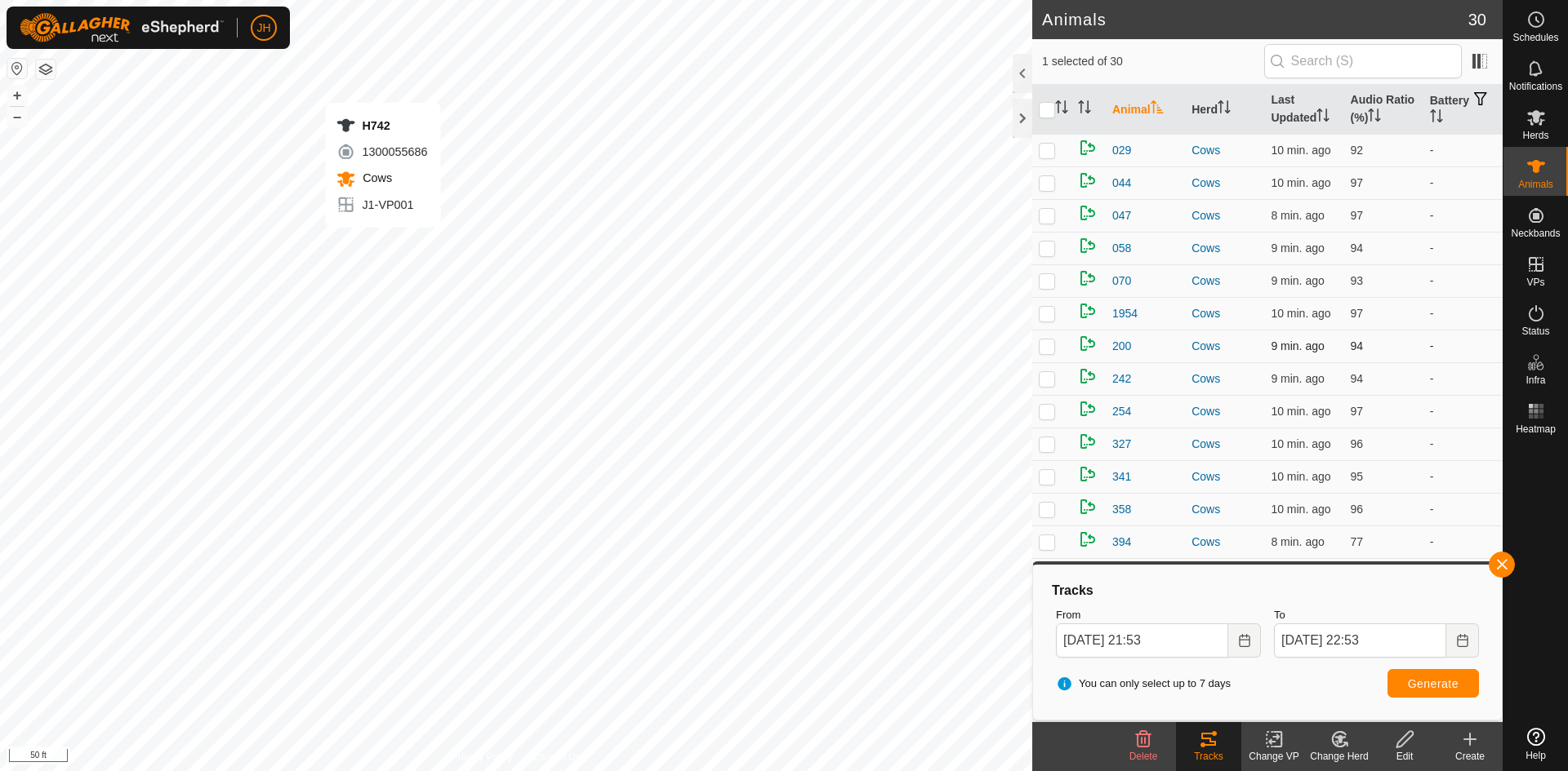
checkbox input "false"
click at [1437, 681] on span "Generate" at bounding box center [1432, 684] width 50 height 13
